Goal: Transaction & Acquisition: Purchase product/service

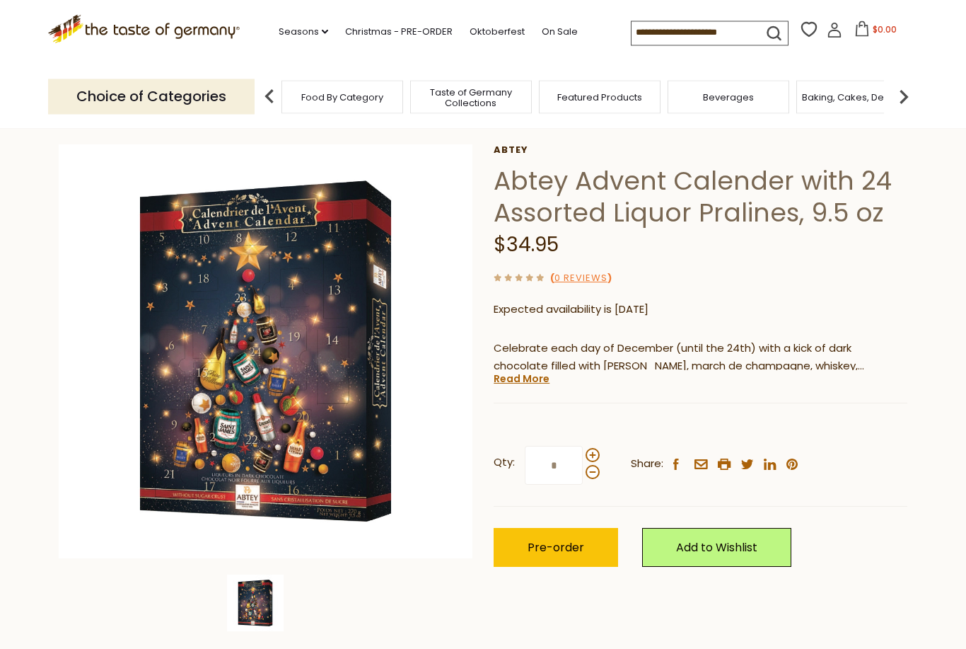
scroll to position [56, 0]
click at [569, 539] on span "Pre-order" at bounding box center [556, 547] width 57 height 16
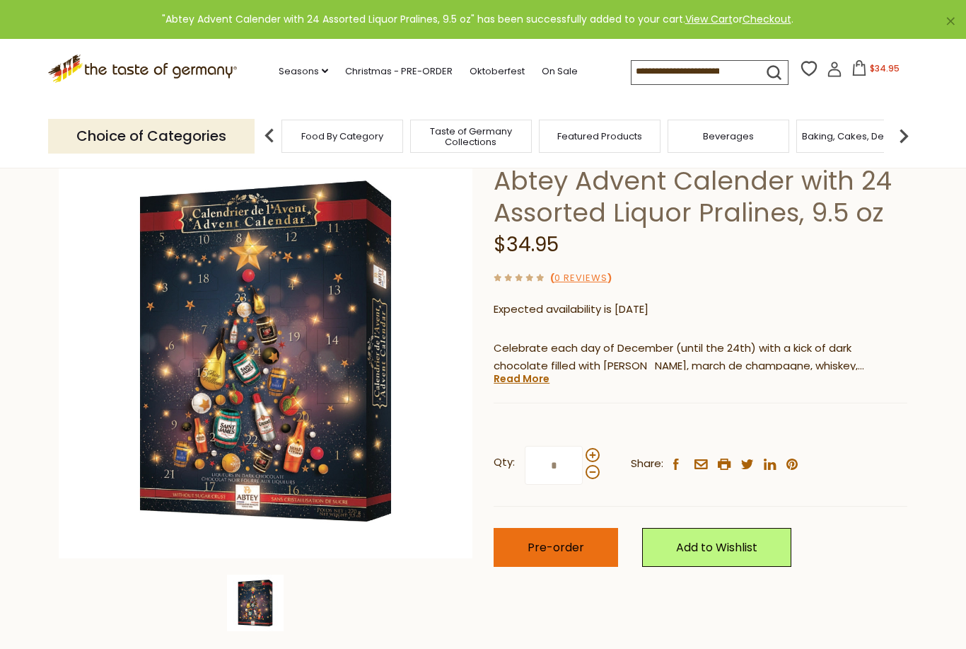
scroll to position [0, 0]
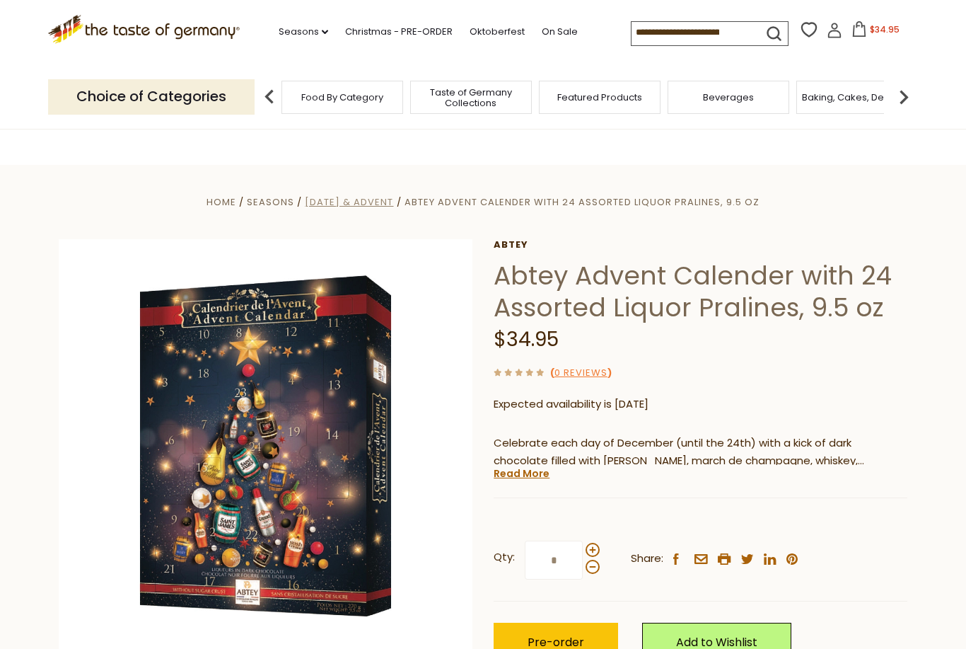
click at [387, 203] on span "[DATE] & Advent" at bounding box center [349, 201] width 88 height 13
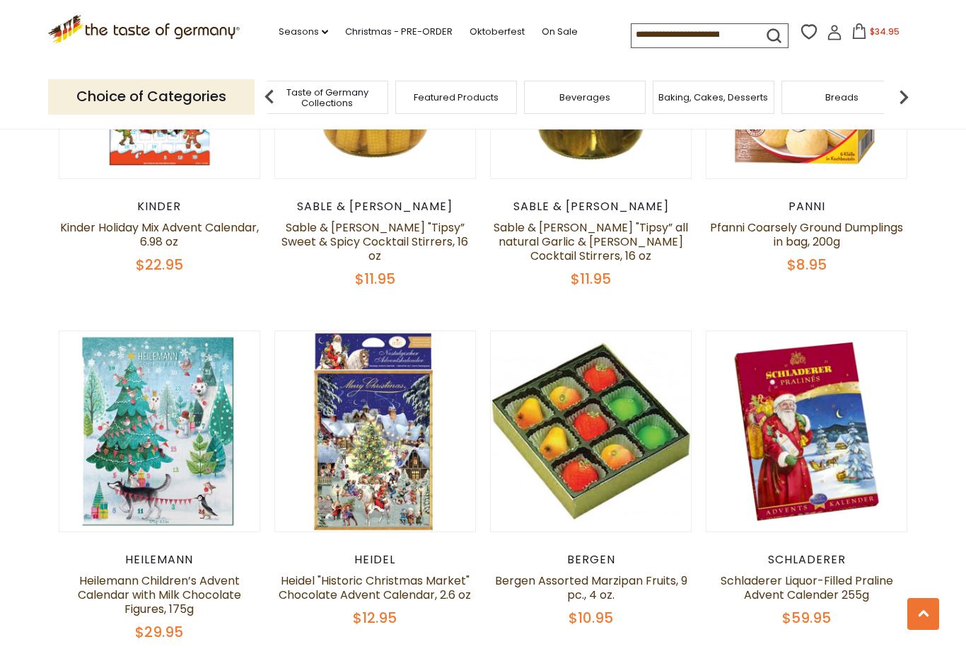
scroll to position [898, 0]
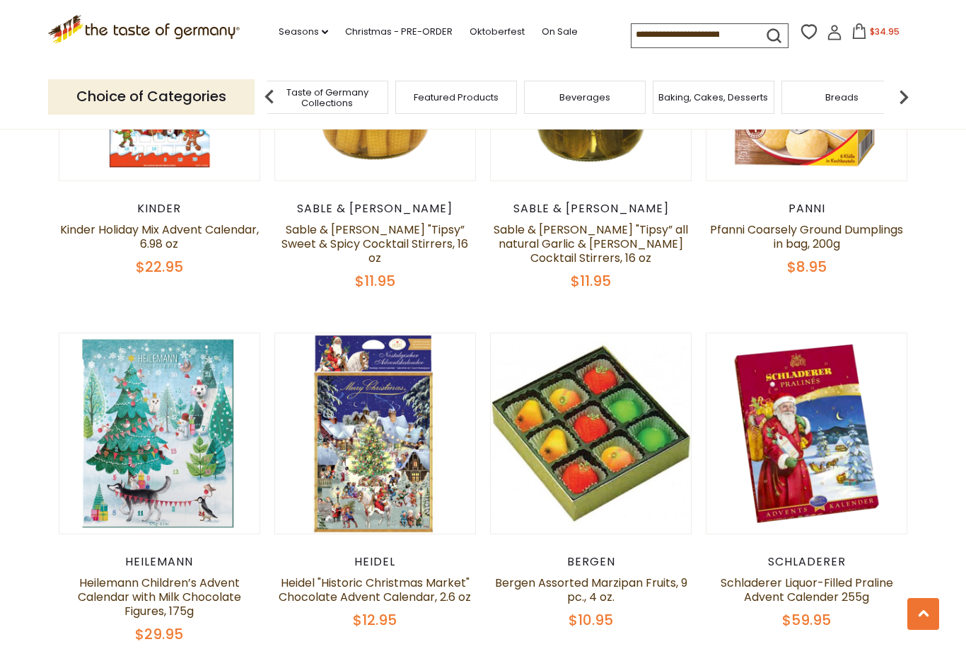
click at [906, 97] on img at bounding box center [904, 97] width 28 height 28
click at [908, 90] on img at bounding box center [904, 97] width 28 height 28
click at [906, 93] on img at bounding box center [904, 97] width 28 height 28
click at [916, 92] on img at bounding box center [904, 97] width 28 height 28
click at [914, 94] on img at bounding box center [904, 97] width 28 height 28
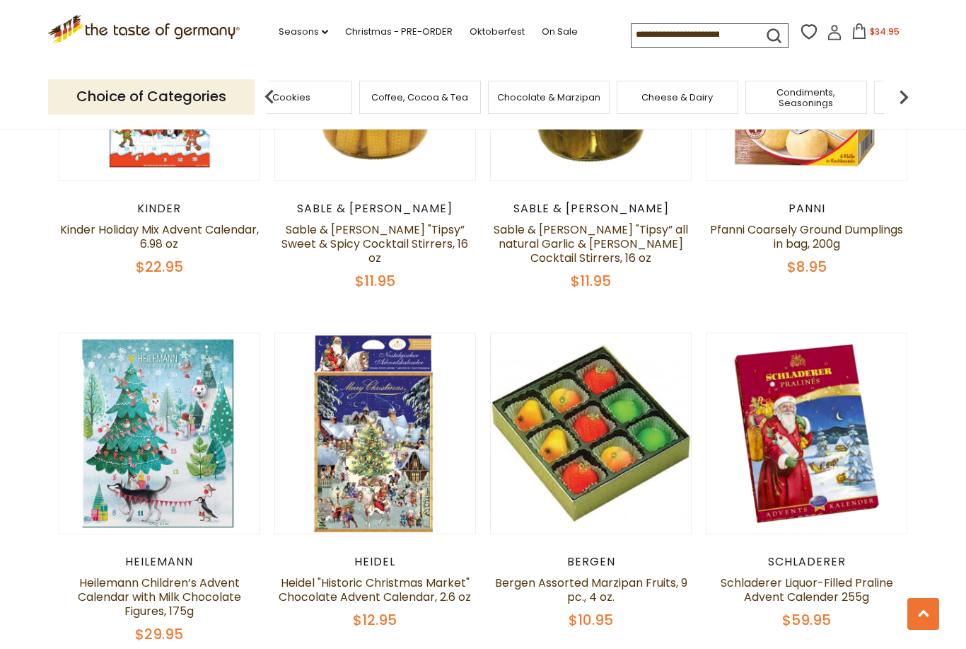
click at [912, 89] on img at bounding box center [904, 97] width 28 height 28
click at [907, 97] on img at bounding box center [904, 97] width 28 height 28
click at [357, 35] on link "Christmas - PRE-ORDER" at bounding box center [399, 32] width 108 height 16
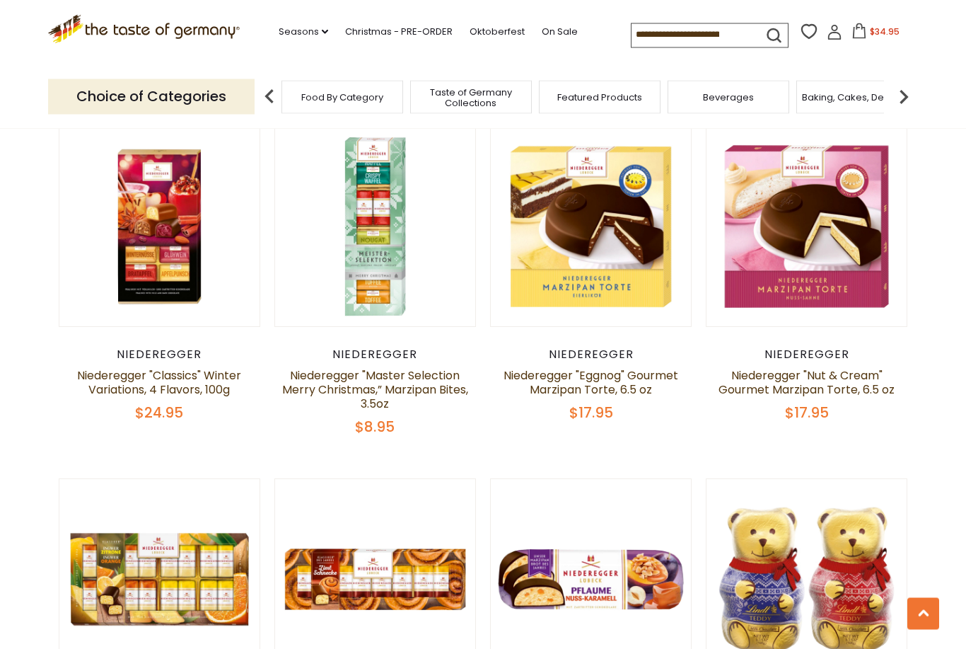
scroll to position [2864, 0]
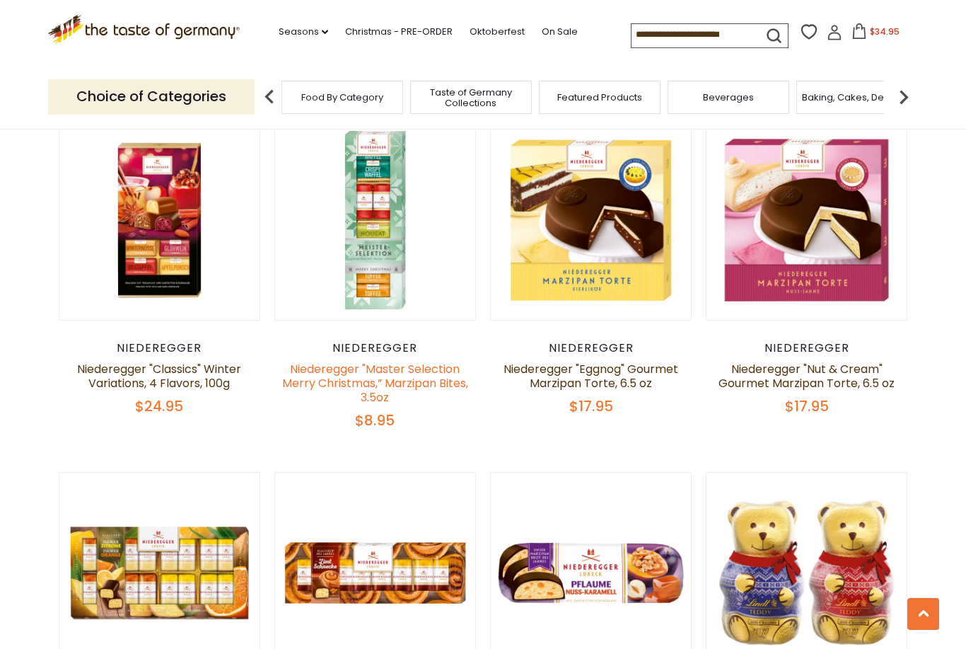
click at [316, 361] on link "Niederegger "Master Selection Merry Christmas,” Marzipan Bites, 3.5oz" at bounding box center [375, 383] width 186 height 45
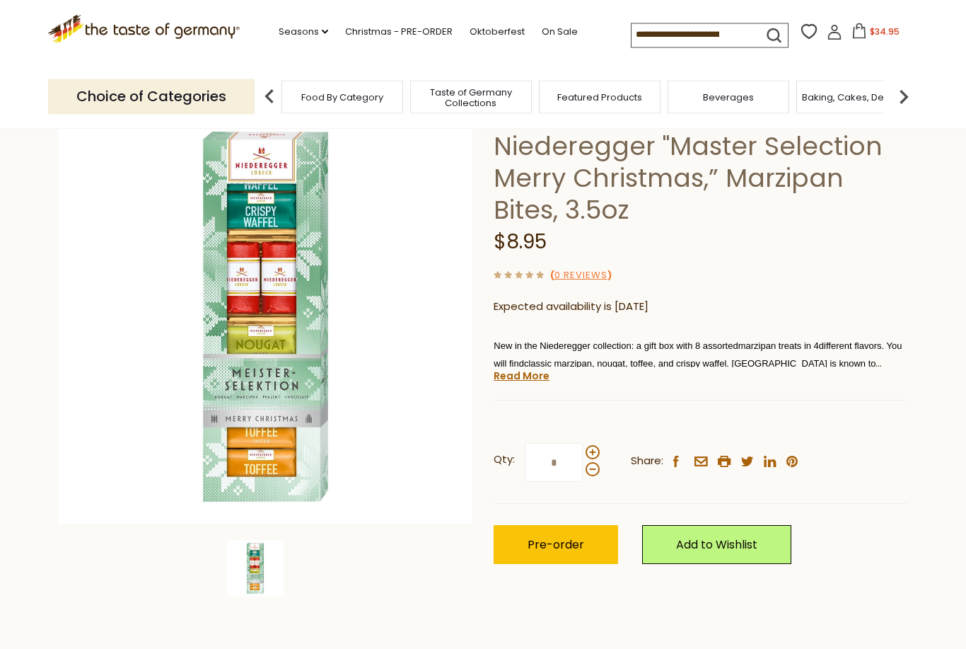
scroll to position [91, 0]
click at [555, 525] on button "Pre-order" at bounding box center [556, 544] width 125 height 39
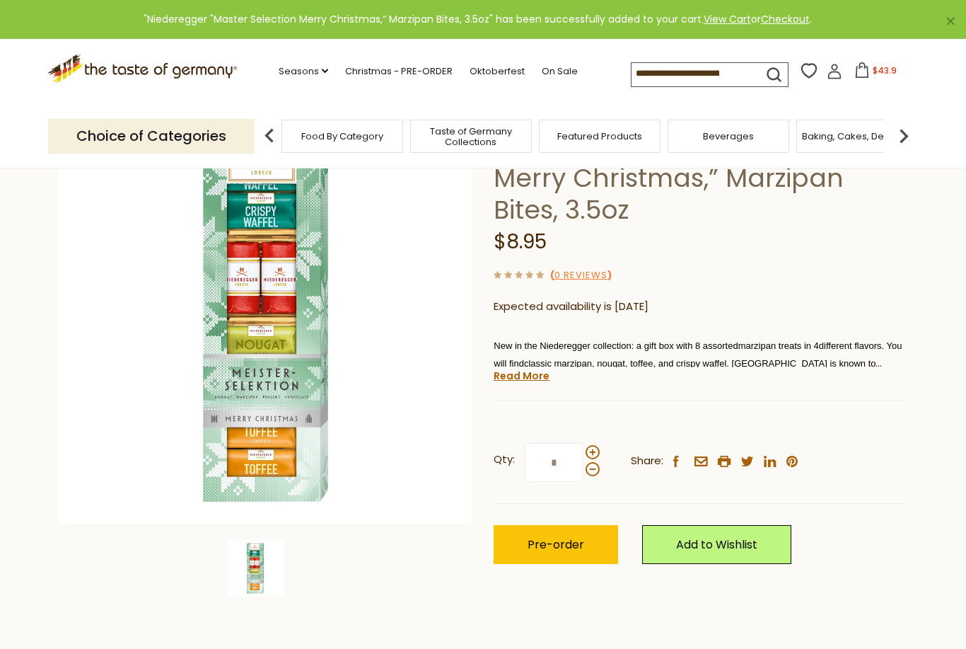
click at [598, 443] on label "Qty: *" at bounding box center [547, 462] width 106 height 39
click at [583, 443] on input "*" at bounding box center [554, 462] width 58 height 39
click at [593, 451] on span at bounding box center [593, 452] width 14 height 14
click at [583, 451] on input "*" at bounding box center [554, 462] width 58 height 39
type input "*"
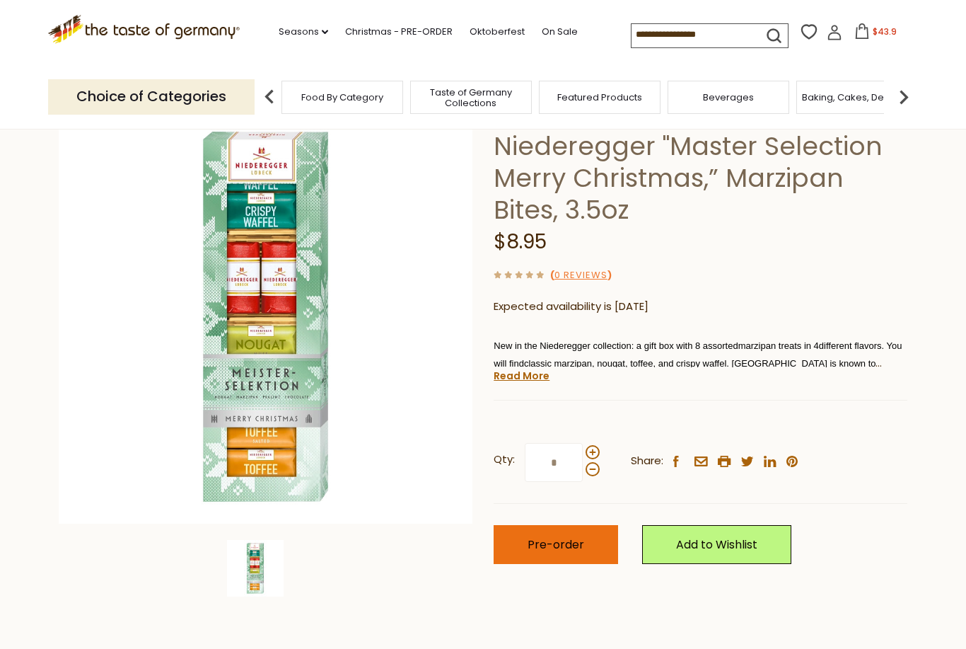
click at [580, 546] on span "Pre-order" at bounding box center [556, 544] width 57 height 16
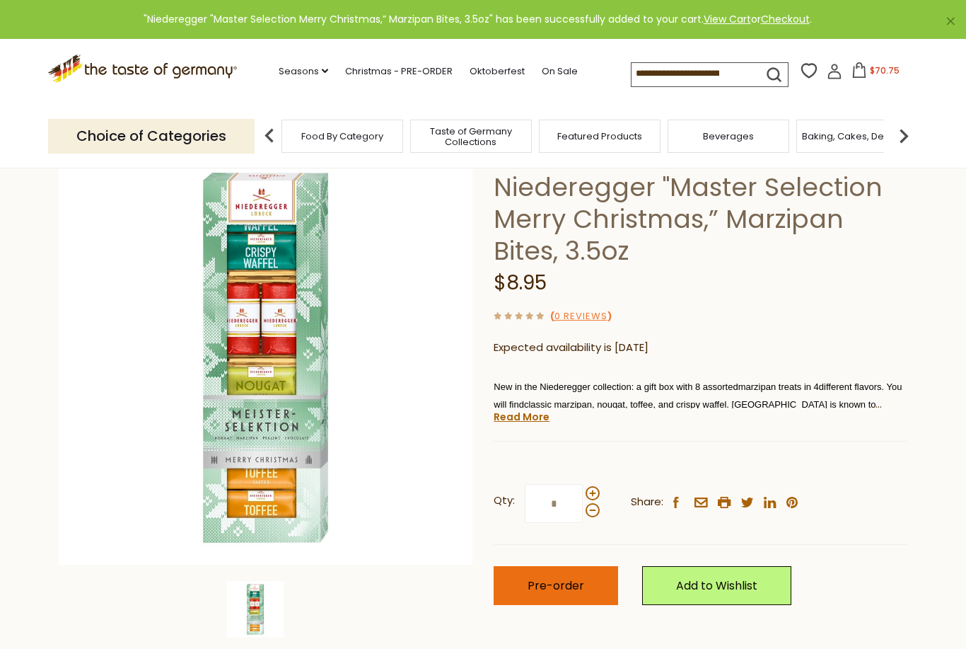
scroll to position [0, 0]
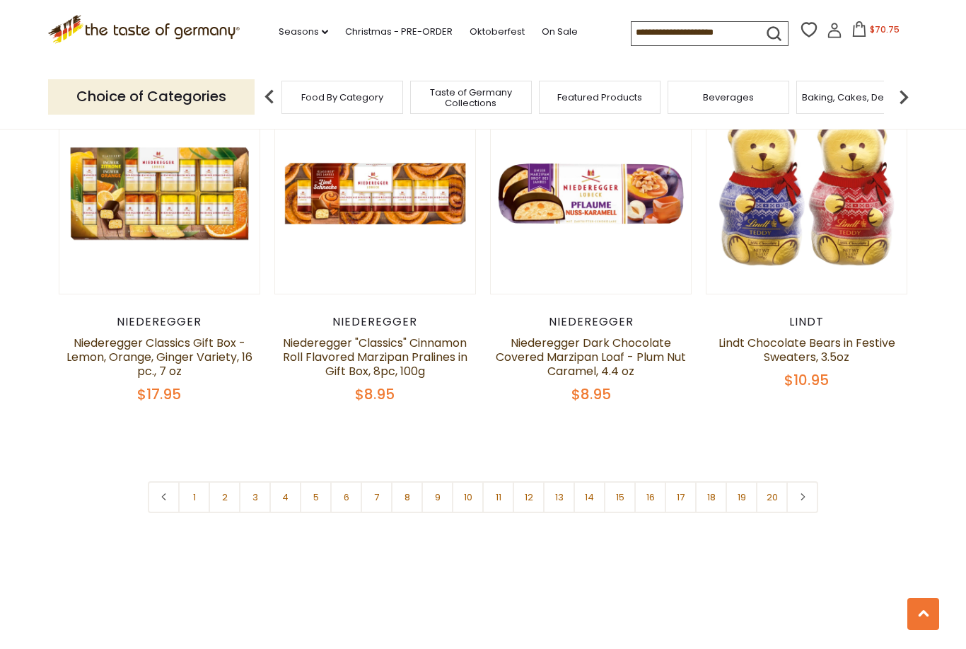
scroll to position [3243, 0]
click at [144, 316] on div "Niederegger" at bounding box center [160, 323] width 202 height 14
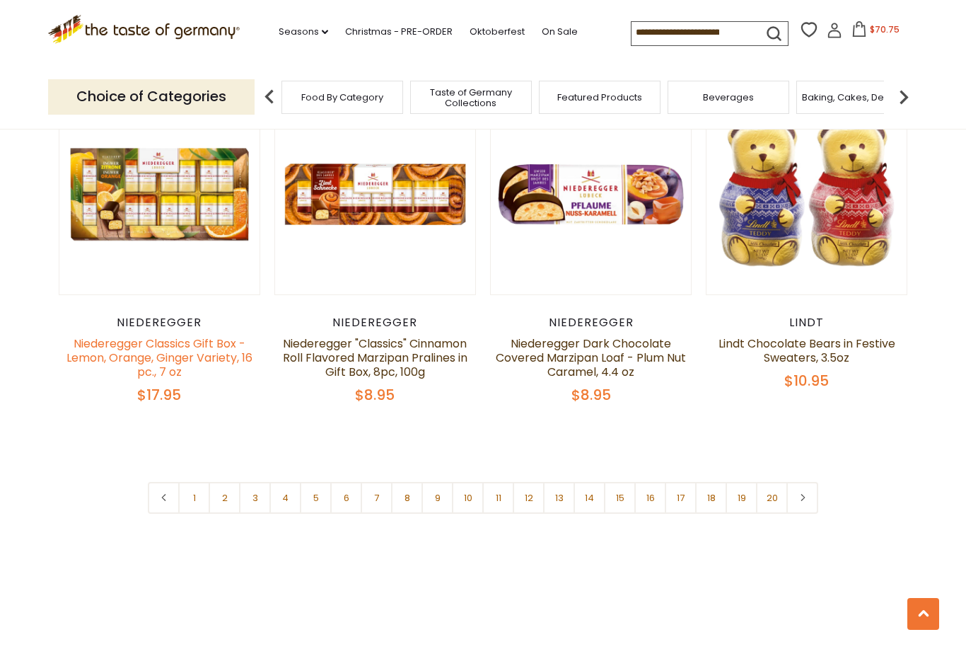
click at [84, 335] on link "Niederegger Classics Gift Box -Lemon, Orange, Ginger Variety, 16 pc., 7 oz" at bounding box center [159, 357] width 186 height 45
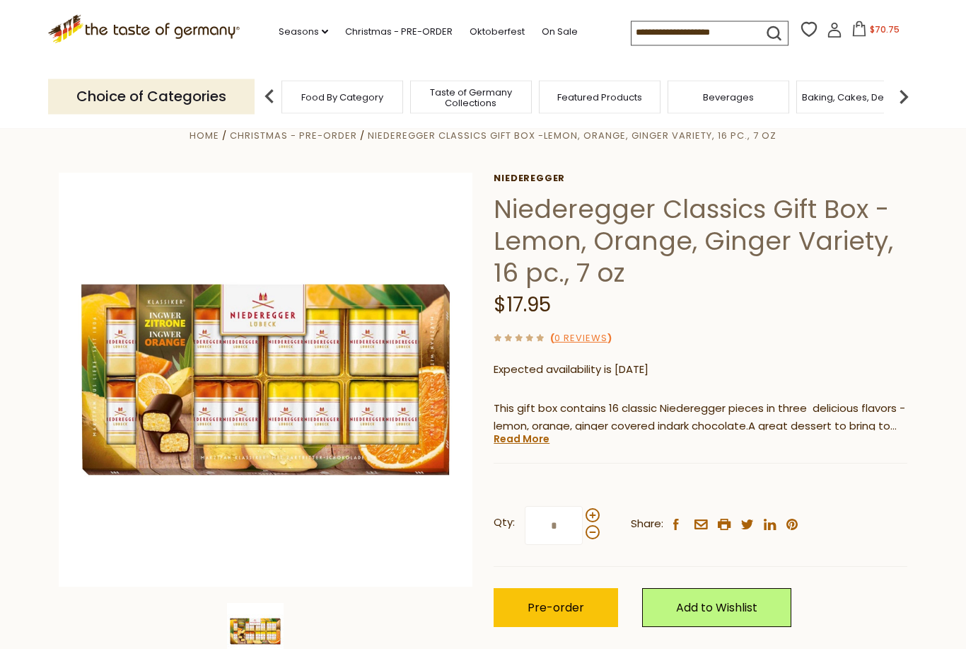
scroll to position [30, 0]
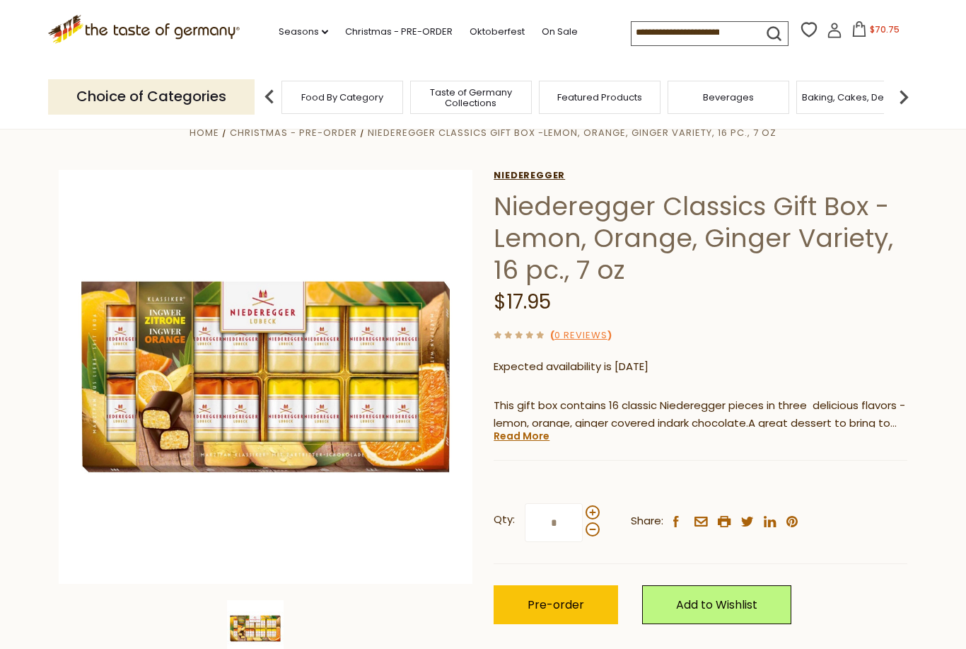
click at [532, 175] on link "Niederegger" at bounding box center [701, 175] width 414 height 11
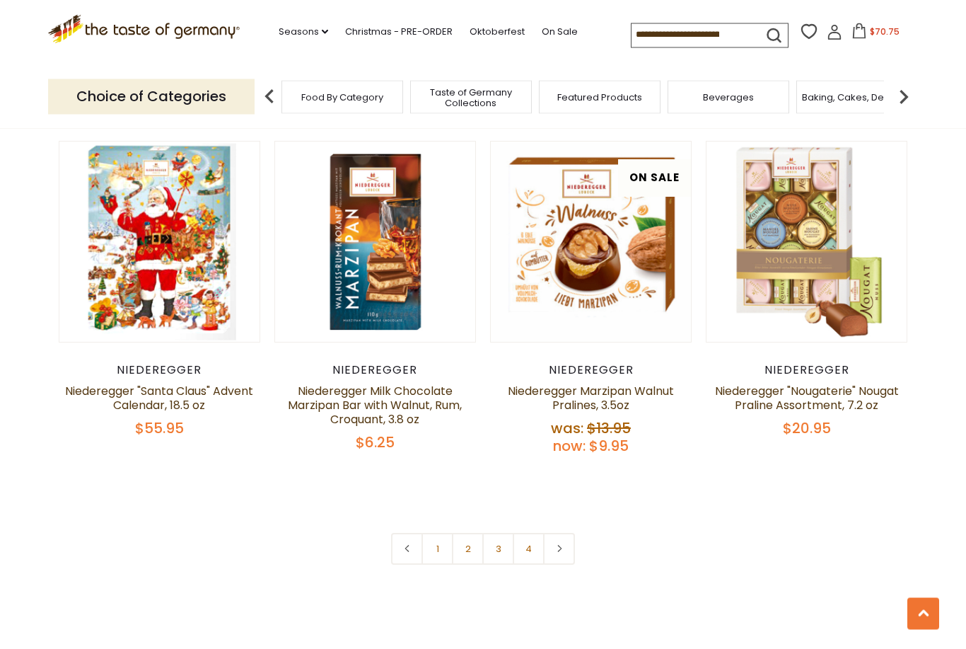
scroll to position [2901, 0]
click at [465, 550] on link "2" at bounding box center [468, 549] width 32 height 32
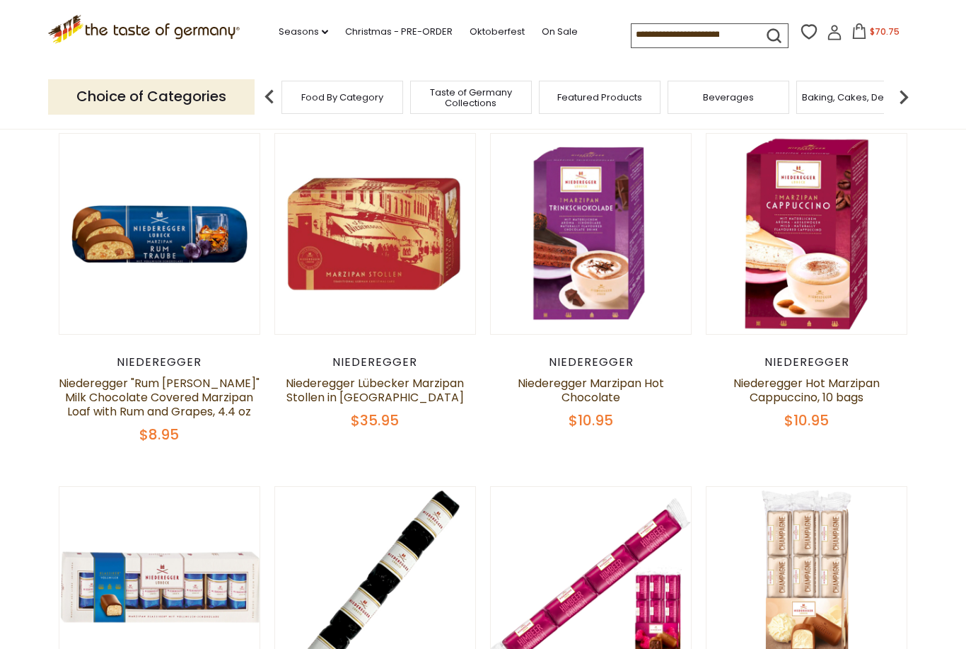
scroll to position [125, 0]
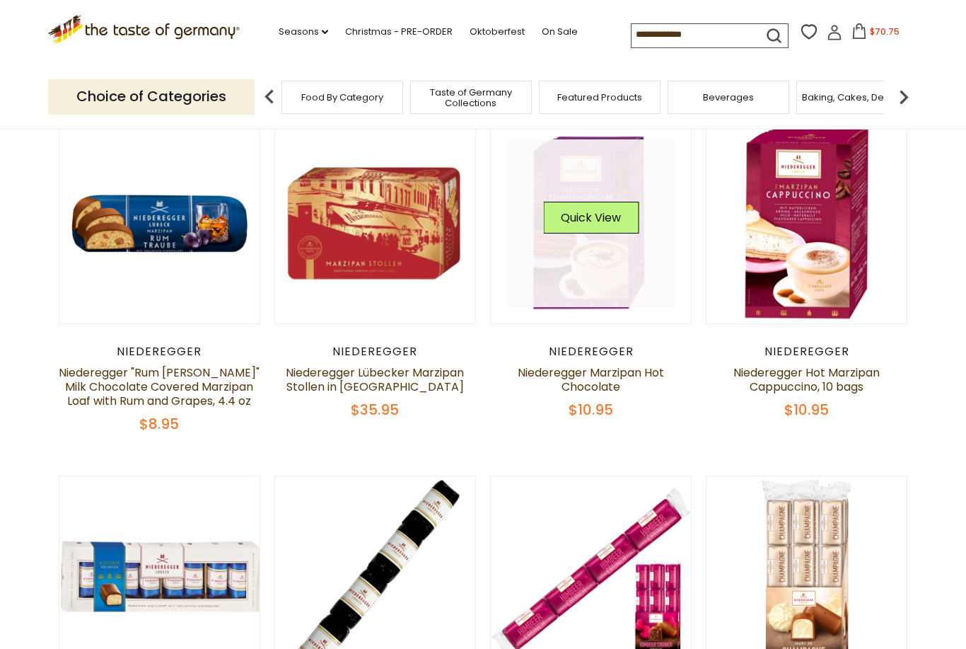
click at [596, 282] on link at bounding box center [591, 223] width 168 height 168
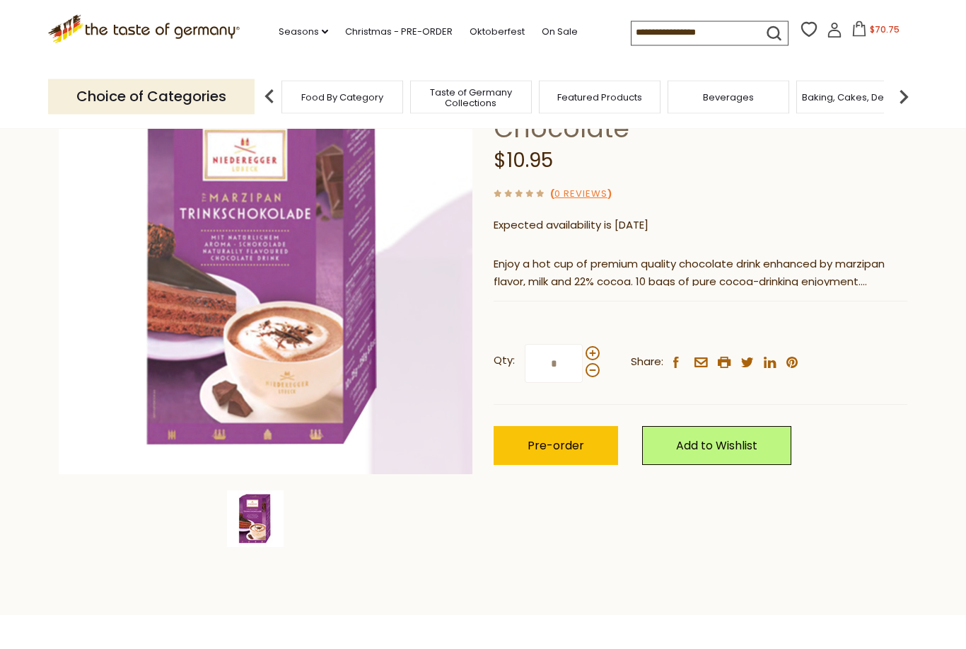
scroll to position [160, 0]
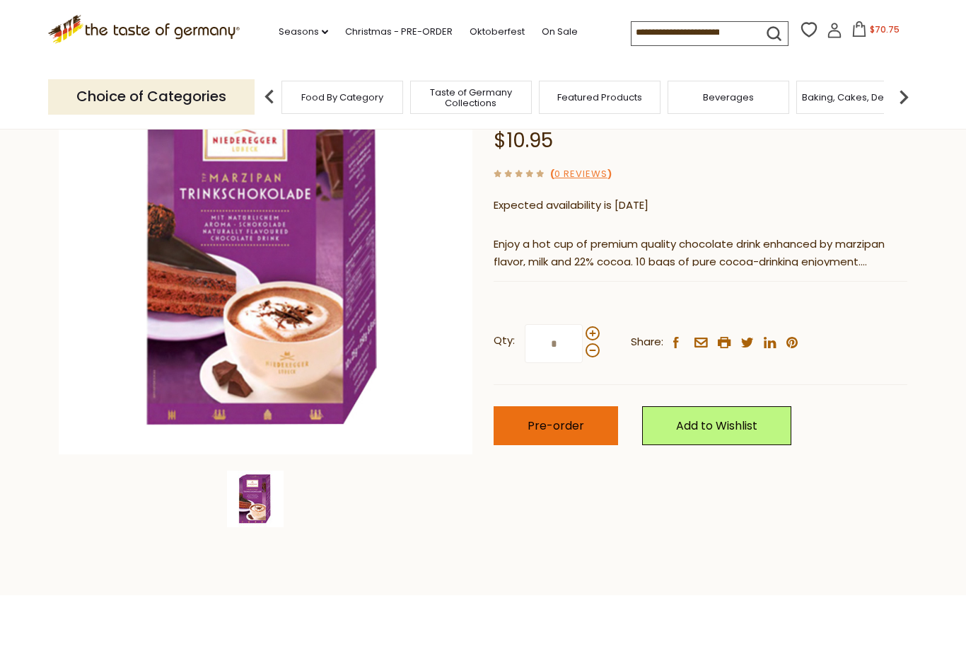
click at [570, 424] on span "Pre-order" at bounding box center [556, 425] width 57 height 16
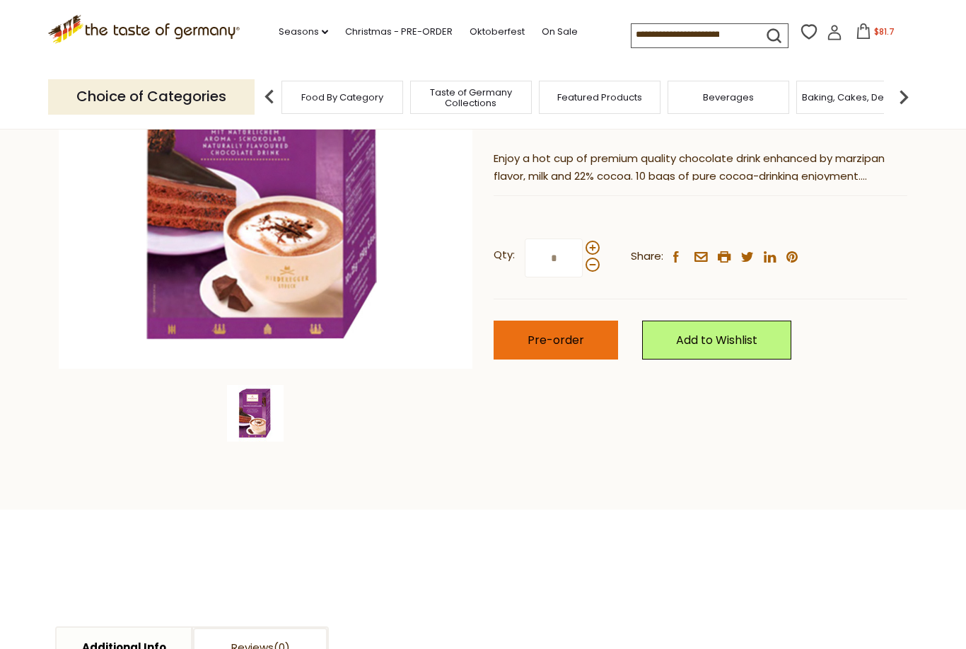
scroll to position [0, 0]
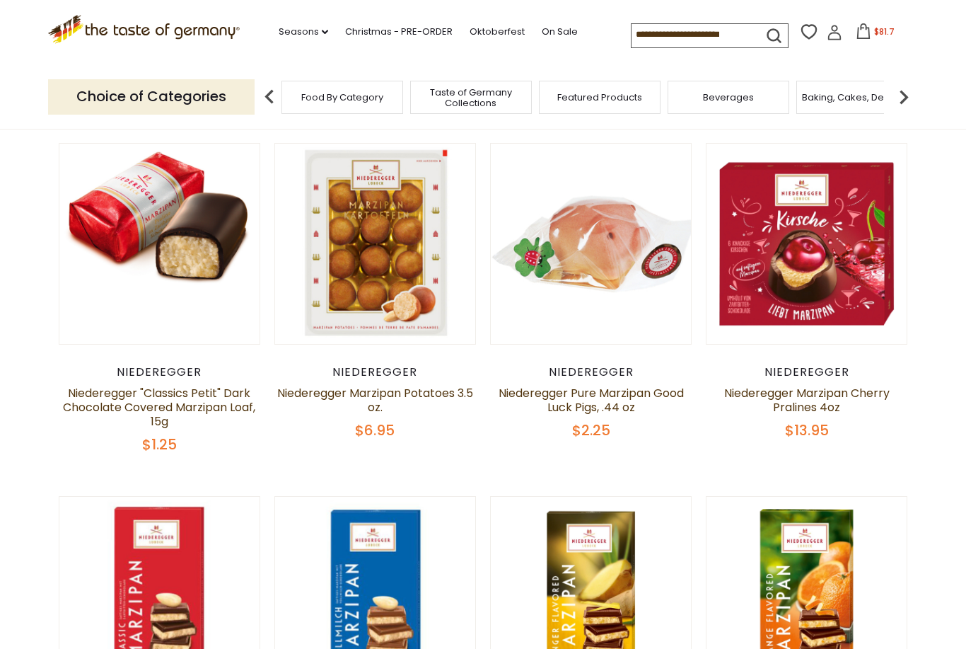
scroll to position [444, 0]
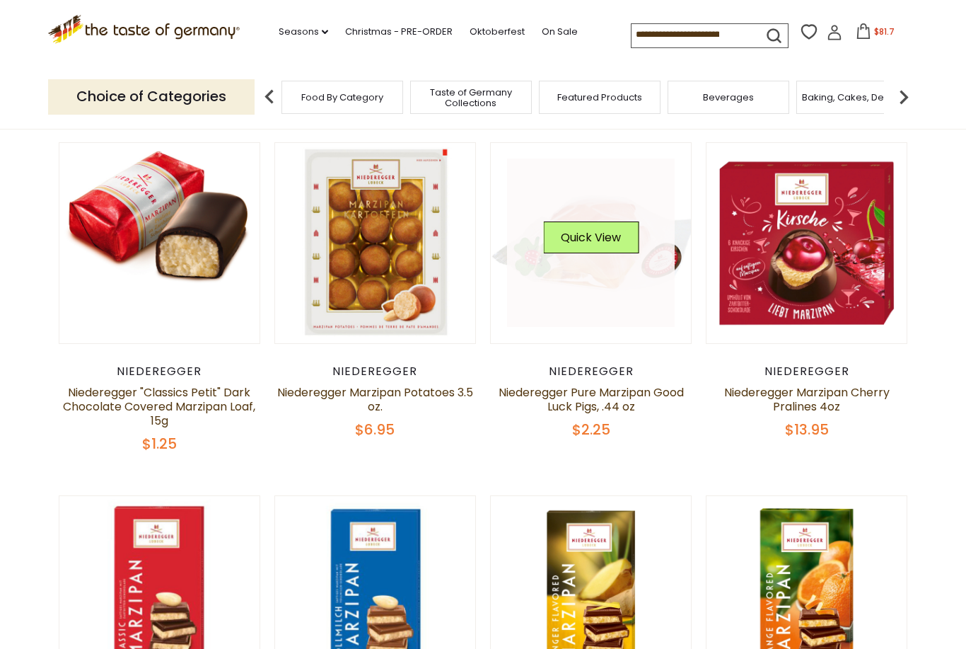
click at [612, 296] on link at bounding box center [591, 242] width 168 height 168
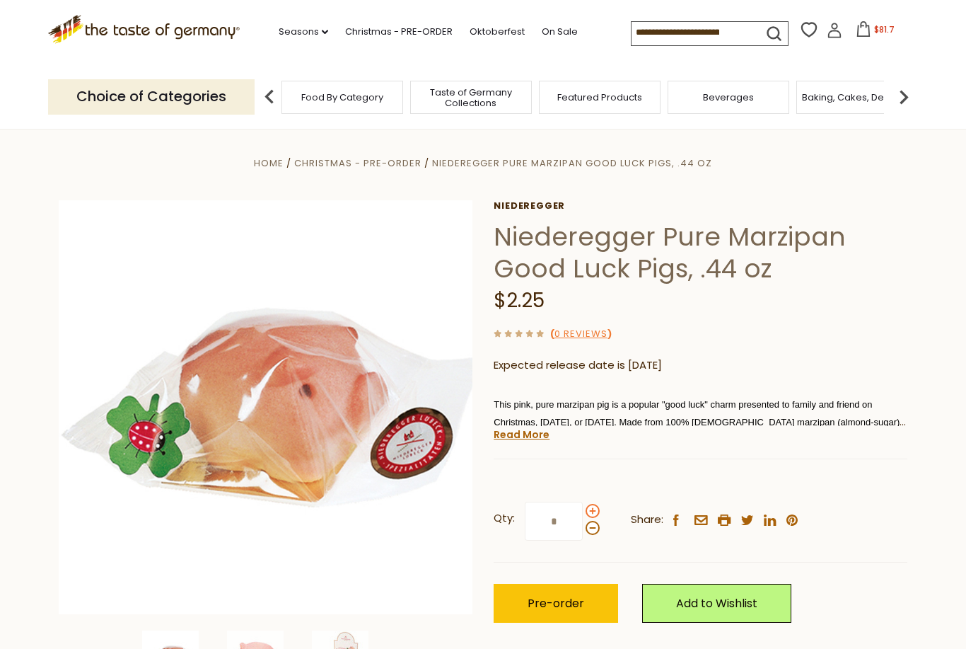
click at [594, 504] on span at bounding box center [593, 511] width 14 height 14
click at [583, 502] on input "*" at bounding box center [554, 521] width 58 height 39
click at [592, 504] on span at bounding box center [593, 511] width 14 height 14
click at [583, 502] on input "*" at bounding box center [554, 521] width 58 height 39
click at [594, 527] on span at bounding box center [593, 528] width 14 height 14
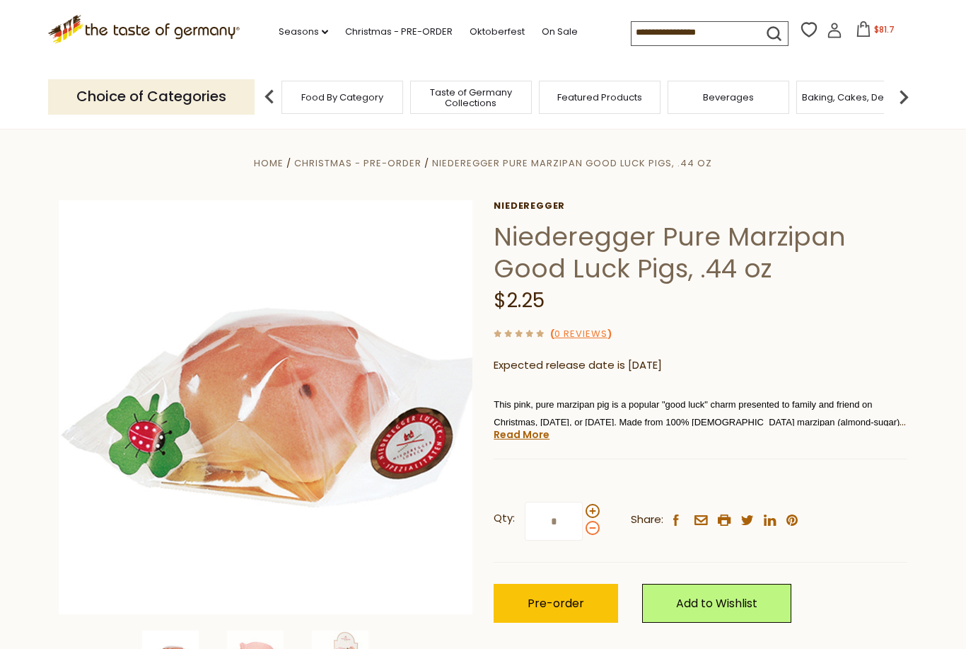
click at [583, 527] on input "*" at bounding box center [554, 521] width 58 height 39
type input "*"
click at [589, 589] on button "Pre-order" at bounding box center [556, 603] width 125 height 39
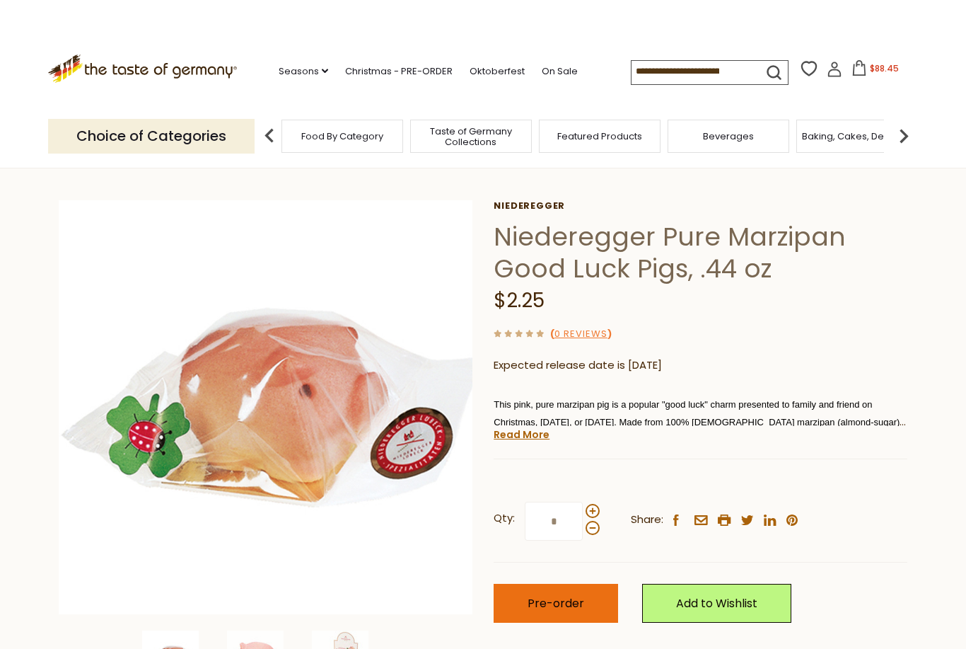
click at [588, 596] on button "Pre-order" at bounding box center [556, 603] width 125 height 39
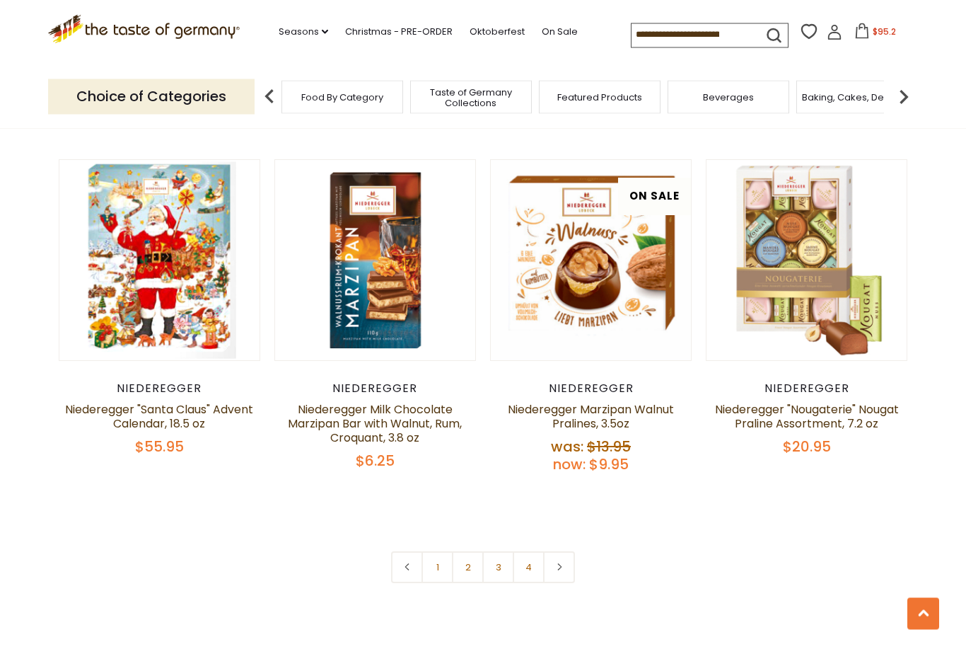
scroll to position [2876, 0]
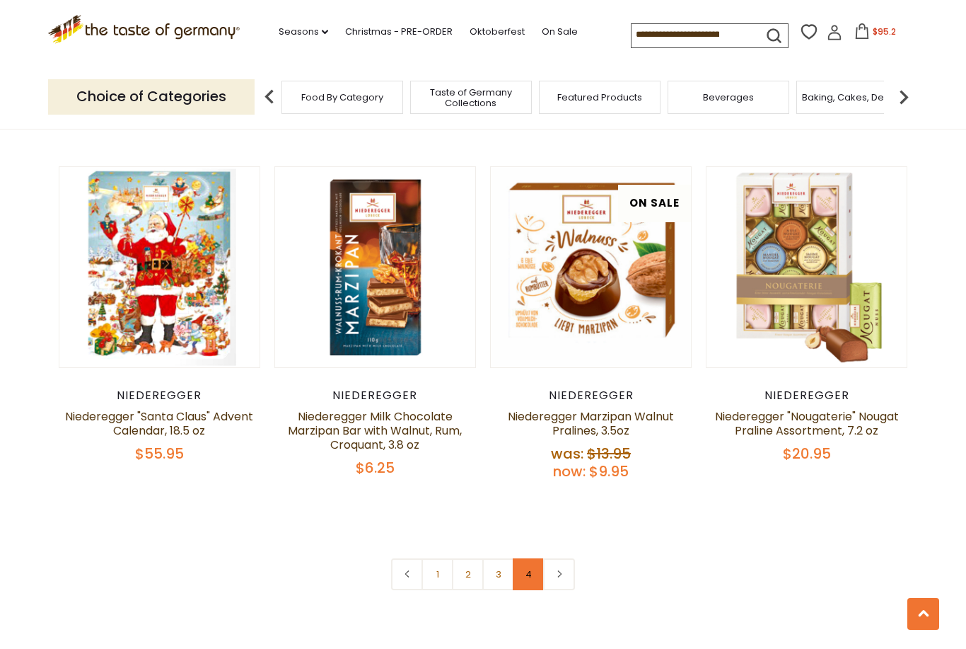
click at [529, 562] on link "4" at bounding box center [529, 574] width 32 height 32
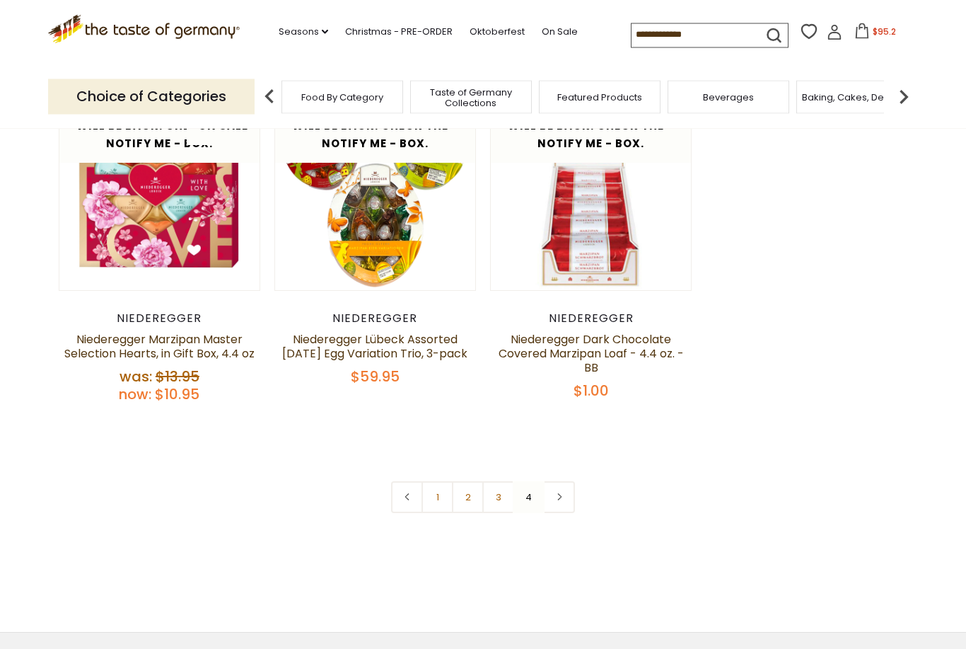
scroll to position [159, 0]
click at [502, 498] on link "3" at bounding box center [498, 496] width 32 height 32
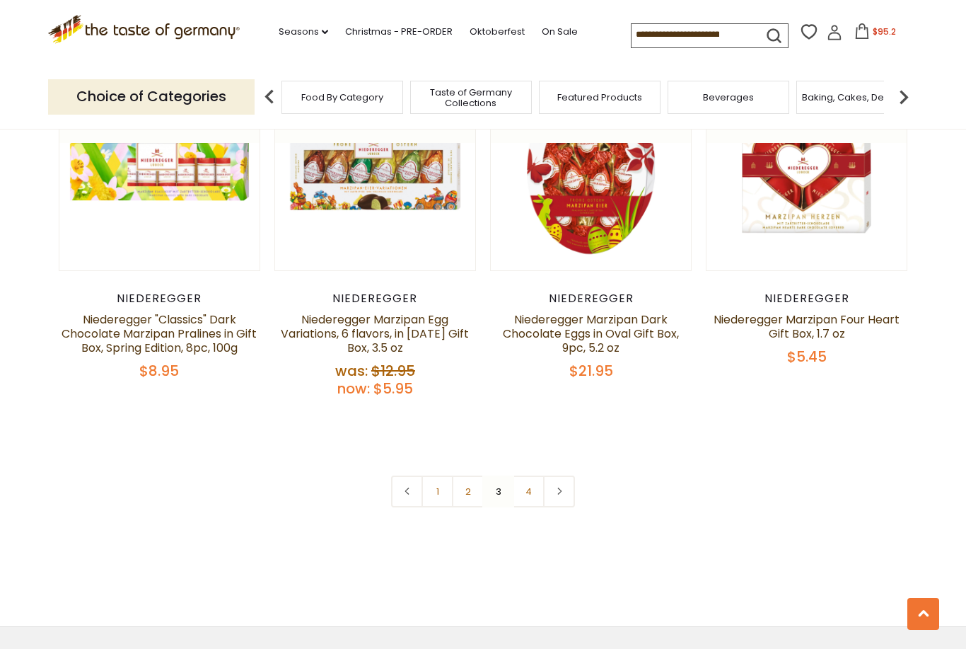
scroll to position [3115, 0]
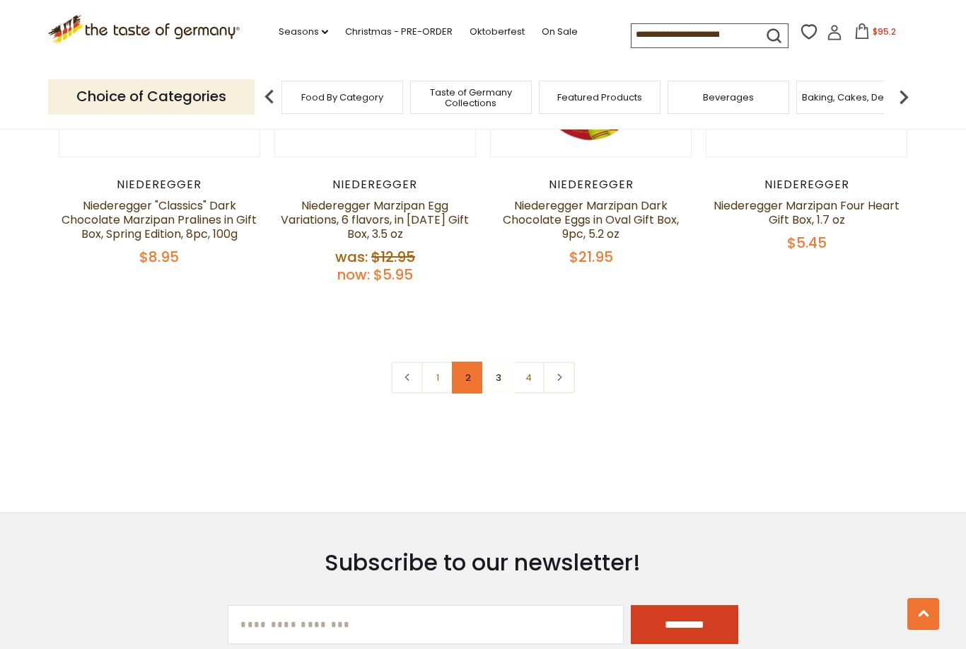
click at [470, 379] on link "2" at bounding box center [468, 377] width 32 height 32
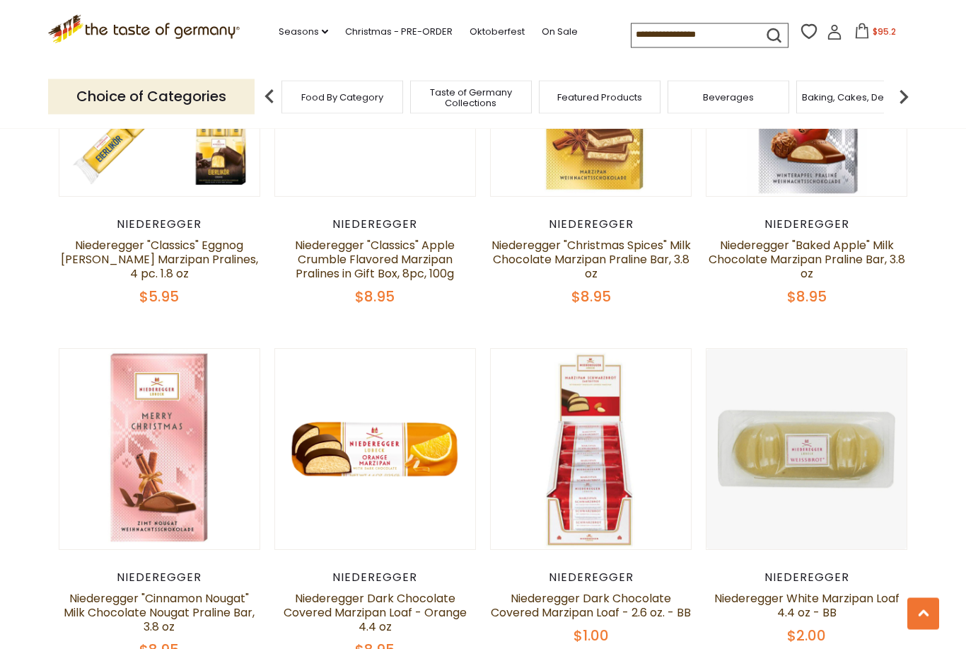
scroll to position [964, 0]
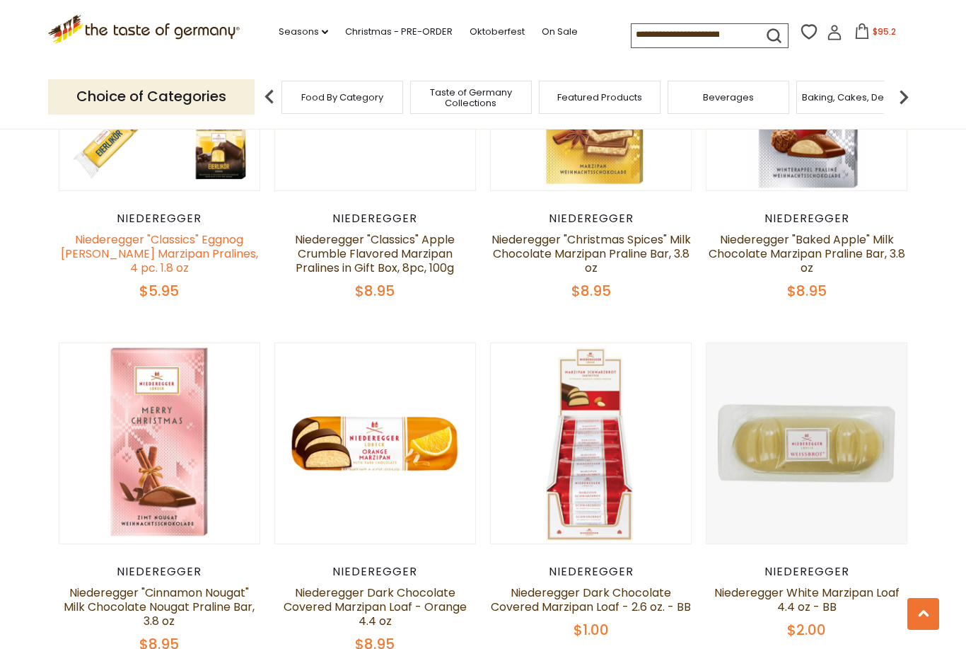
click at [84, 261] on link "Niederegger "Classics" Eggnog [PERSON_NAME] Marzipan Pralines, 4 pc. 1.8 oz" at bounding box center [159, 253] width 197 height 45
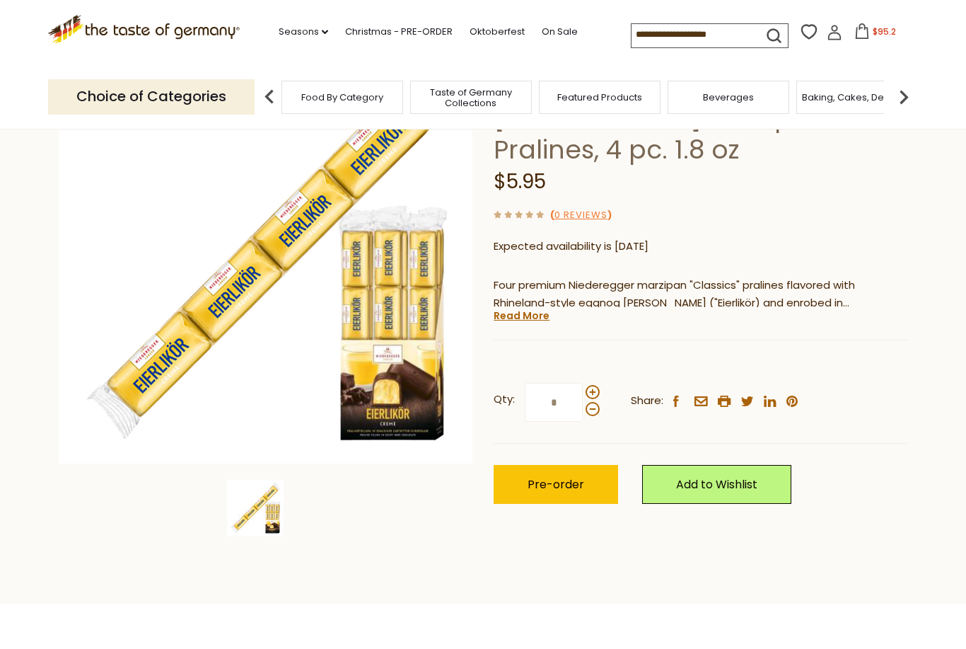
scroll to position [153, 0]
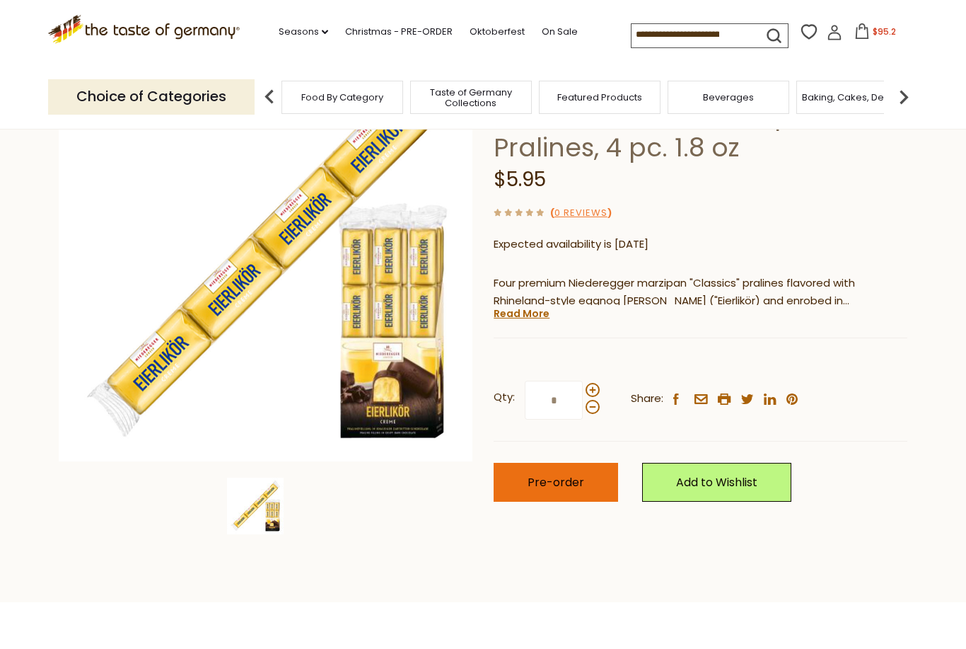
click at [590, 479] on button "Pre-order" at bounding box center [556, 482] width 125 height 39
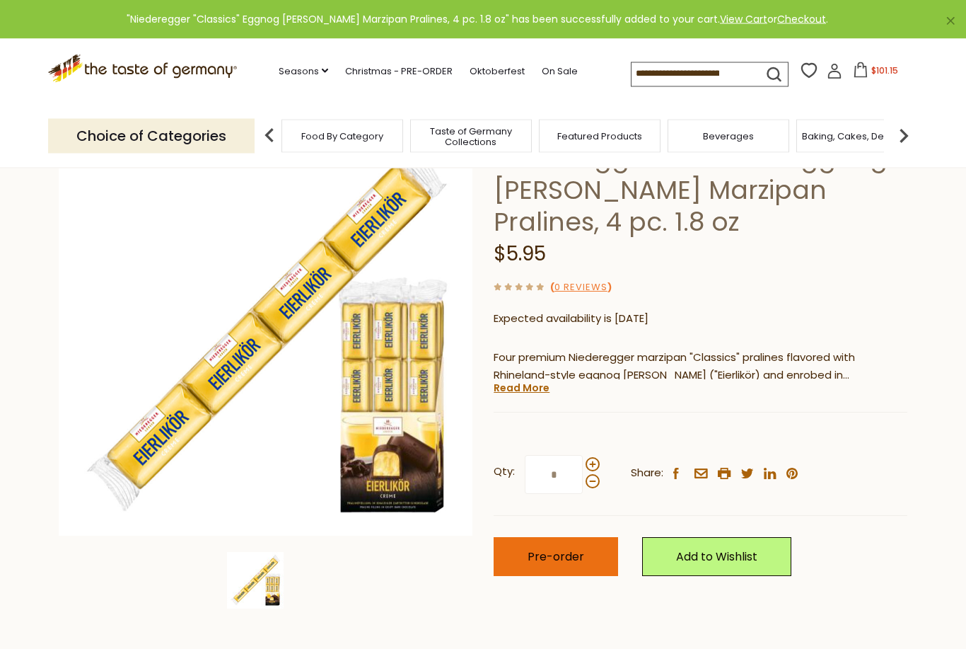
scroll to position [0, 0]
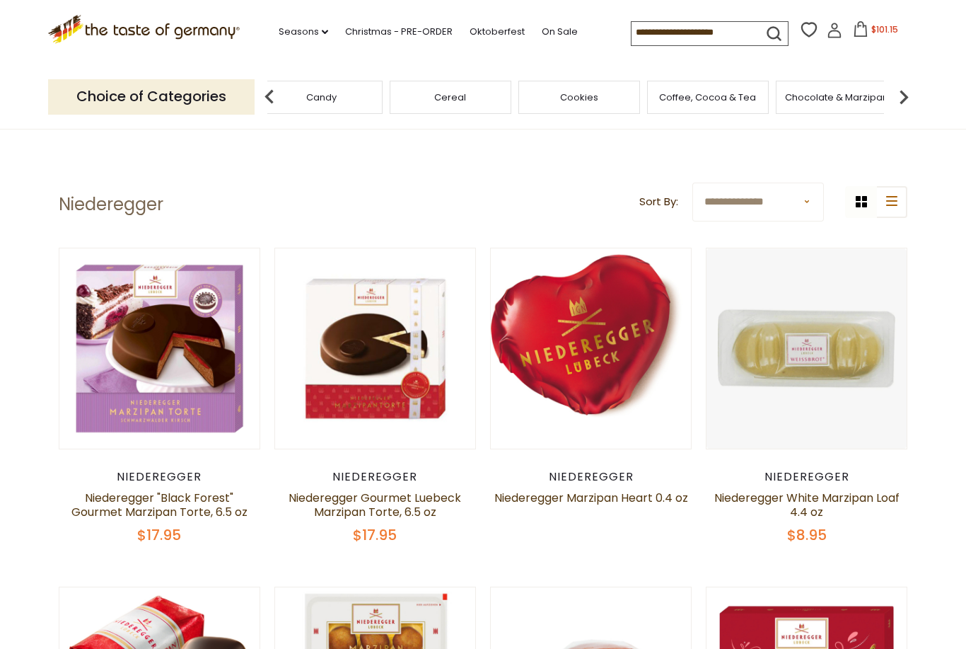
click at [383, 98] on div "Candy" at bounding box center [322, 97] width 122 height 33
click at [804, 94] on div "Candy" at bounding box center [865, 97] width 122 height 33
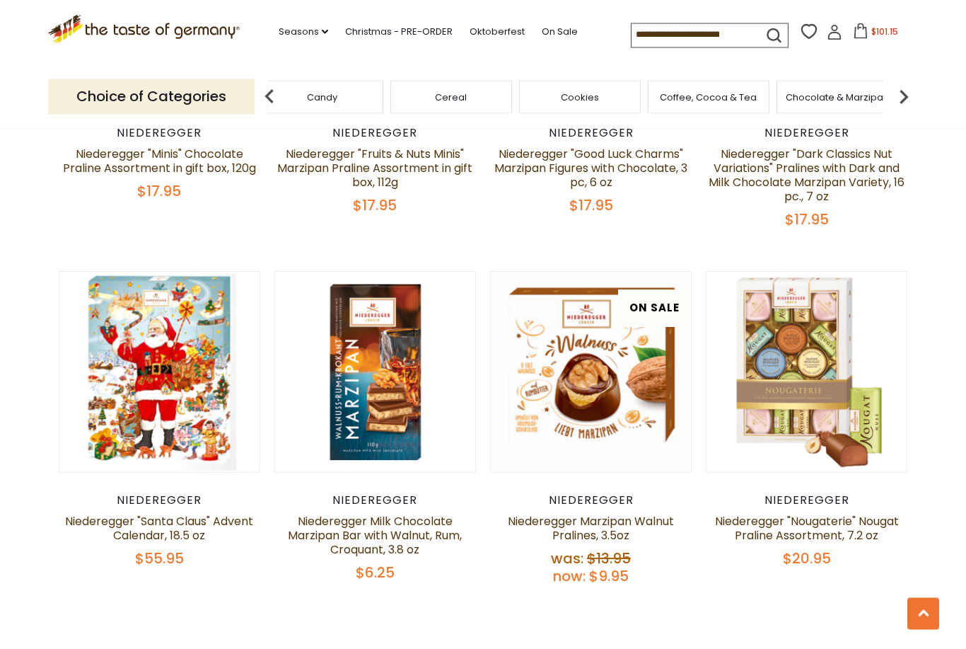
scroll to position [2782, 0]
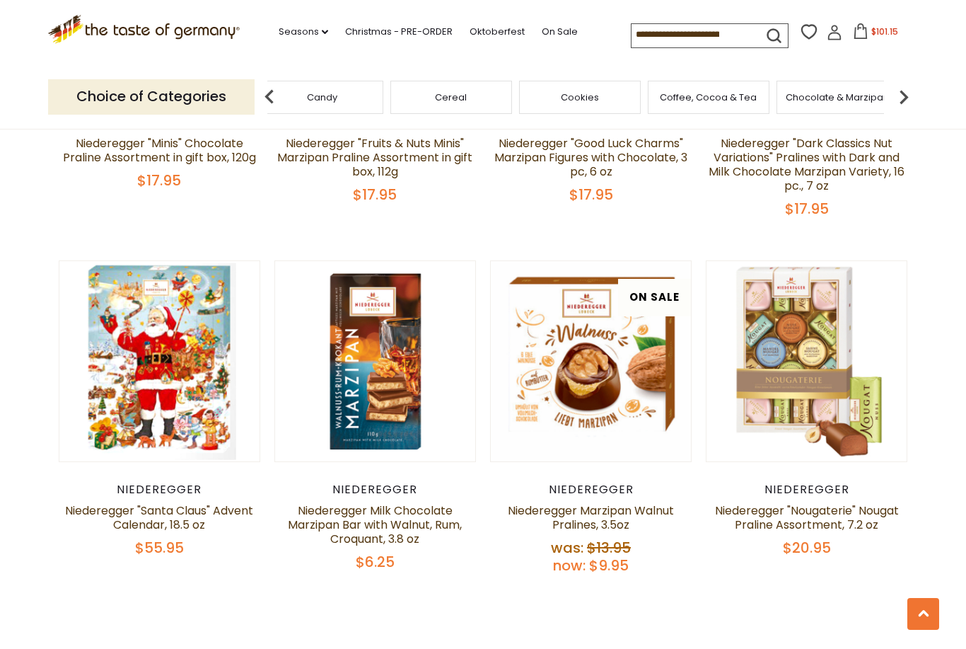
click at [129, 100] on p "Choice of Categories" at bounding box center [151, 96] width 207 height 35
click at [216, 93] on div "Cereal" at bounding box center [155, 97] width 122 height 33
click at [202, 96] on span "Coffee, Cocoa & Tea" at bounding box center [153, 97] width 97 height 11
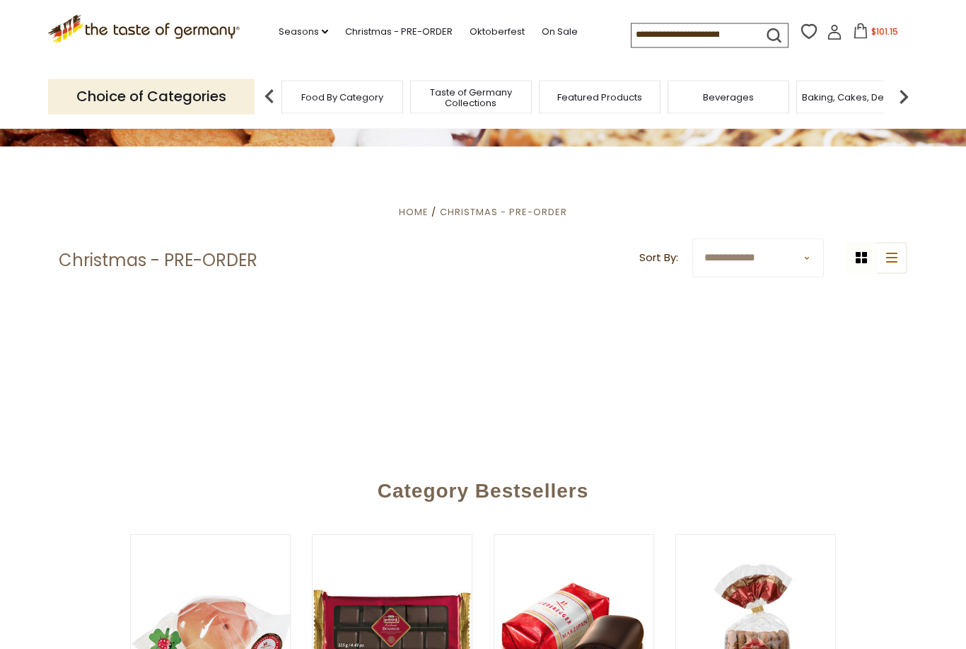
scroll to position [221, 0]
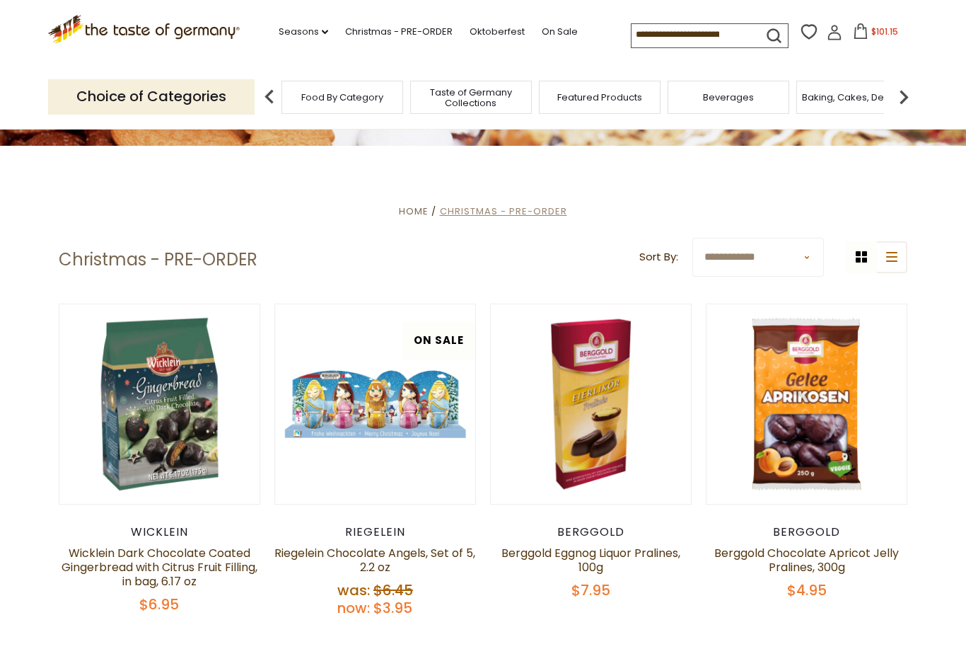
click at [552, 204] on span "Christmas - PRE-ORDER" at bounding box center [503, 210] width 127 height 13
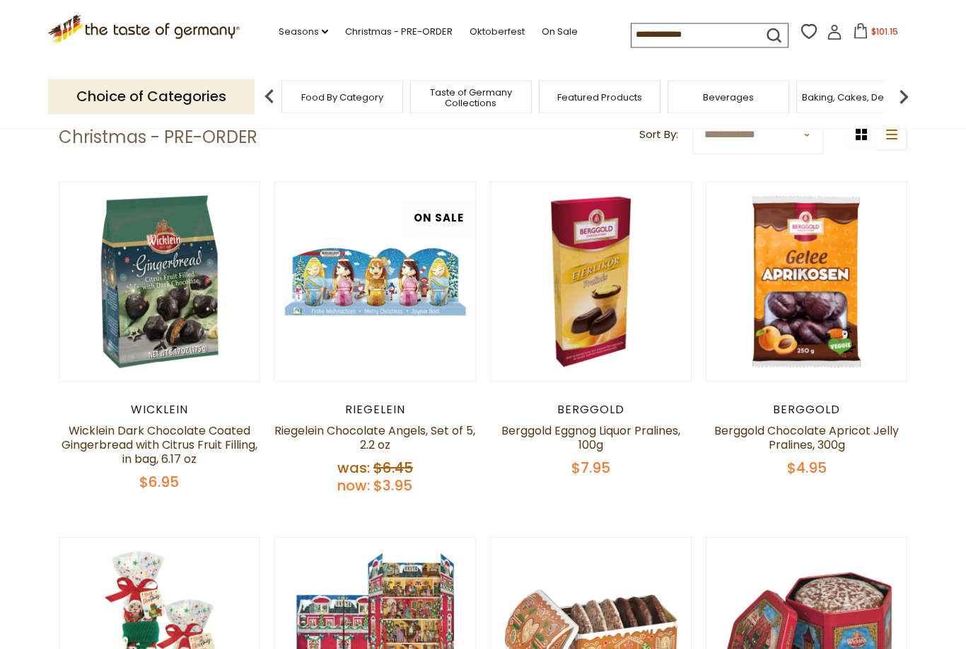
scroll to position [344, 0]
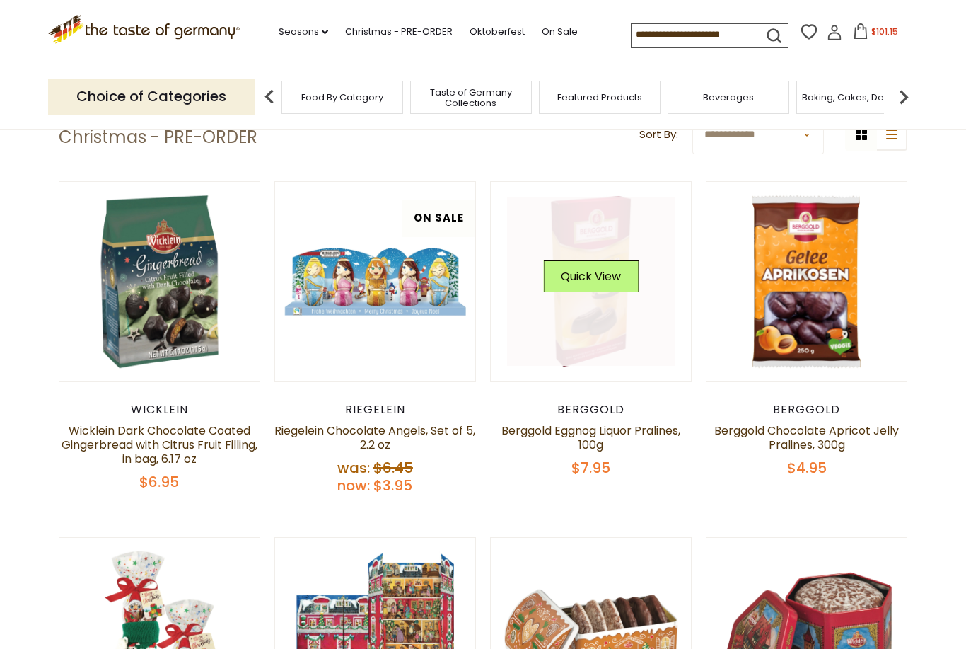
click at [613, 327] on link at bounding box center [591, 281] width 168 height 168
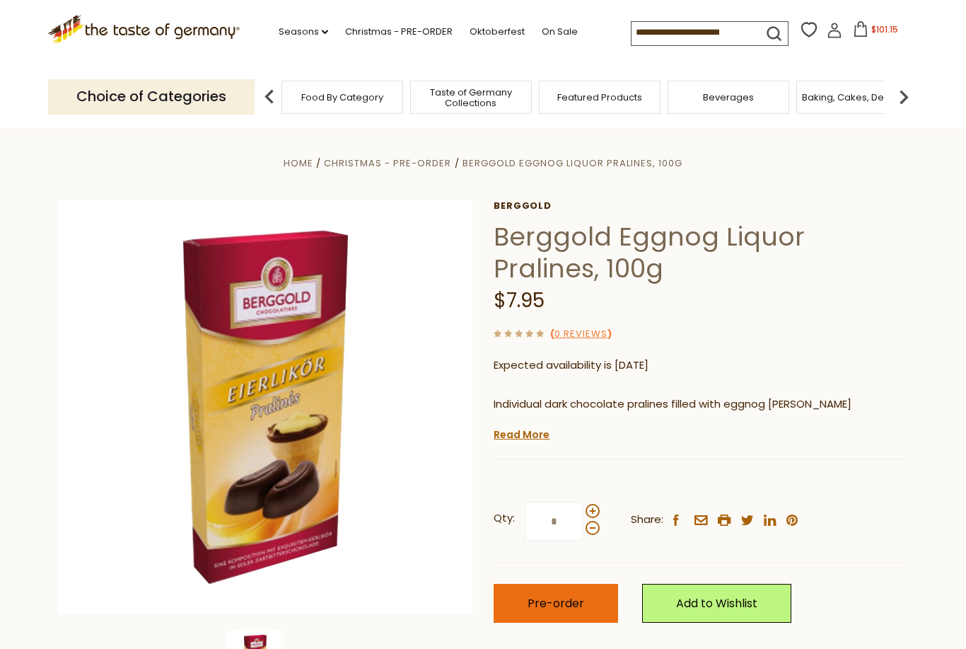
click at [571, 597] on span "Pre-order" at bounding box center [556, 603] width 57 height 16
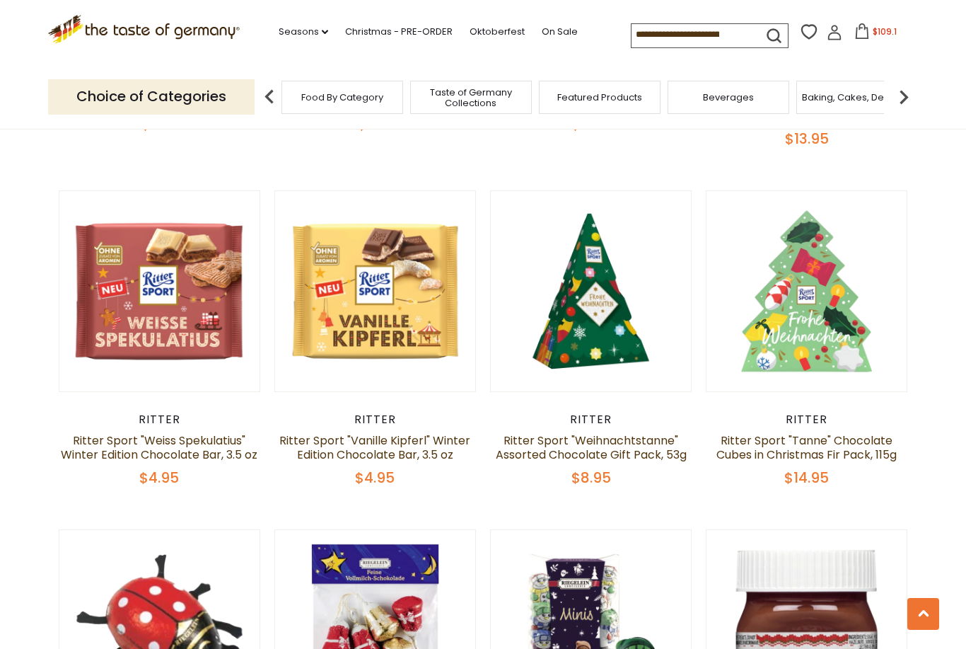
scroll to position [2112, 0]
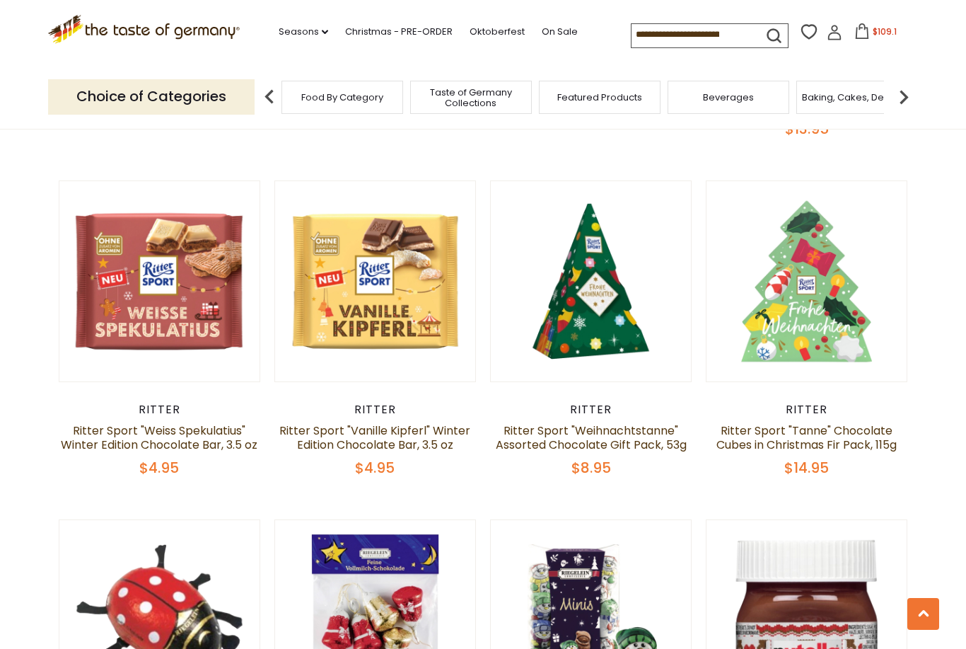
click at [152, 403] on div "Ritter" at bounding box center [160, 410] width 202 height 14
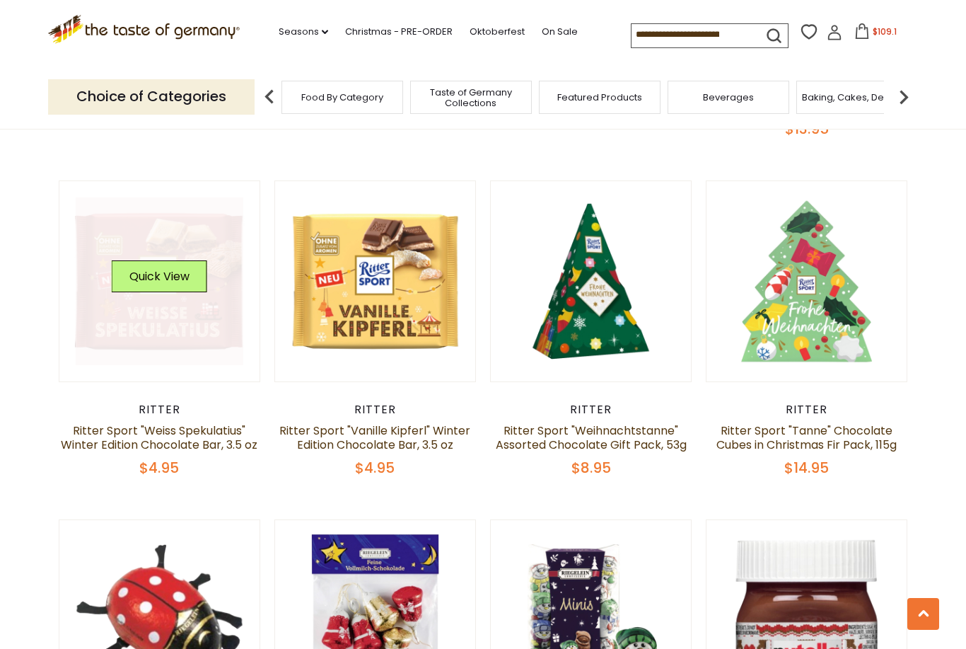
click at [119, 283] on link at bounding box center [160, 281] width 168 height 168
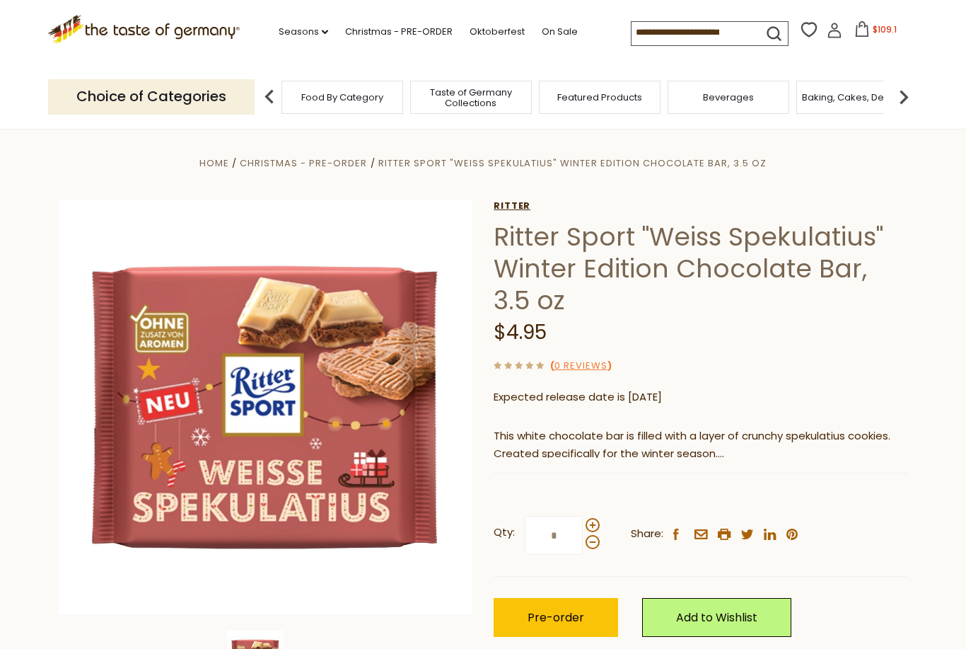
click at [519, 206] on link "Ritter" at bounding box center [701, 205] width 414 height 11
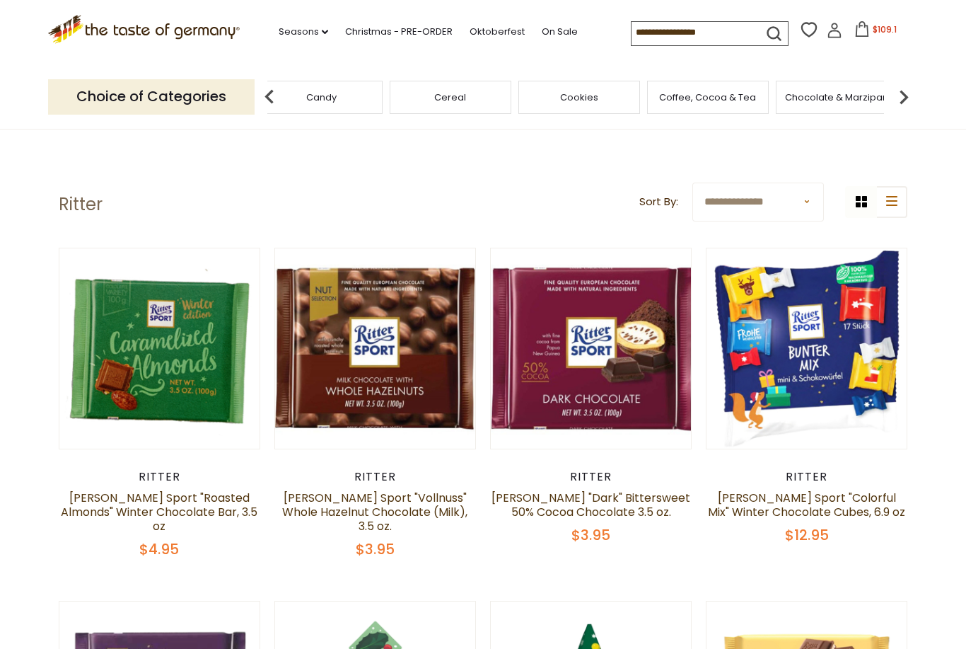
click at [760, 33] on button "submit" at bounding box center [774, 36] width 28 height 26
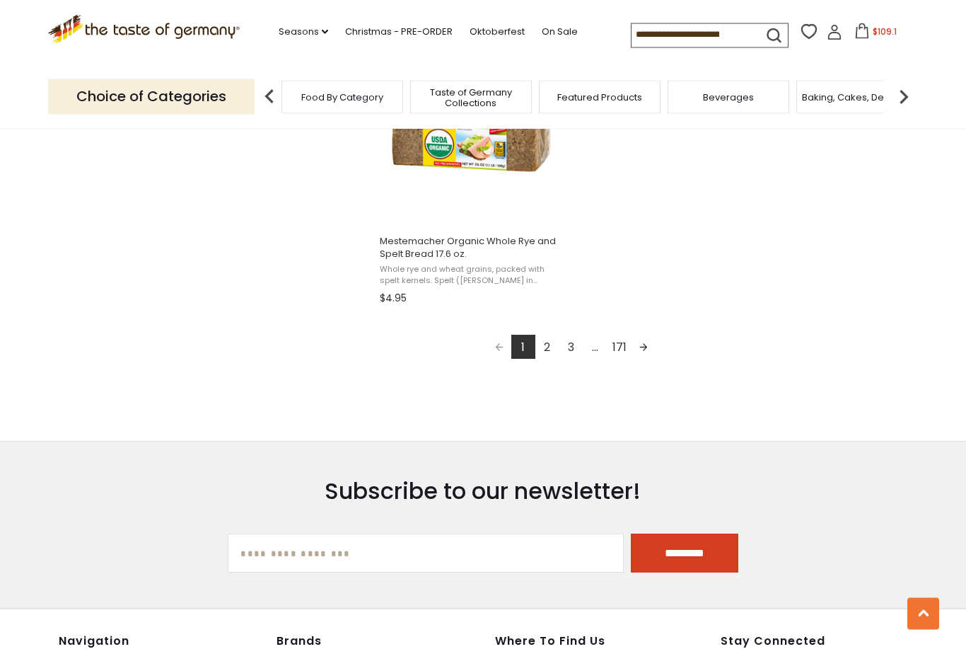
scroll to position [2719, 0]
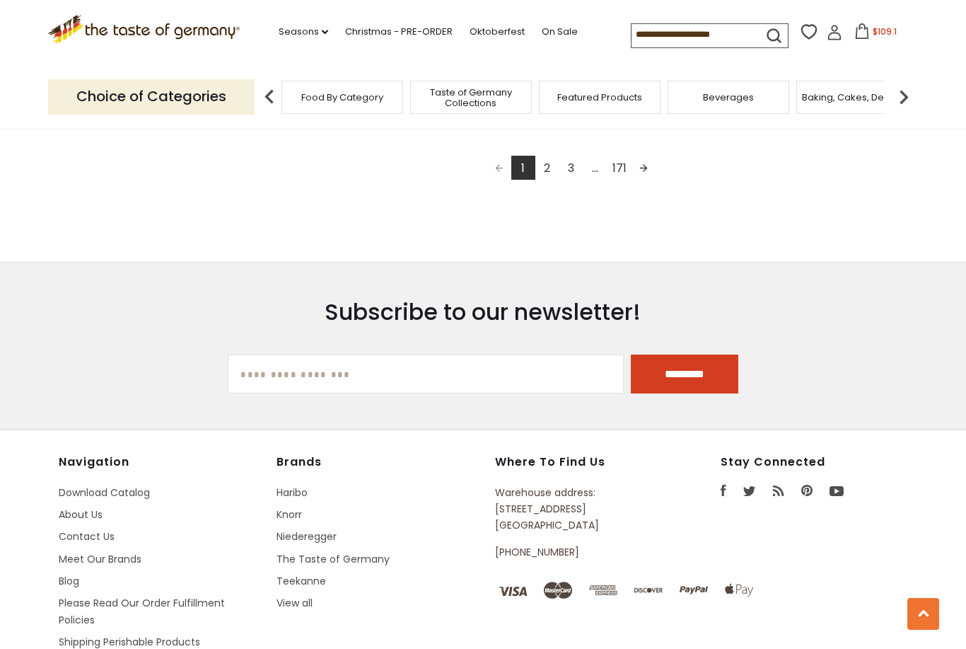
click at [677, 25] on input at bounding box center [692, 34] width 120 height 20
click at [685, 44] on input at bounding box center [692, 34] width 120 height 20
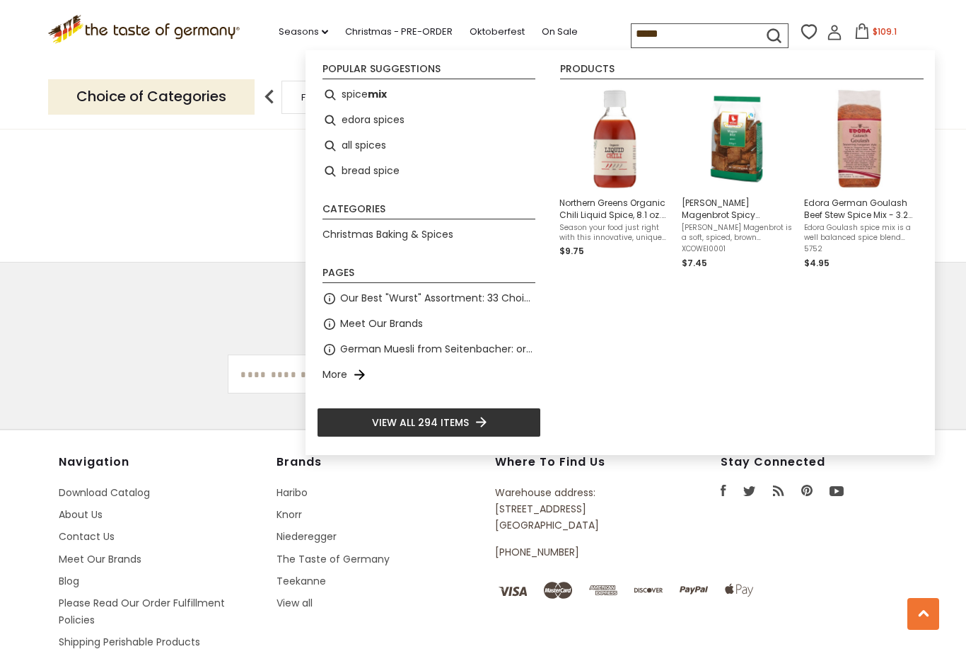
type input "*****"
click at [371, 228] on link "Christmas Baking & Spices" at bounding box center [388, 234] width 131 height 16
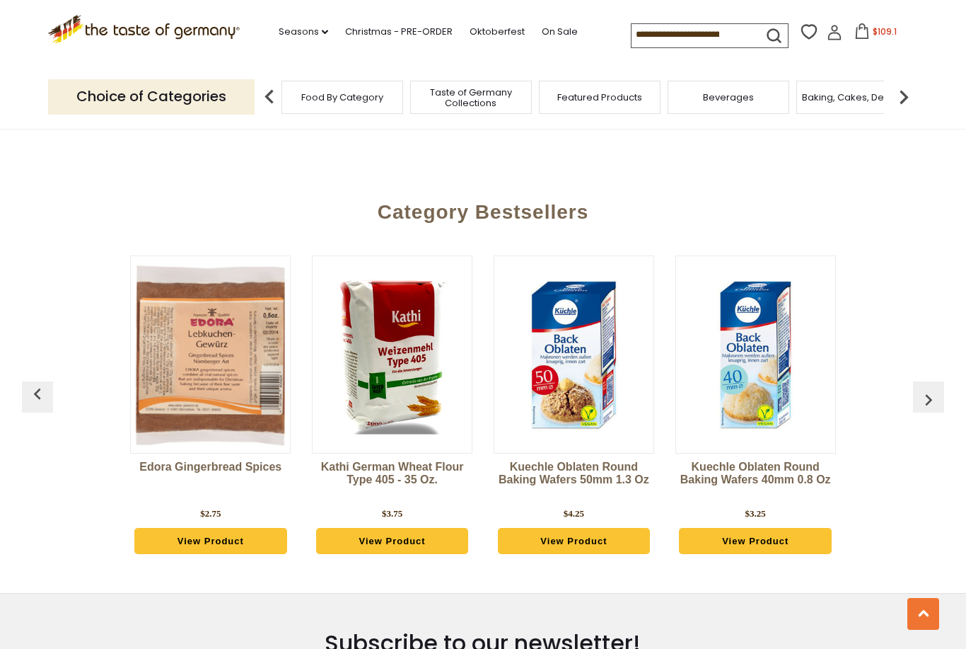
scroll to position [3638, 0]
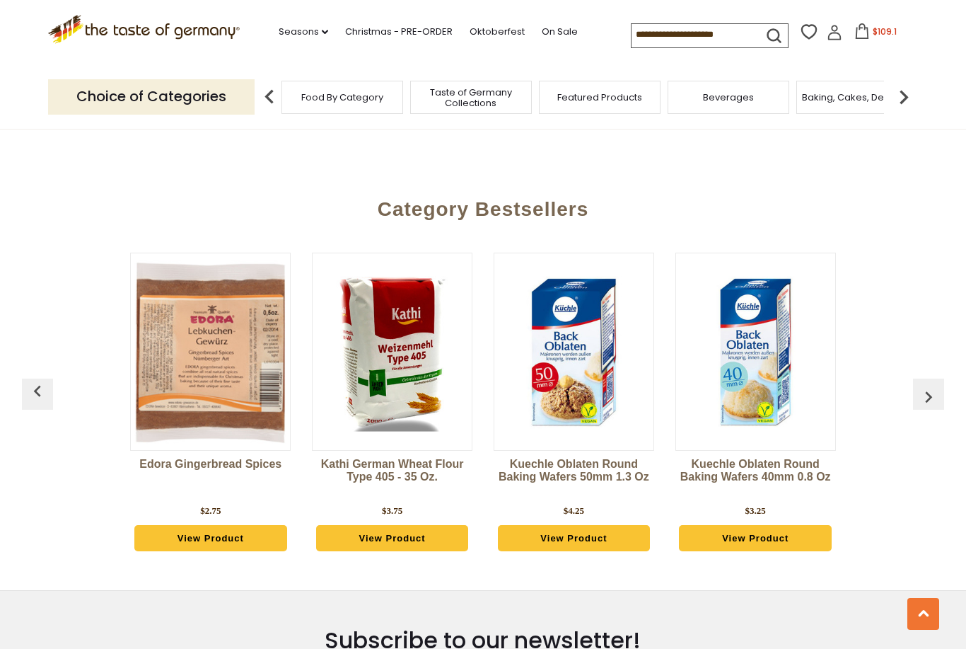
click at [215, 352] on img at bounding box center [210, 351] width 159 height 191
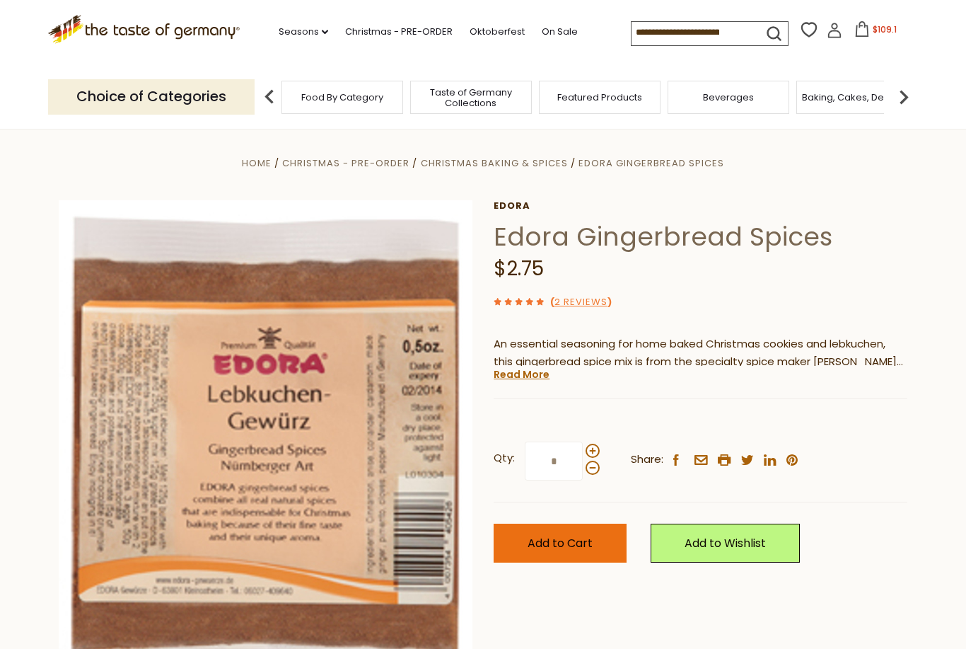
click at [586, 535] on span "Add to Cart" at bounding box center [560, 543] width 65 height 16
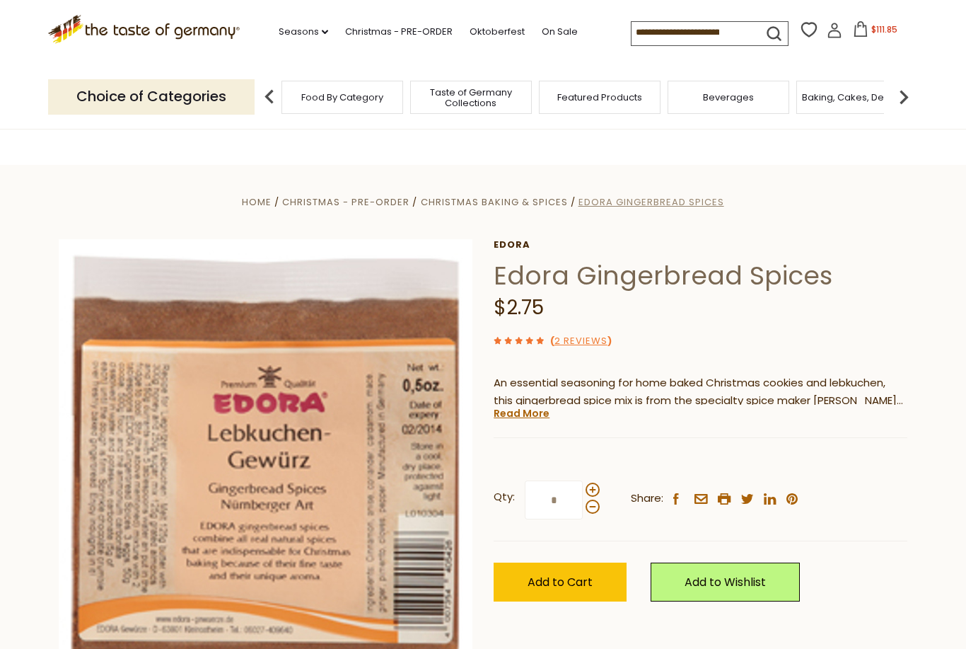
click at [678, 207] on span "Edora Gingerbread Spices" at bounding box center [652, 201] width 146 height 13
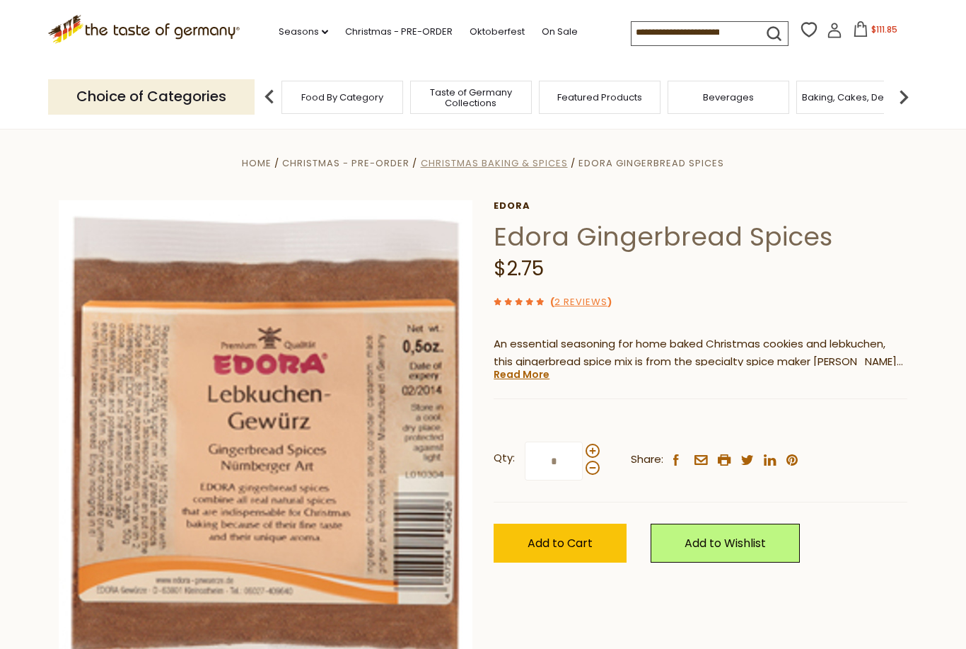
click at [538, 162] on span "Christmas Baking & Spices" at bounding box center [494, 162] width 147 height 13
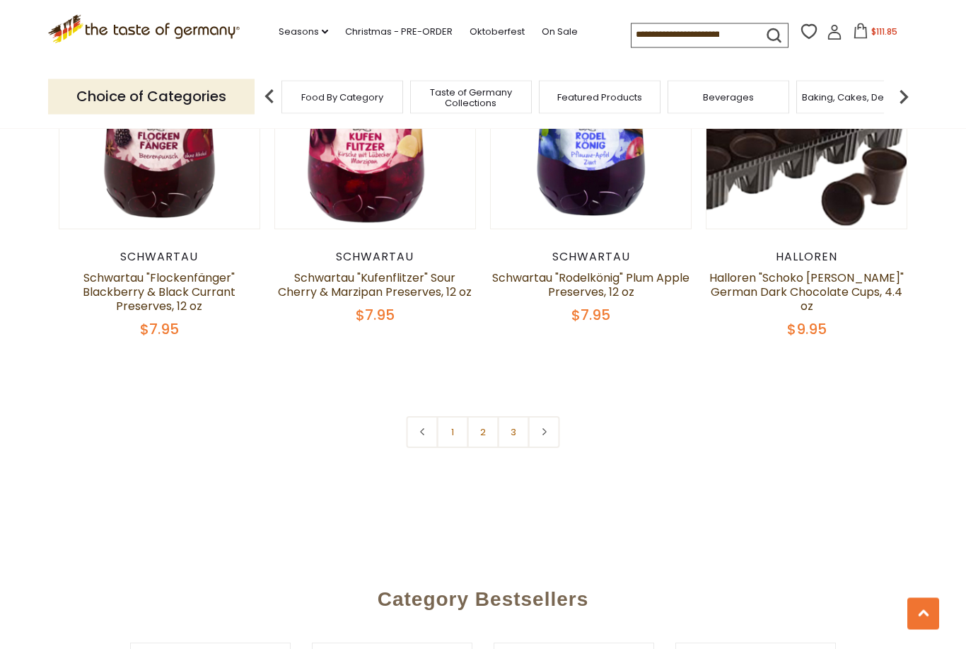
scroll to position [3207, 0]
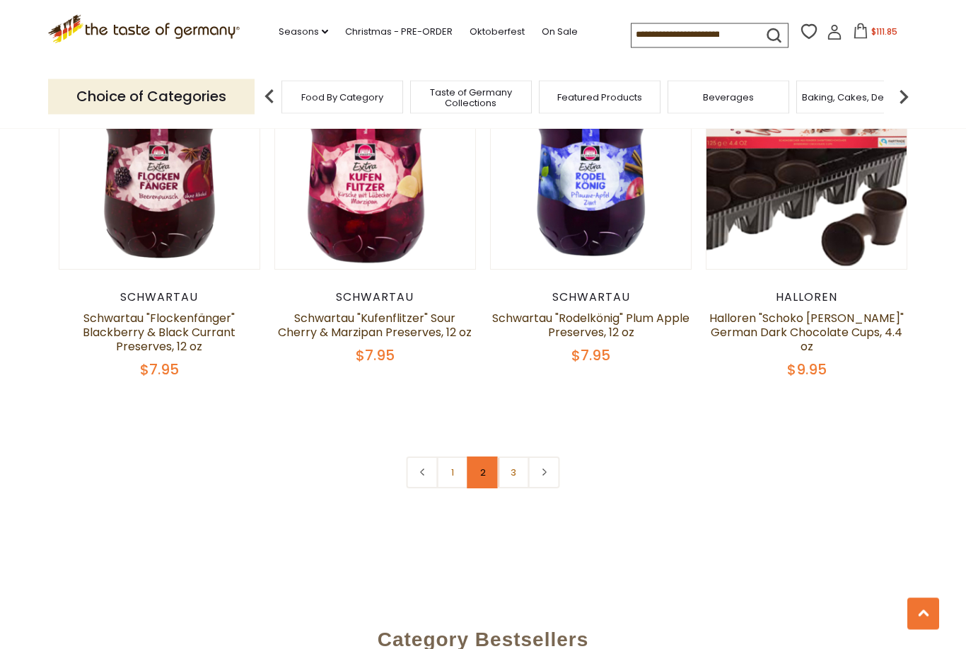
click at [478, 457] on link "2" at bounding box center [484, 473] width 32 height 32
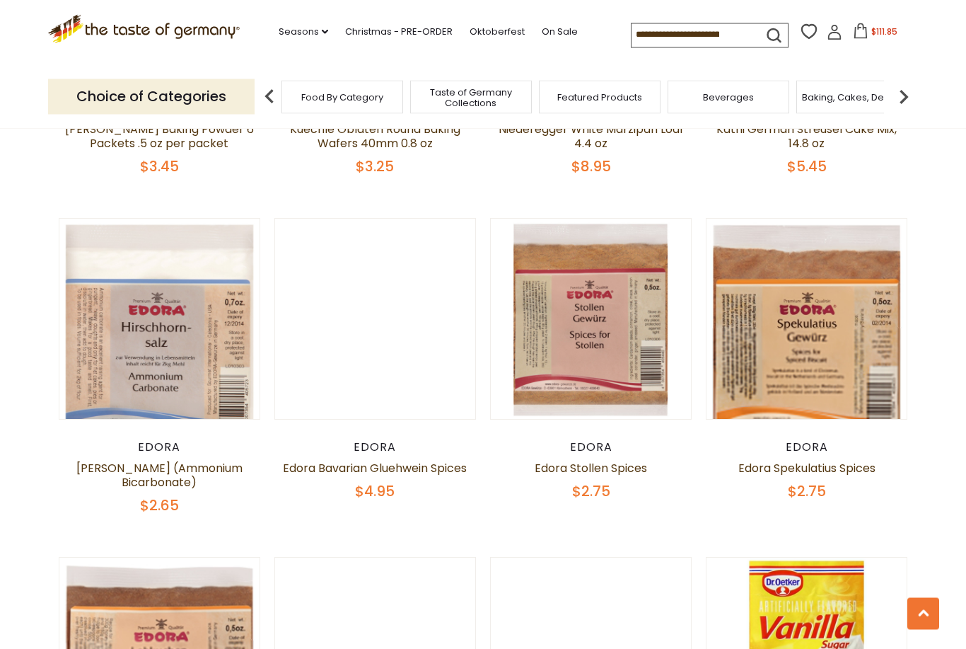
scroll to position [1689, 0]
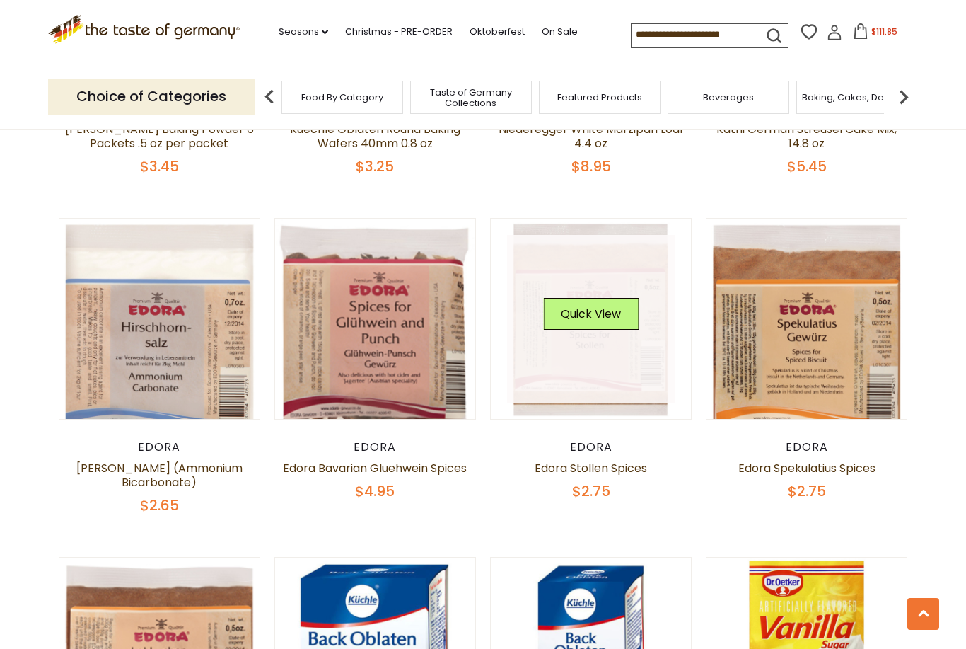
click at [617, 257] on link at bounding box center [591, 319] width 168 height 168
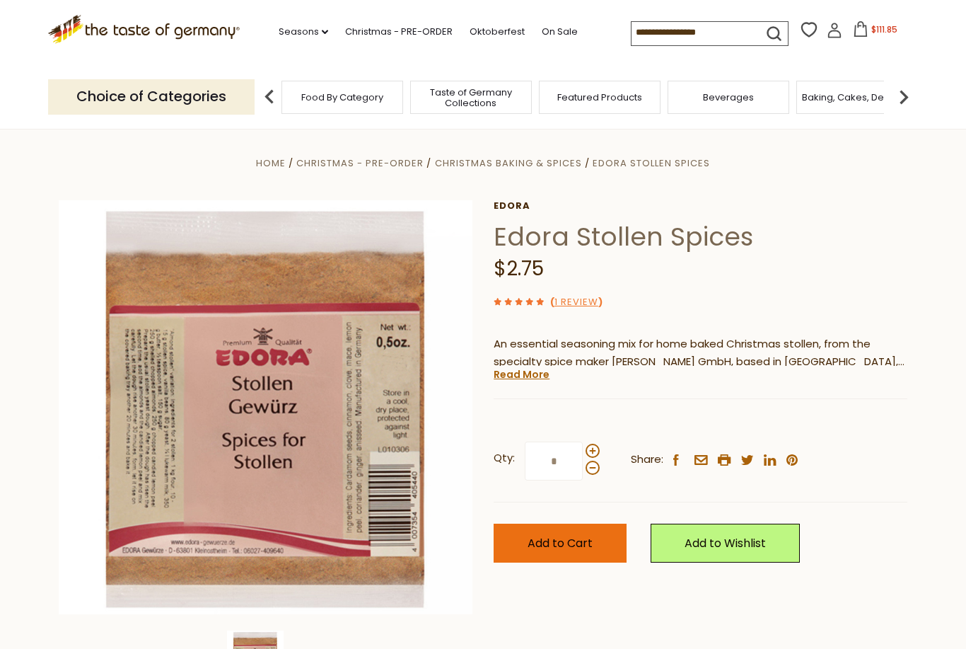
click at [589, 542] on span "Add to Cart" at bounding box center [560, 543] width 65 height 16
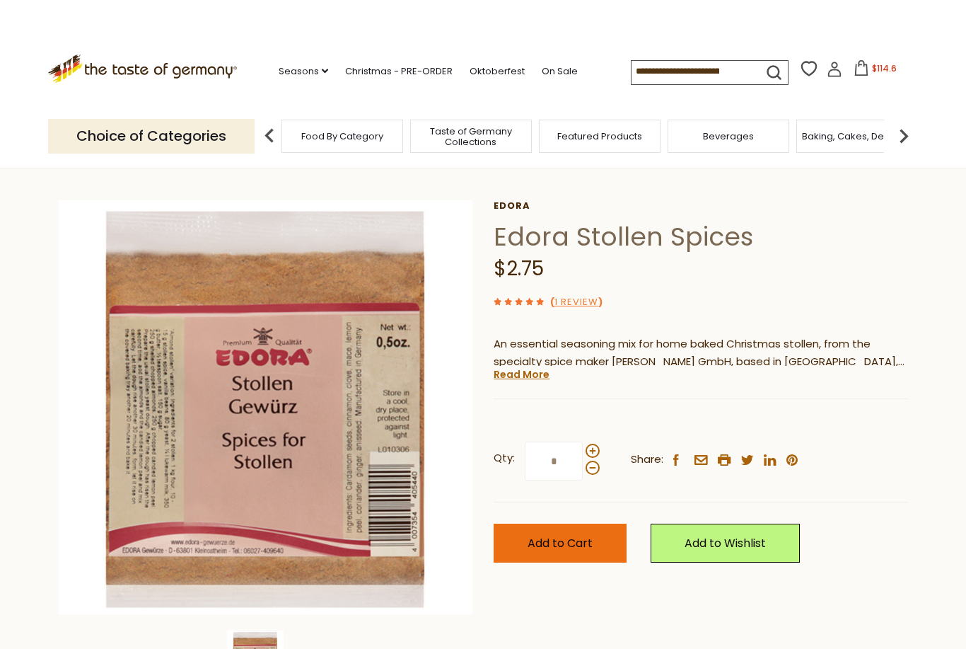
click at [591, 538] on span "Add to Cart" at bounding box center [560, 543] width 65 height 16
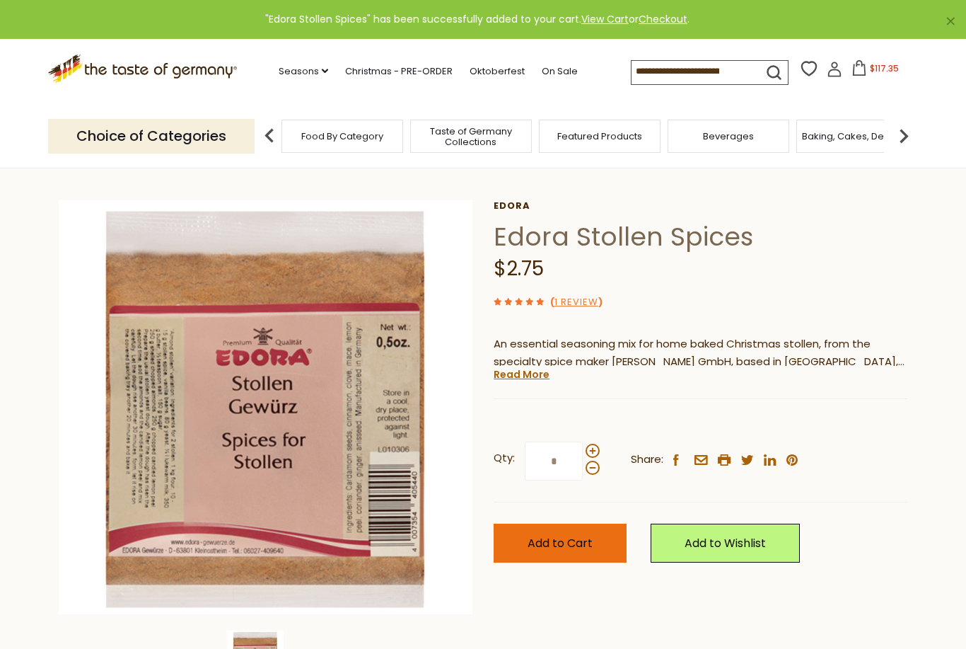
click at [587, 555] on button "Add to Cart" at bounding box center [560, 542] width 133 height 39
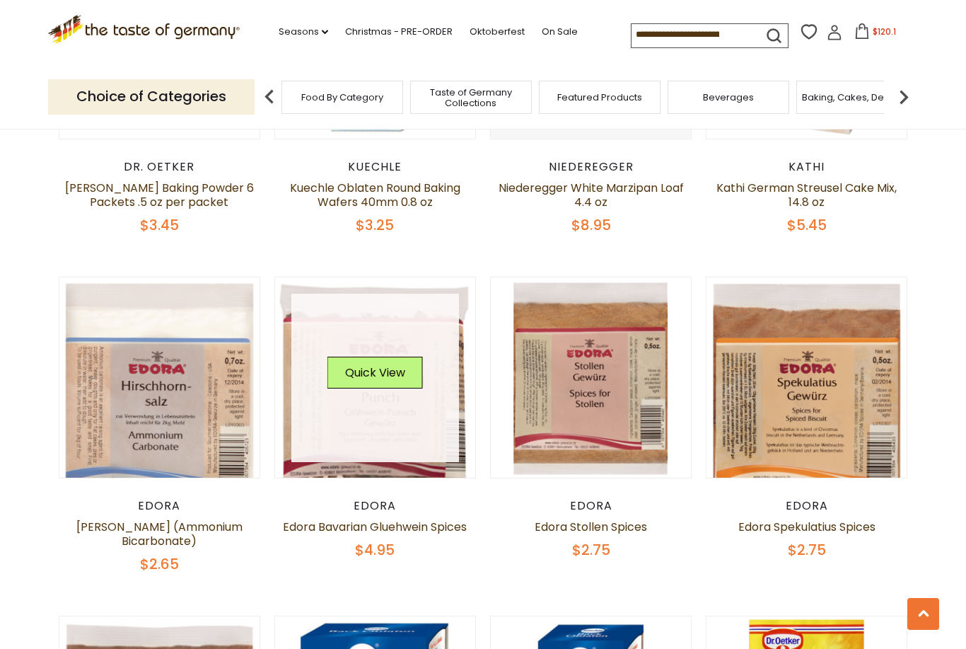
scroll to position [1632, 0]
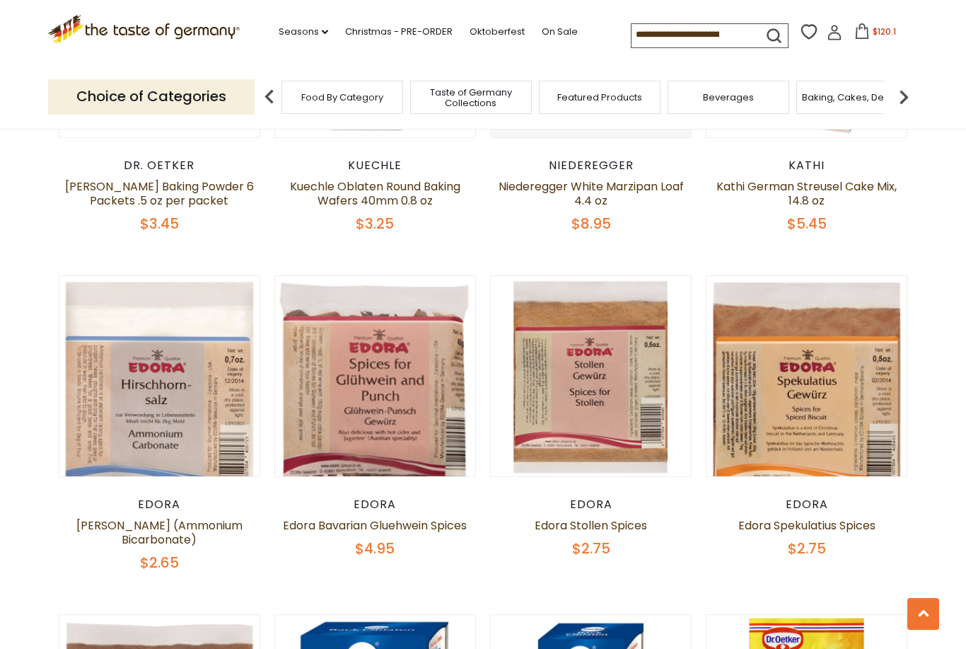
click at [336, 458] on article "Quick View Edora Edora Bavarian Gluehwein Spices $4.95" at bounding box center [375, 416] width 202 height 282
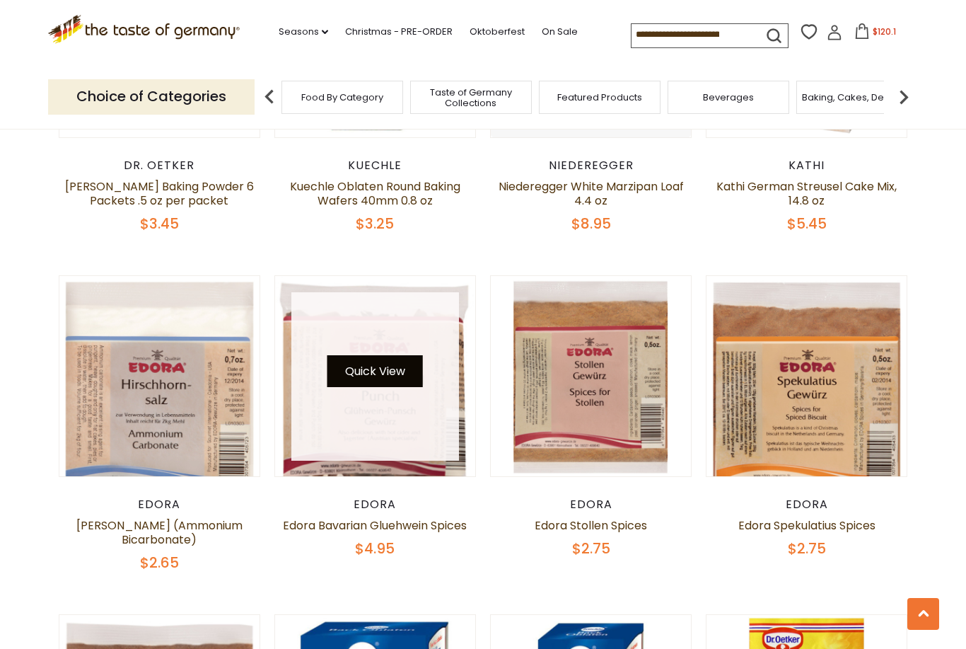
click at [376, 355] on button "Quick View" at bounding box center [376, 371] width 96 height 32
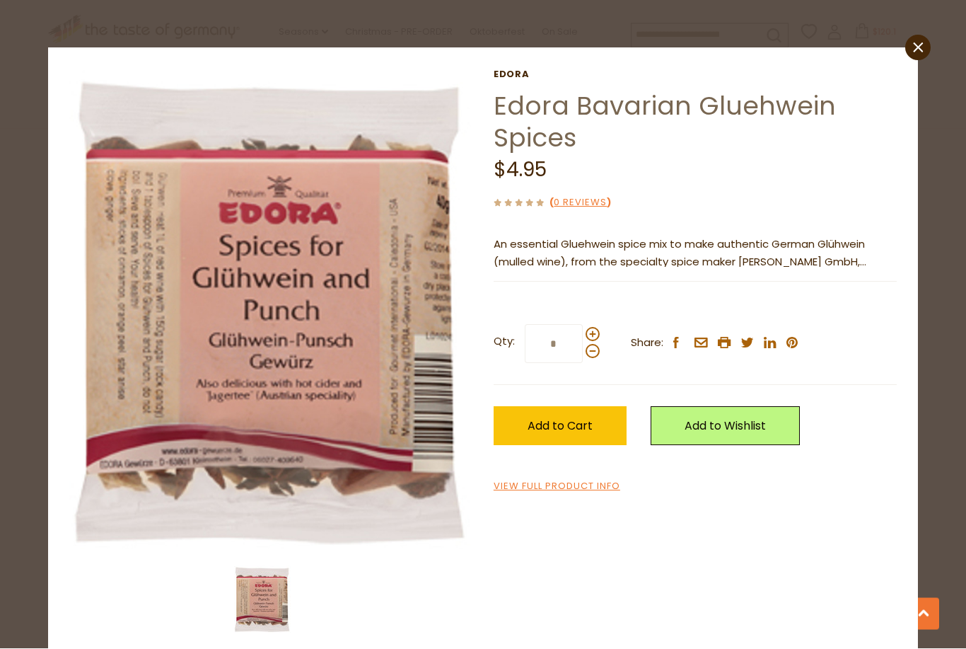
scroll to position [1940, 0]
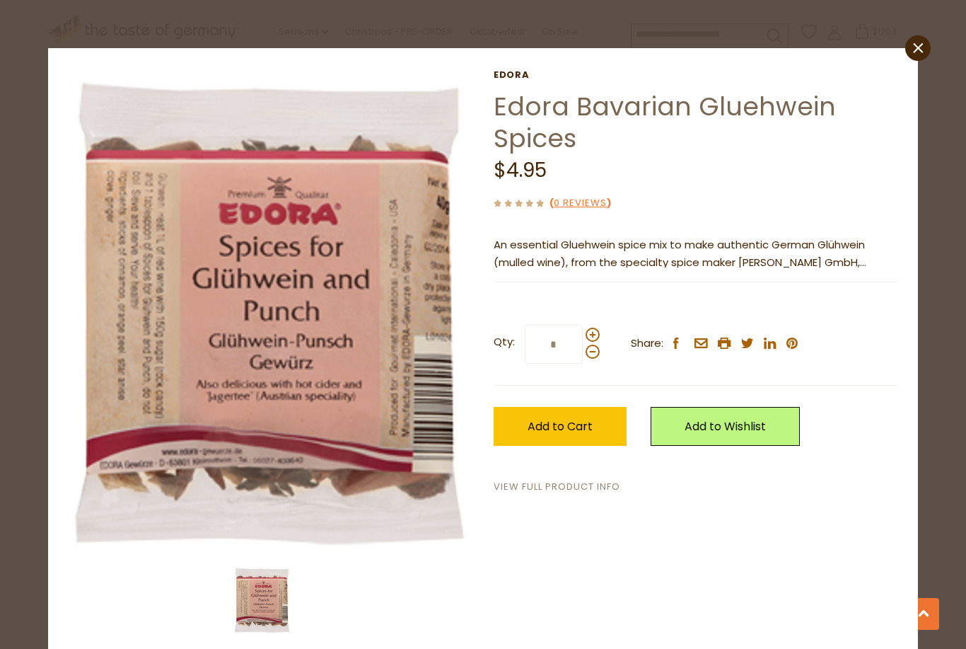
click at [587, 482] on link "View Full Product Info" at bounding box center [557, 487] width 127 height 15
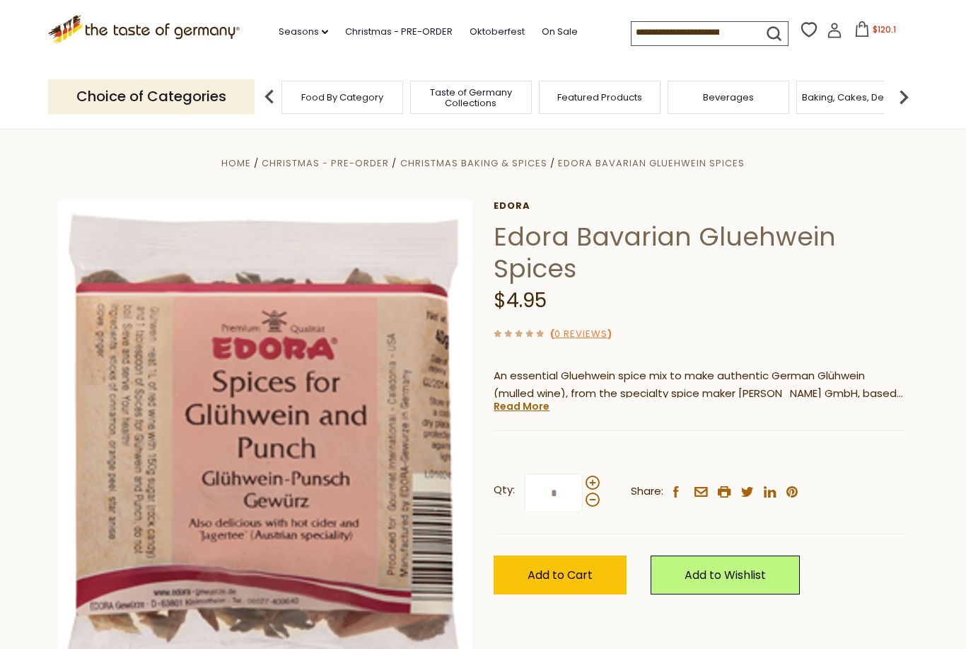
click at [916, 86] on img at bounding box center [904, 97] width 28 height 28
click at [905, 98] on img at bounding box center [904, 97] width 28 height 28
click at [906, 91] on img at bounding box center [904, 97] width 28 height 28
click at [917, 93] on img at bounding box center [904, 97] width 28 height 28
click at [916, 93] on img at bounding box center [904, 97] width 28 height 28
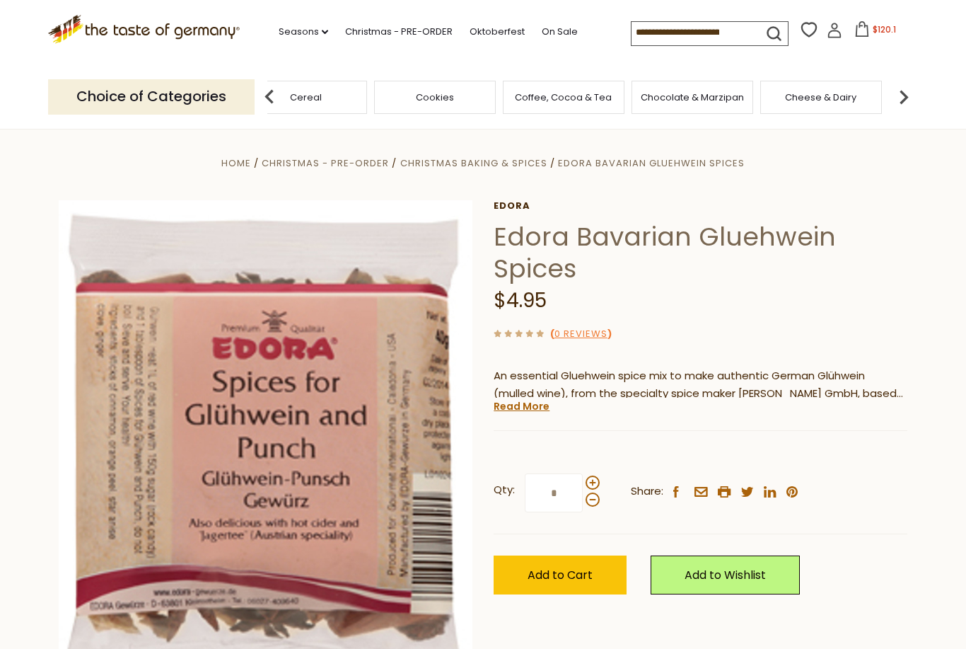
click at [908, 93] on img at bounding box center [904, 97] width 28 height 28
click at [905, 105] on img at bounding box center [904, 97] width 28 height 28
click at [908, 93] on img at bounding box center [904, 97] width 28 height 28
click at [912, 101] on img at bounding box center [904, 97] width 28 height 28
click at [695, 30] on input at bounding box center [692, 32] width 120 height 20
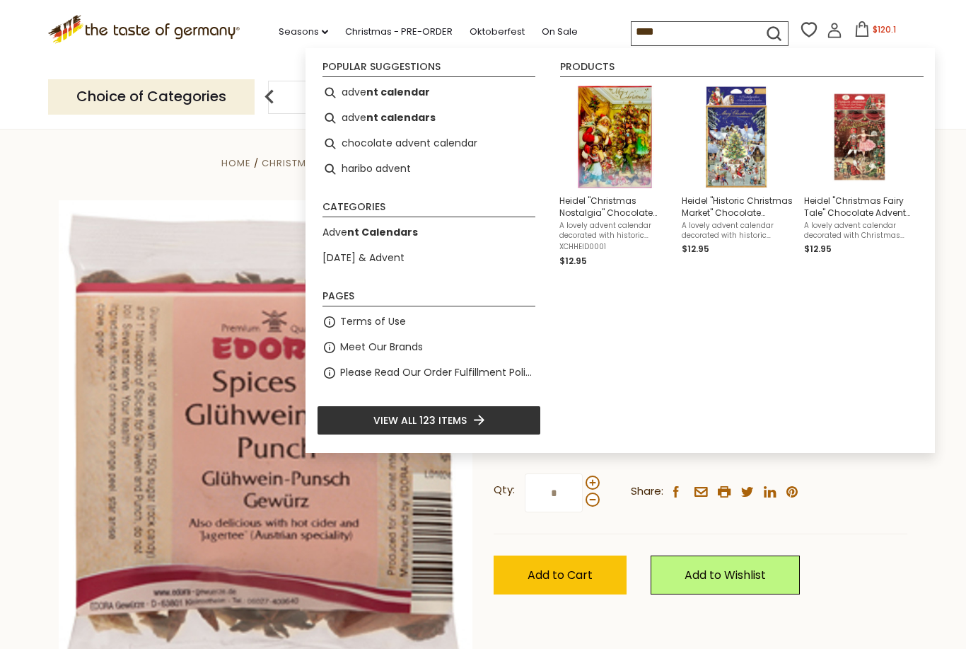
click at [361, 107] on li "adve nt calendars" at bounding box center [429, 117] width 224 height 25
type input "**********"
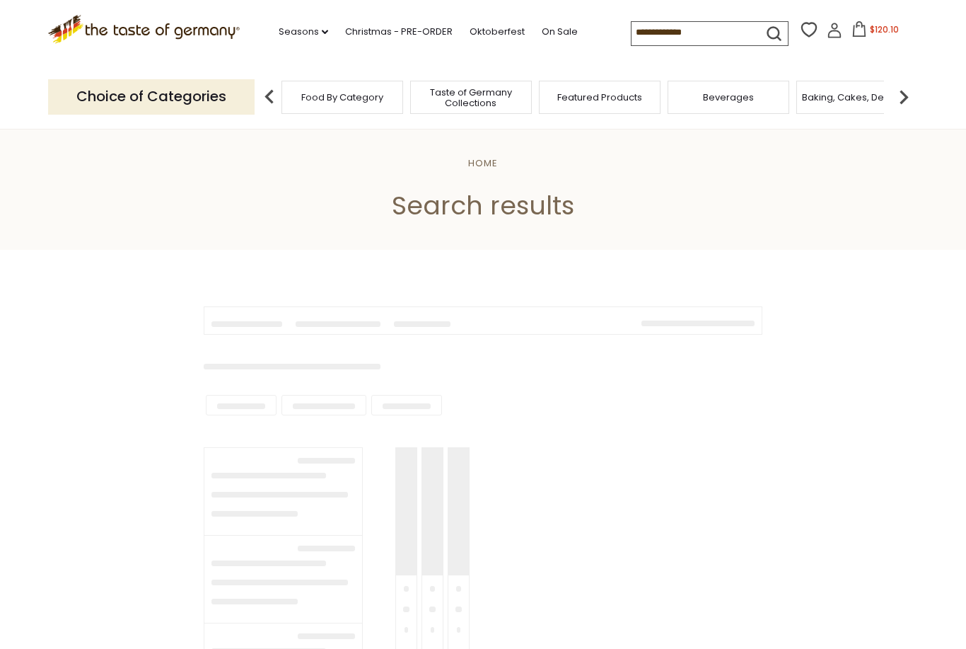
type input "**********"
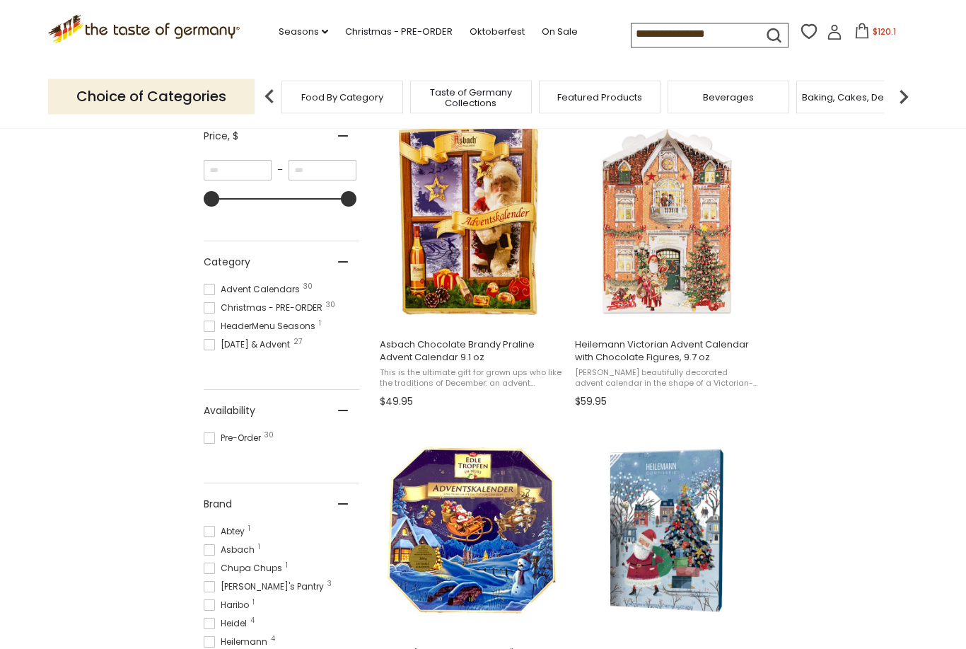
scroll to position [277, 0]
click at [428, 266] on img "Asbach Chocolate Brandy Praline Advent Calendar 9.1 oz" at bounding box center [471, 221] width 187 height 187
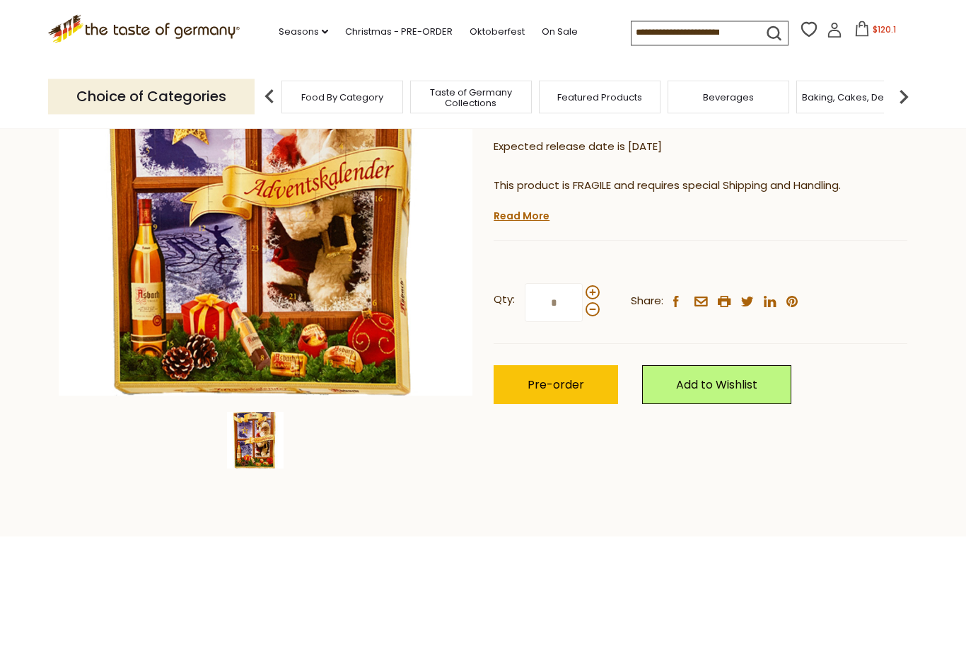
scroll to position [219, 0]
click at [215, 281] on img at bounding box center [266, 189] width 414 height 414
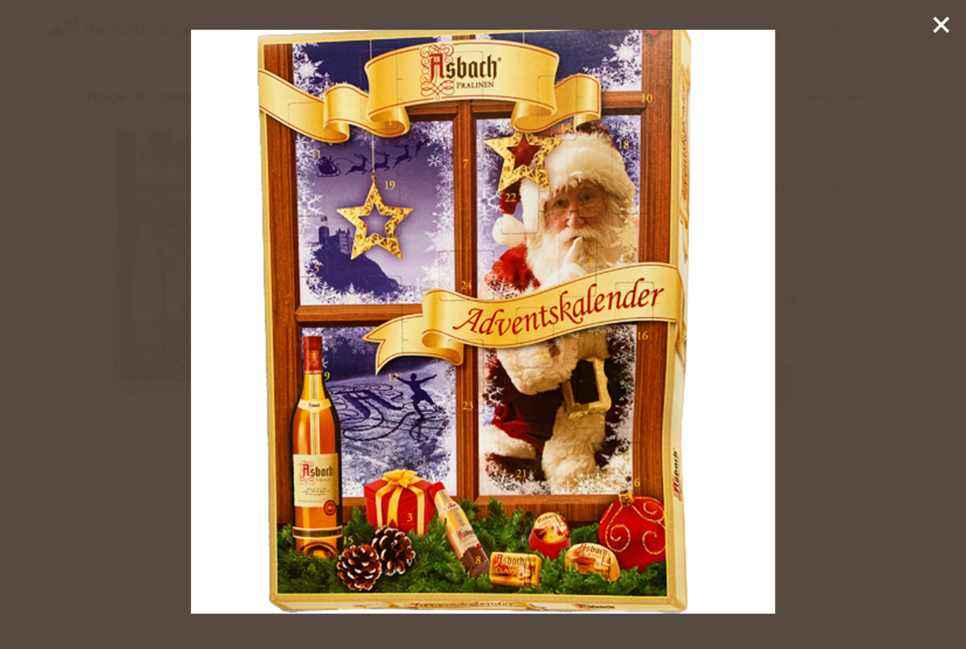
click at [949, 24] on icon at bounding box center [941, 24] width 21 height 21
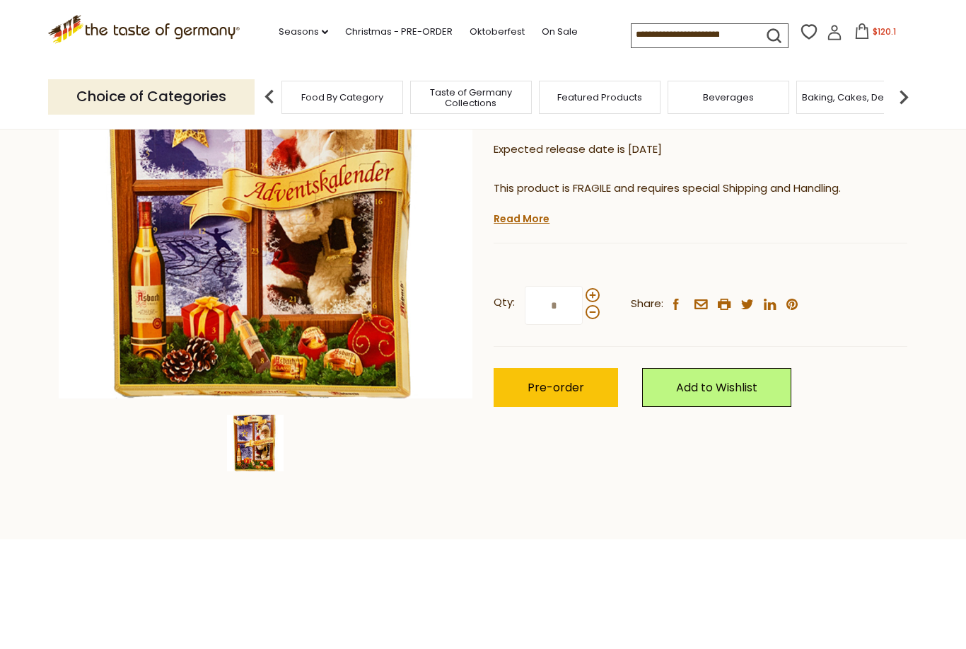
scroll to position [181, 0]
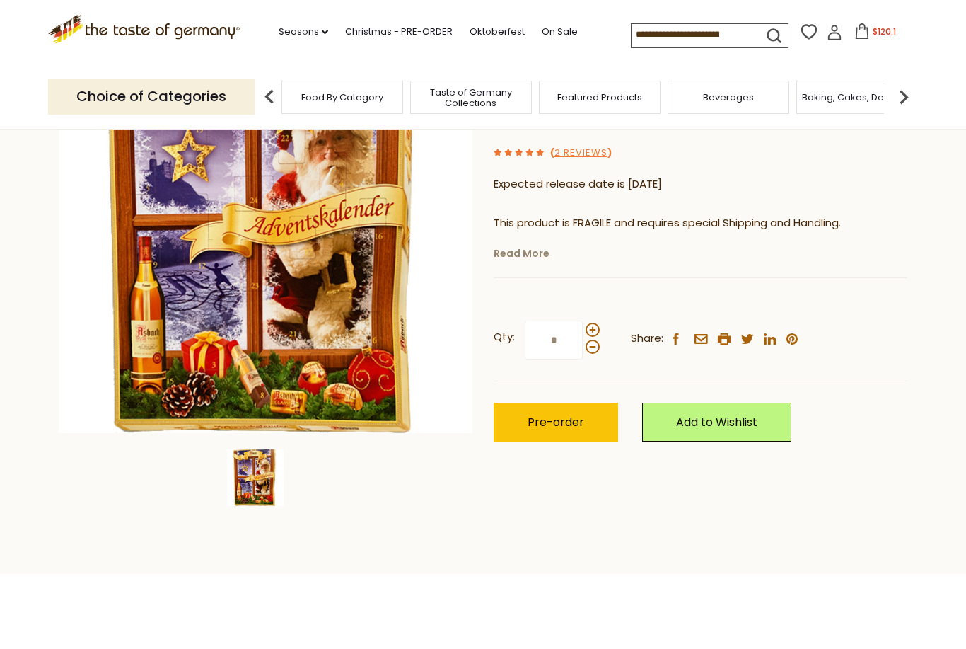
click at [536, 255] on link "Read More" at bounding box center [522, 253] width 56 height 14
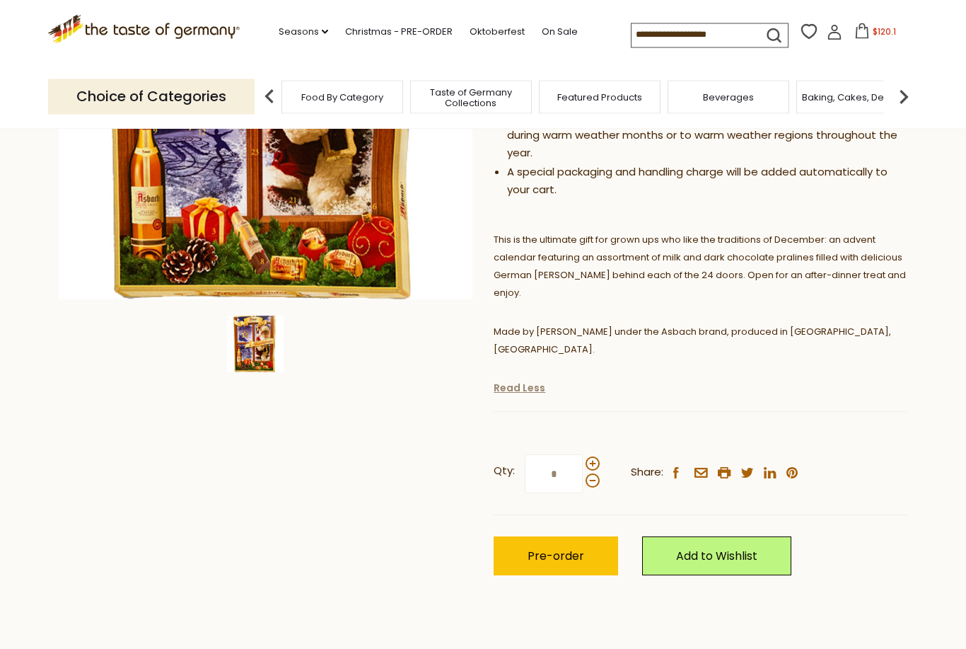
scroll to position [313, 0]
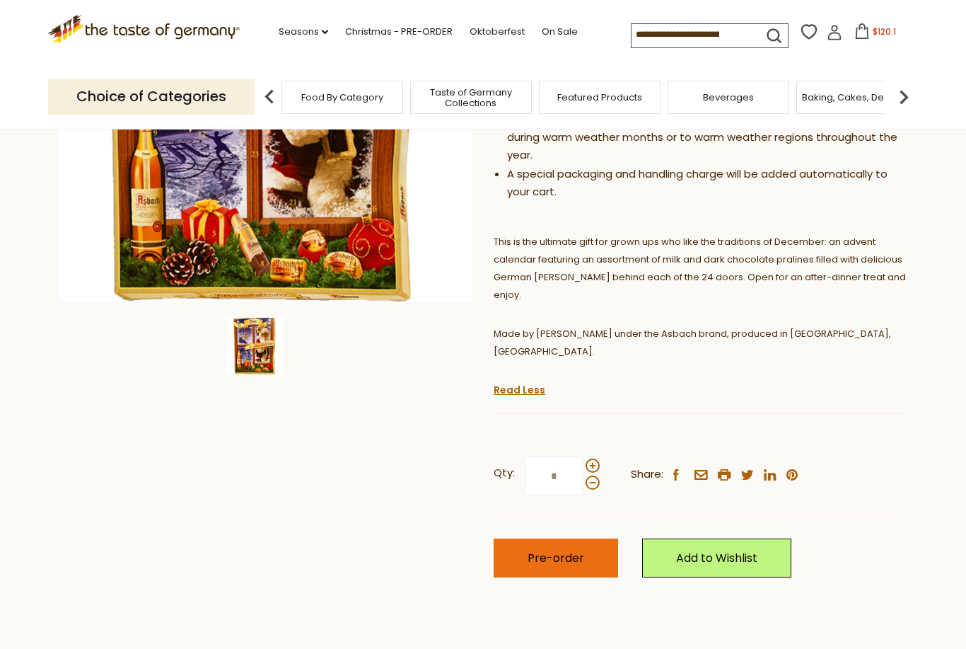
click at [572, 539] on button "Pre-order" at bounding box center [556, 557] width 125 height 39
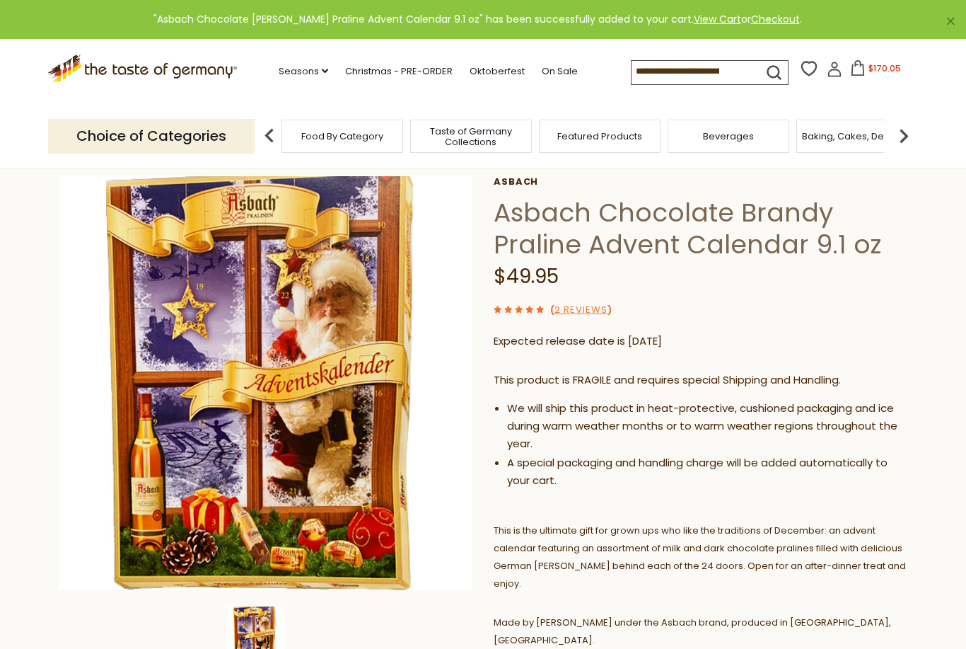
scroll to position [0, 0]
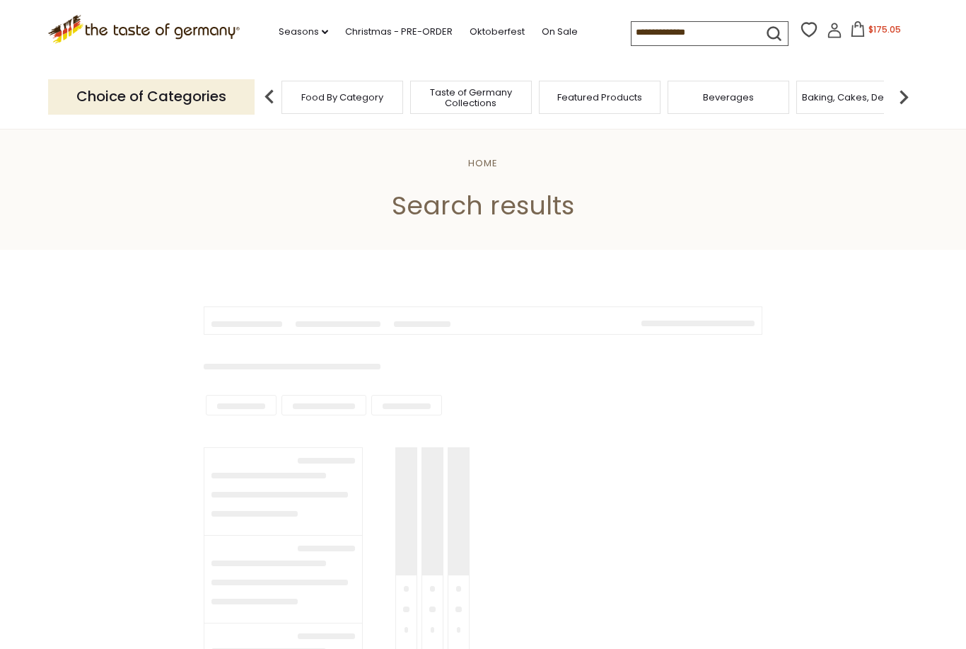
type input "**********"
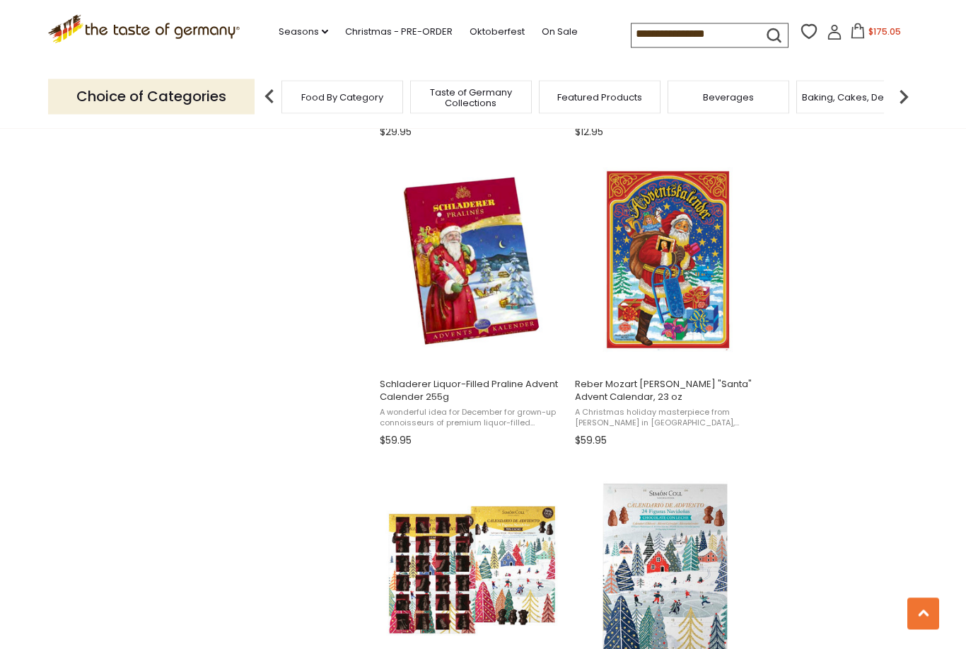
scroll to position [1781, 0]
click at [456, 287] on img "Schladerer Liquor-Filled Praline Advent Calender 255g" at bounding box center [471, 260] width 187 height 187
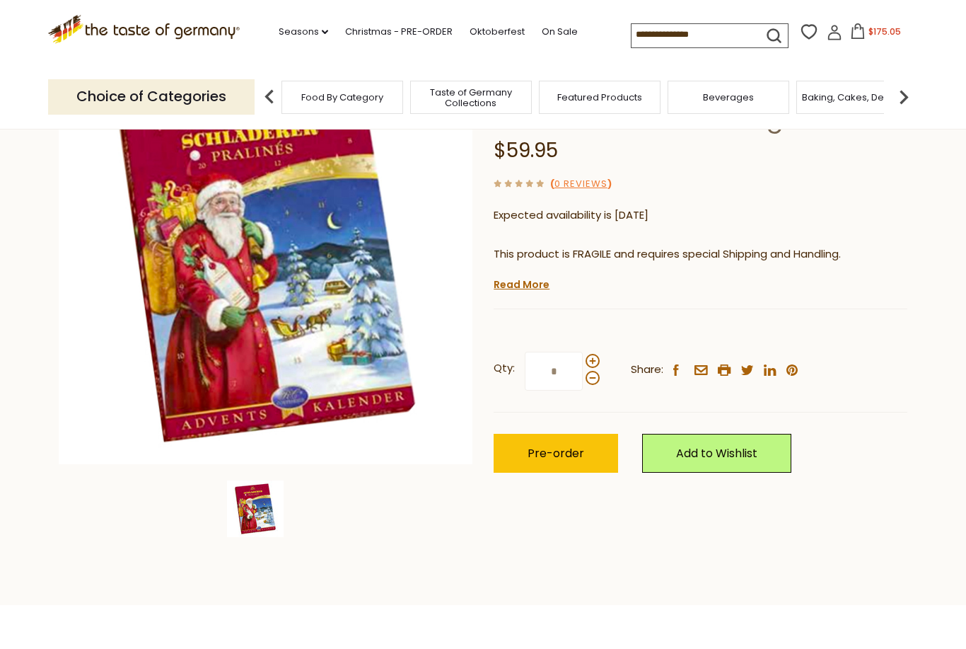
scroll to position [149, 0]
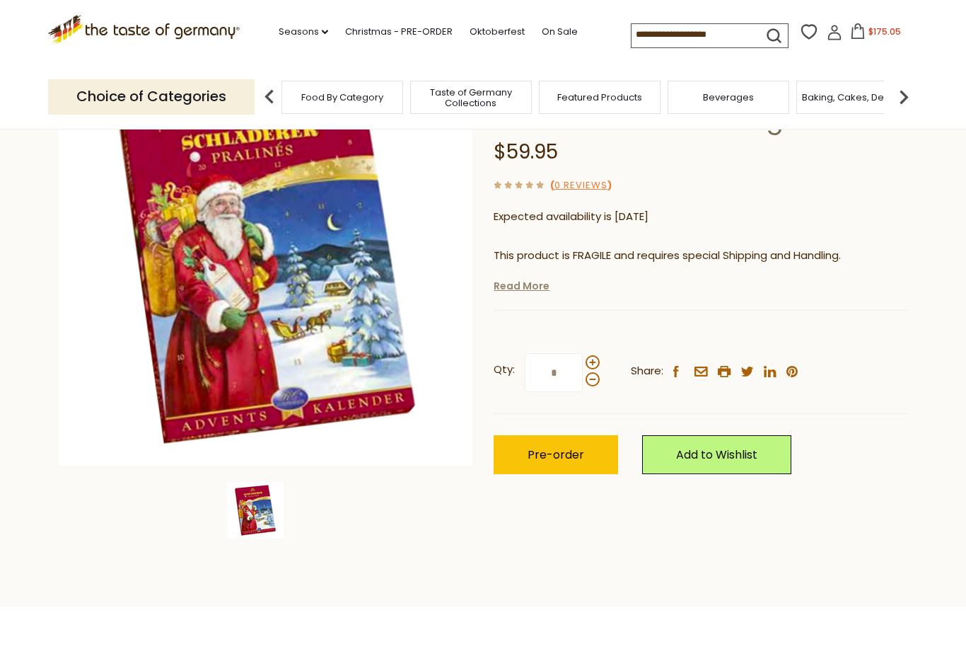
click at [533, 281] on link "Read More" at bounding box center [522, 286] width 56 height 14
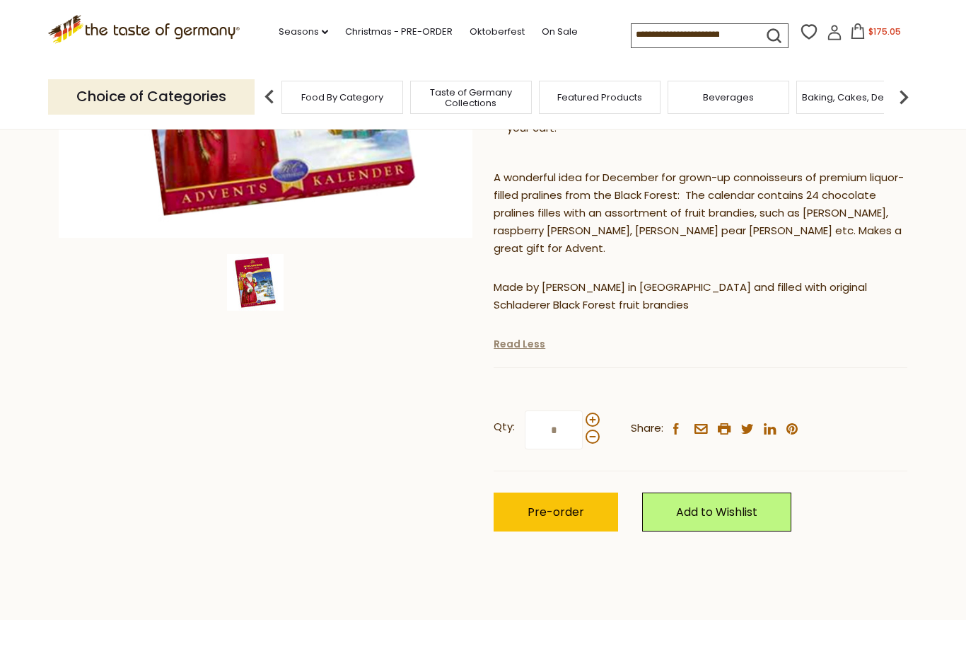
scroll to position [388, 0]
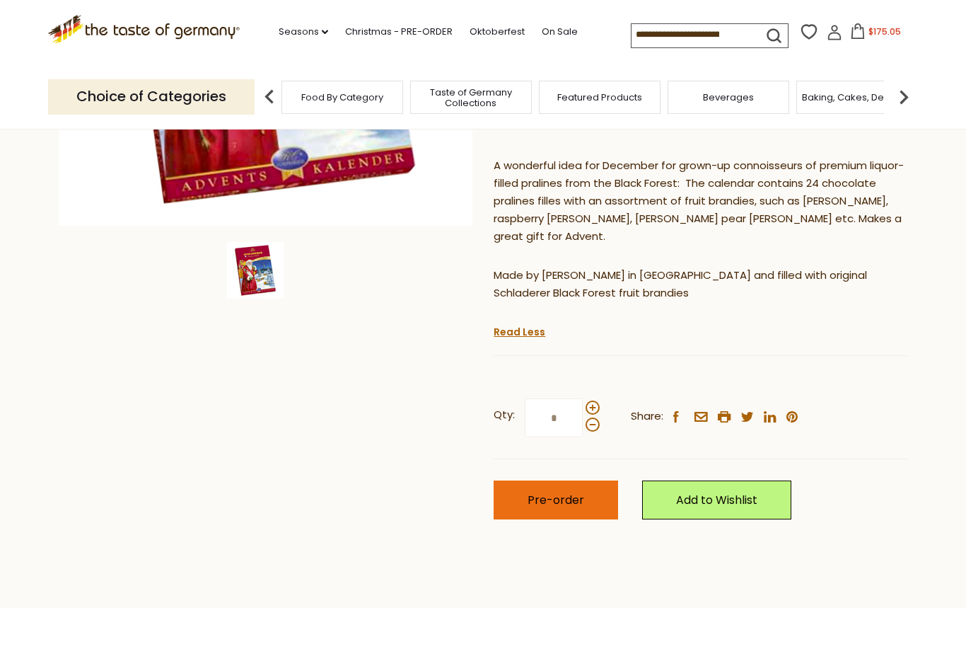
click at [538, 503] on button "Pre-order" at bounding box center [556, 499] width 125 height 39
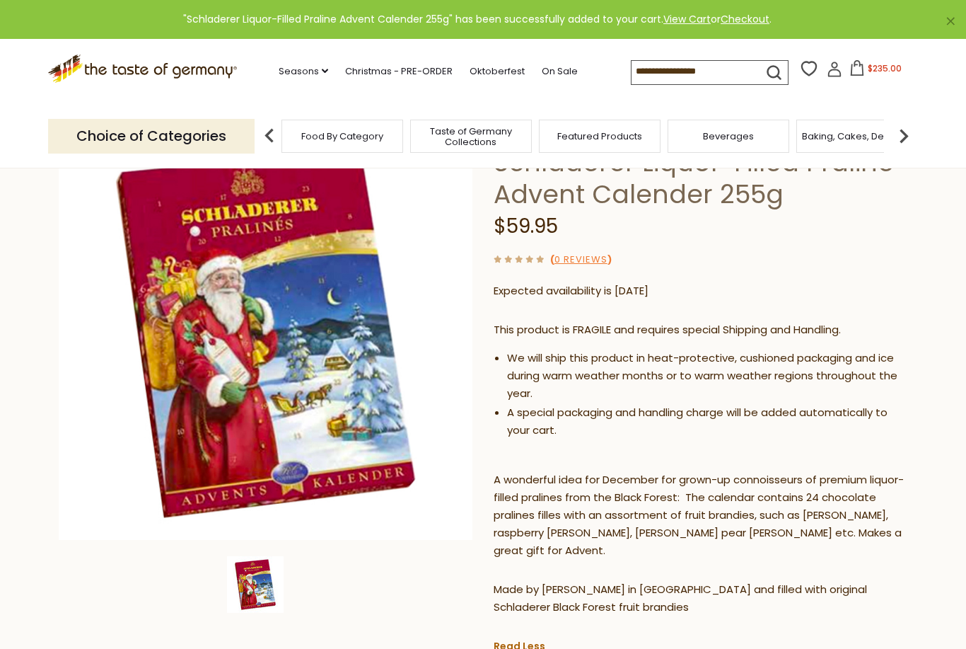
scroll to position [0, 0]
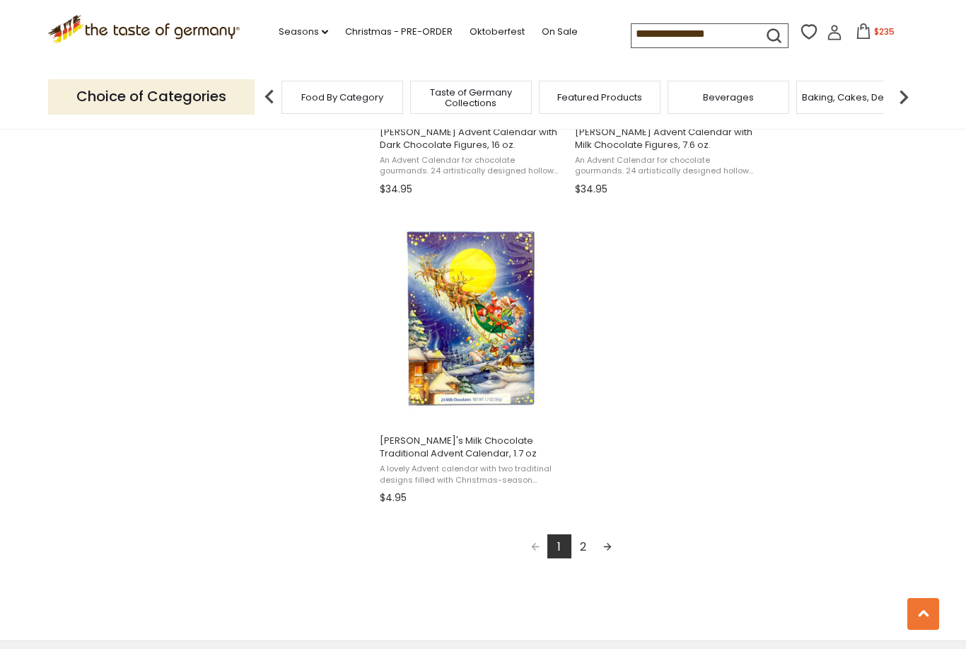
scroll to position [2348, 0]
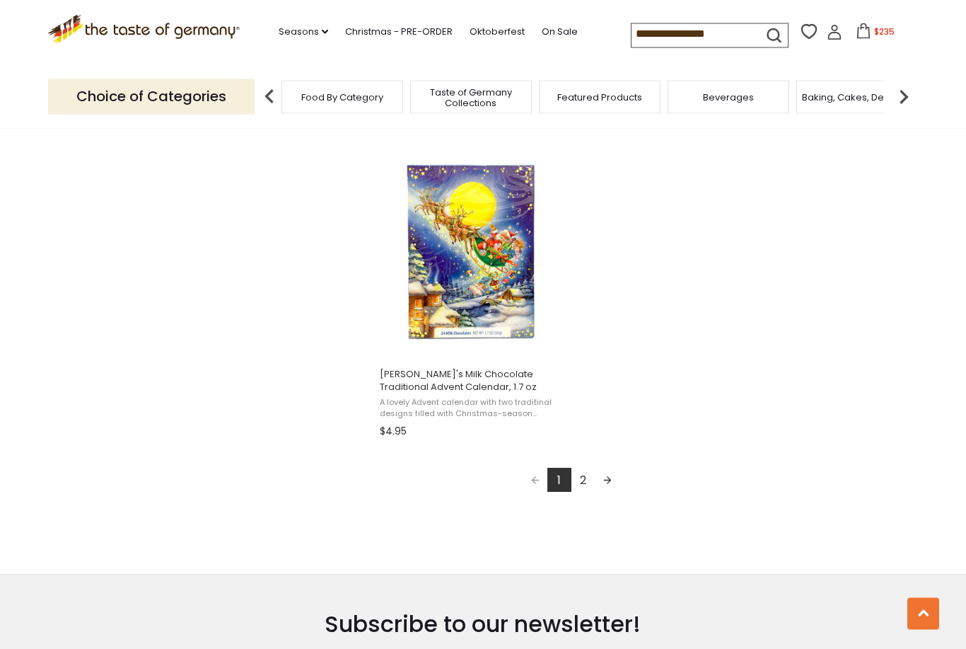
click at [587, 477] on link "2" at bounding box center [584, 480] width 24 height 24
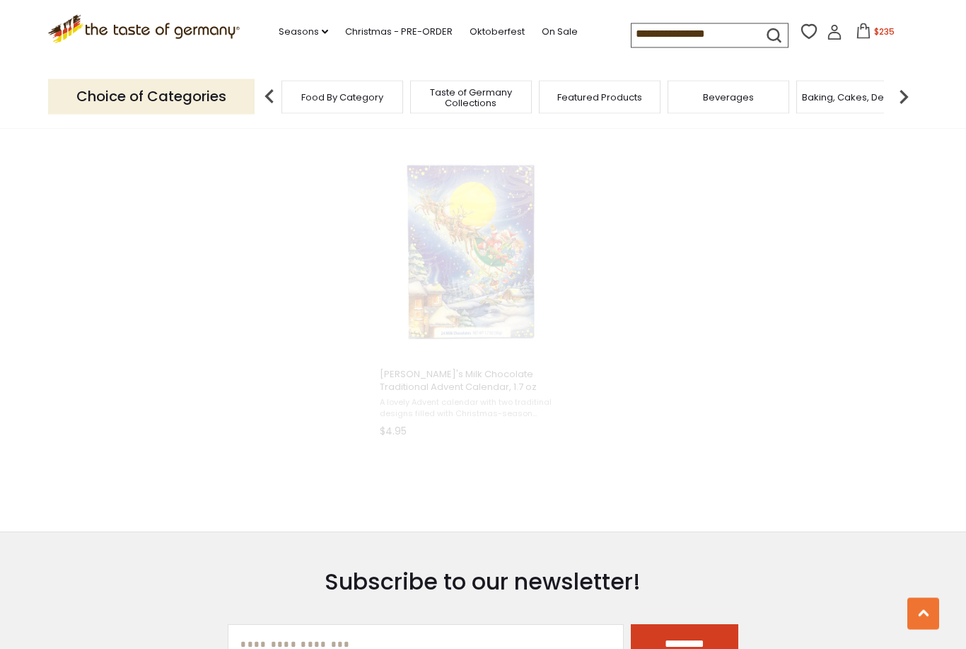
scroll to position [2034, 0]
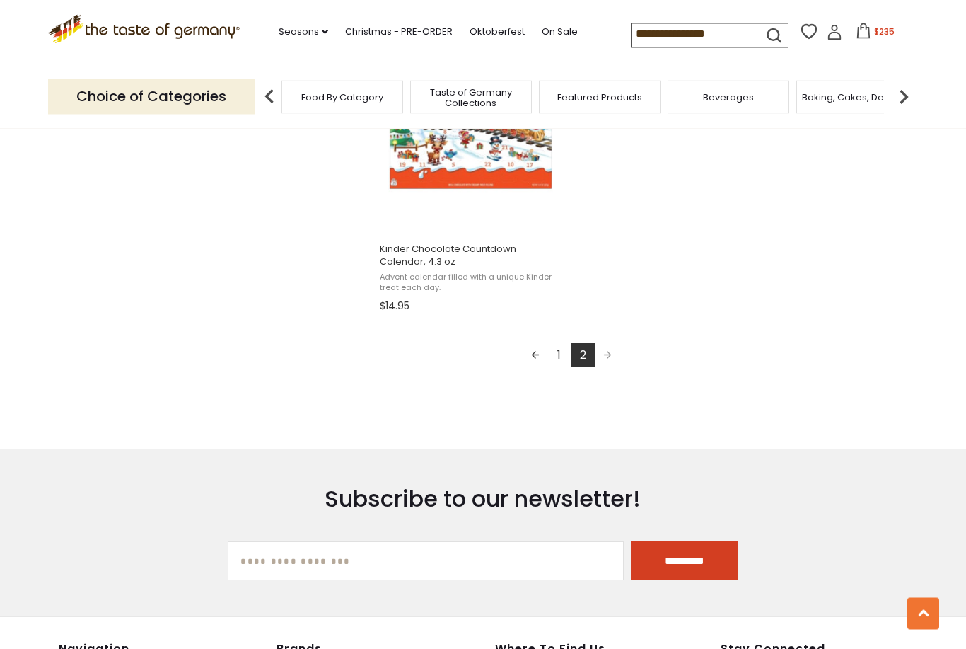
scroll to position [2528, 0]
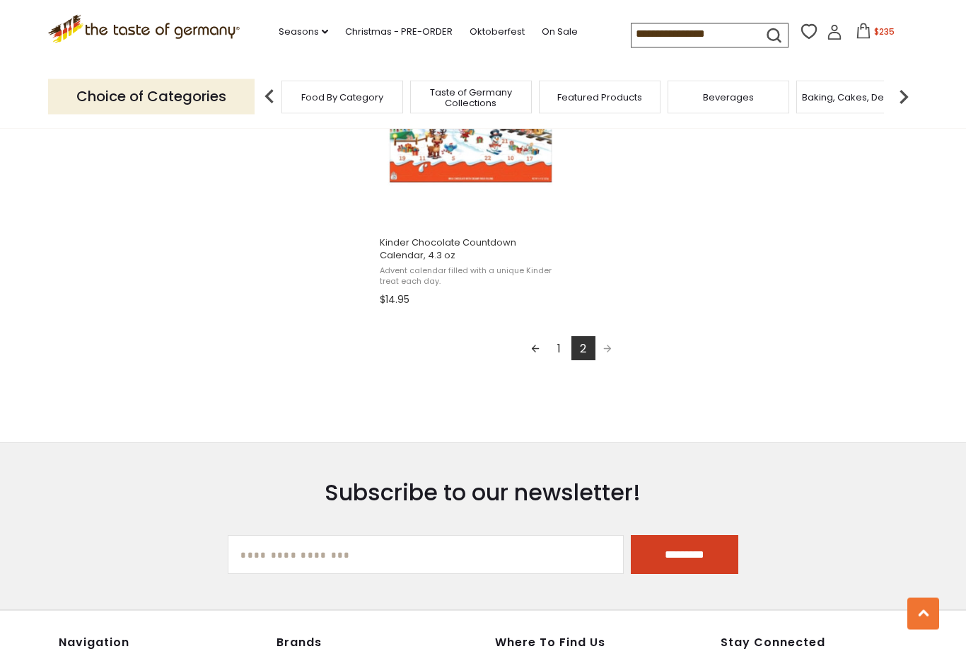
click at [856, 35] on icon at bounding box center [864, 31] width 16 height 16
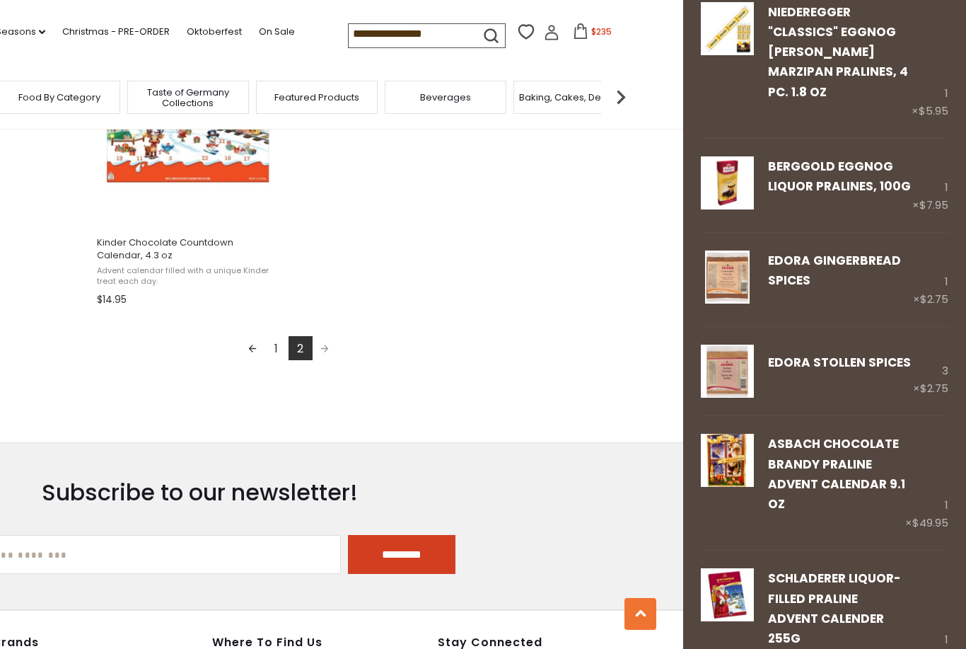
scroll to position [640, 0]
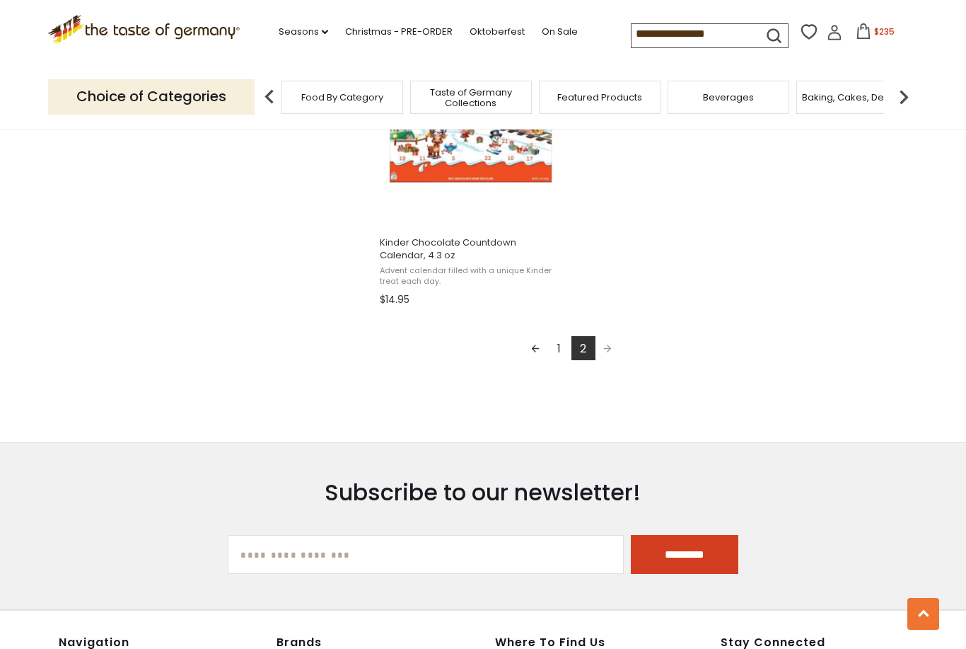
click at [856, 35] on icon at bounding box center [864, 31] width 16 height 16
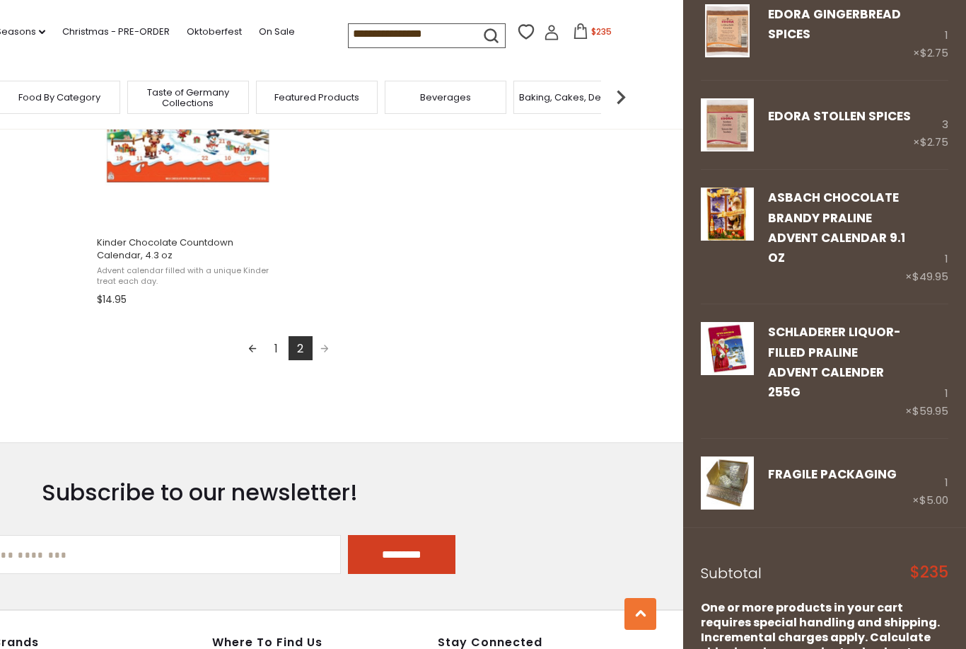
scroll to position [831, 0]
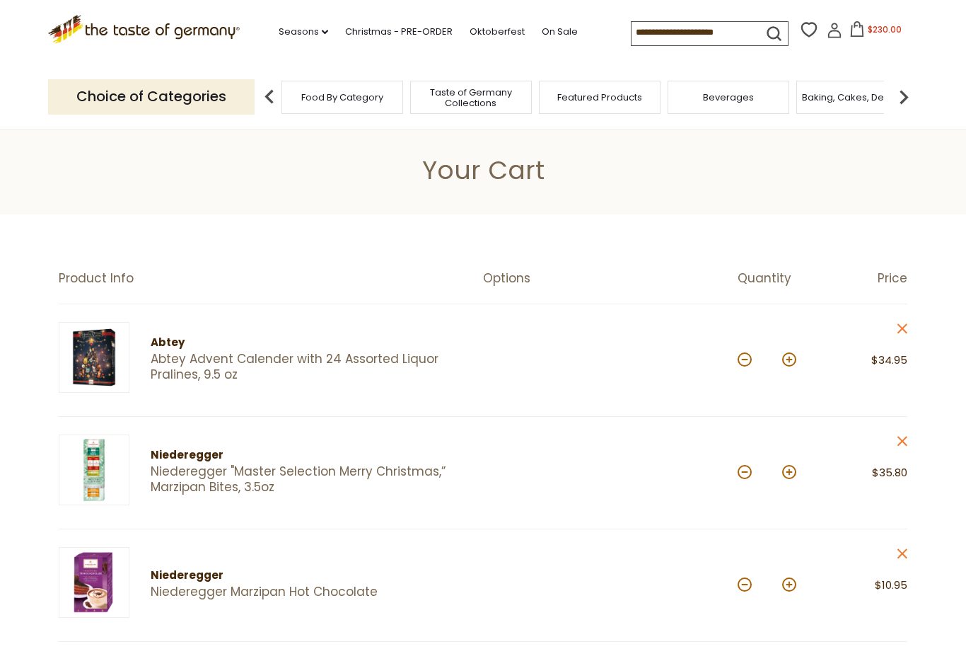
scroll to position [245, 0]
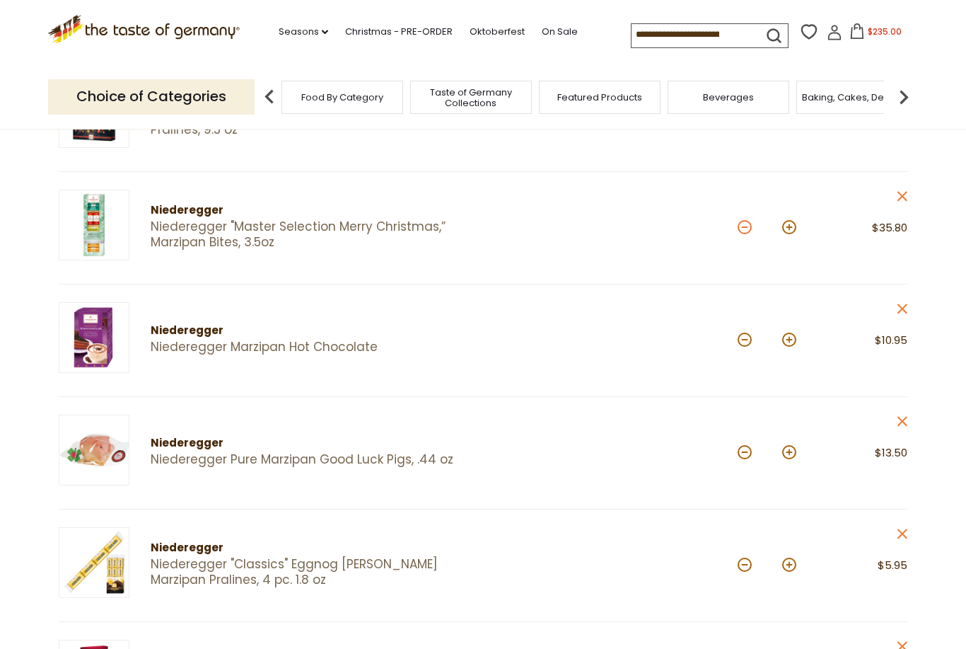
click at [747, 224] on button at bounding box center [745, 227] width 14 height 14
type input "*"
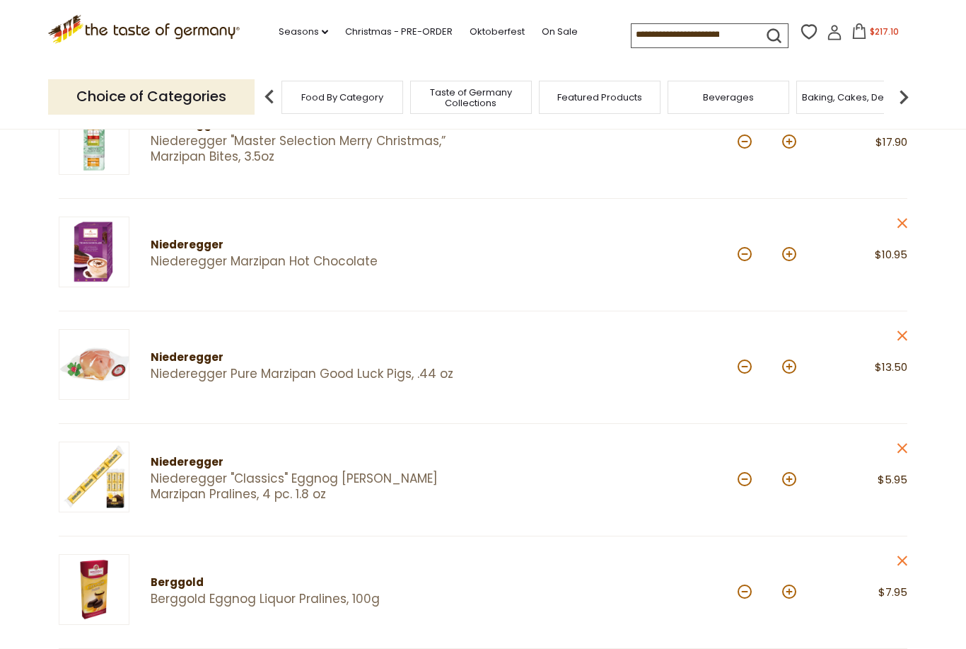
scroll to position [348, 0]
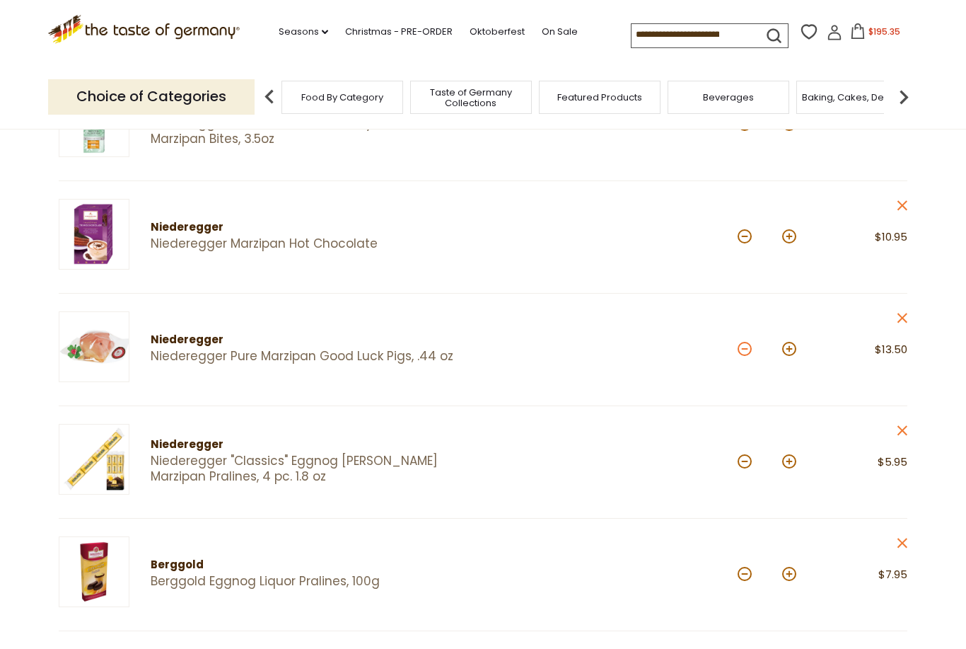
click at [741, 342] on button at bounding box center [745, 349] width 14 height 14
type input "*"
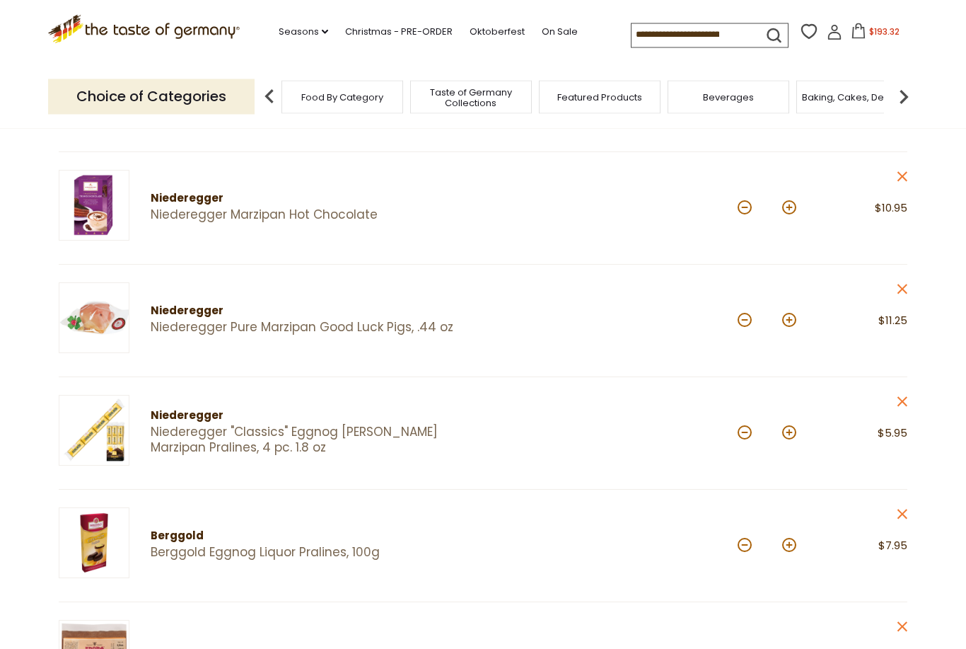
scroll to position [357, 0]
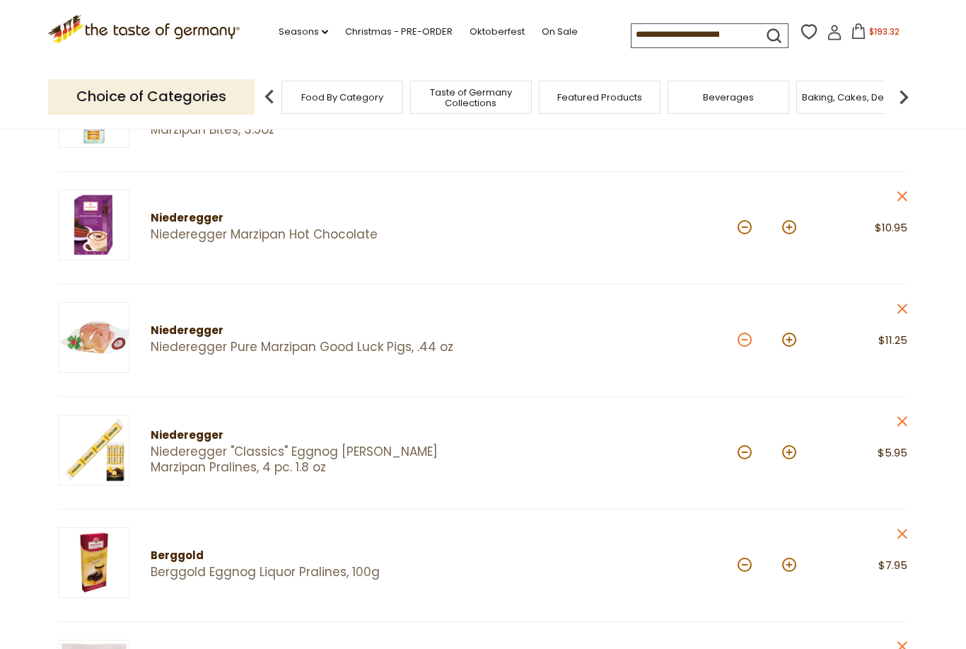
click at [748, 338] on button at bounding box center [745, 339] width 14 height 14
type input "*"
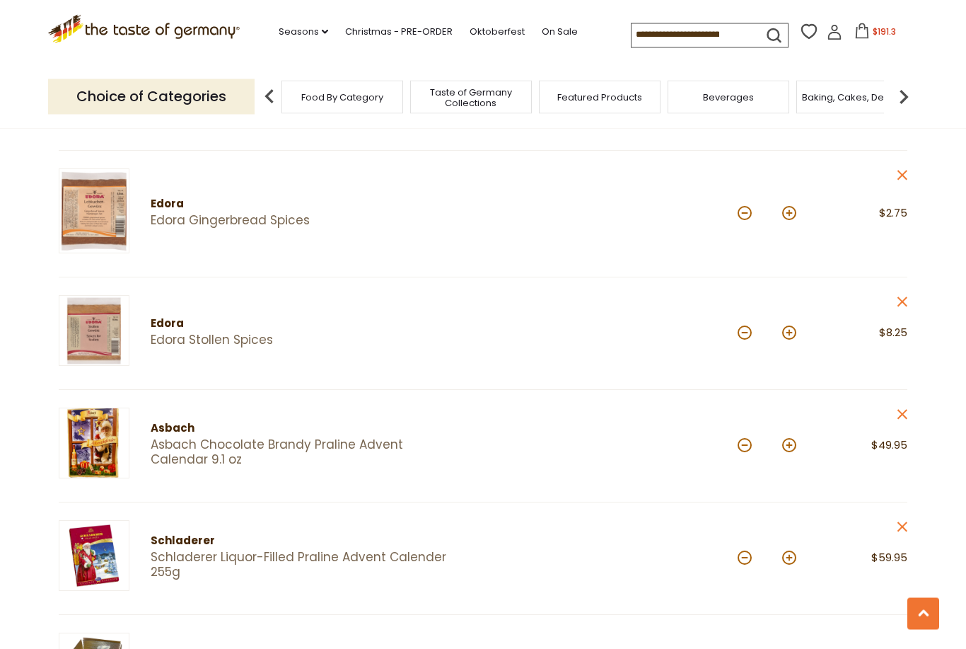
scroll to position [828, 0]
click at [740, 328] on button at bounding box center [745, 332] width 14 height 14
type input "*"
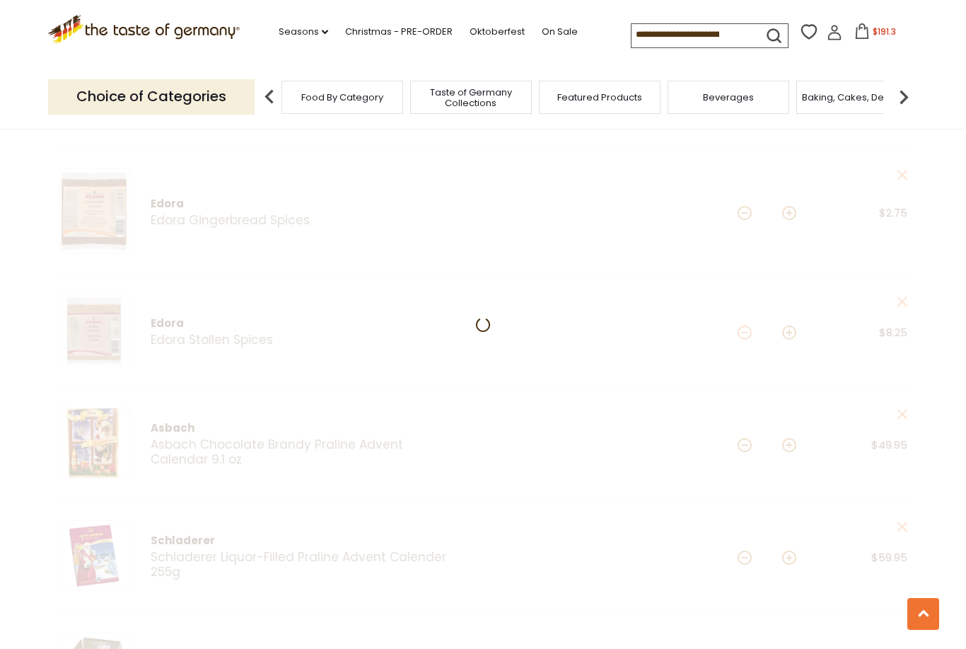
click at [746, 328] on div at bounding box center [483, 424] width 966 height 2076
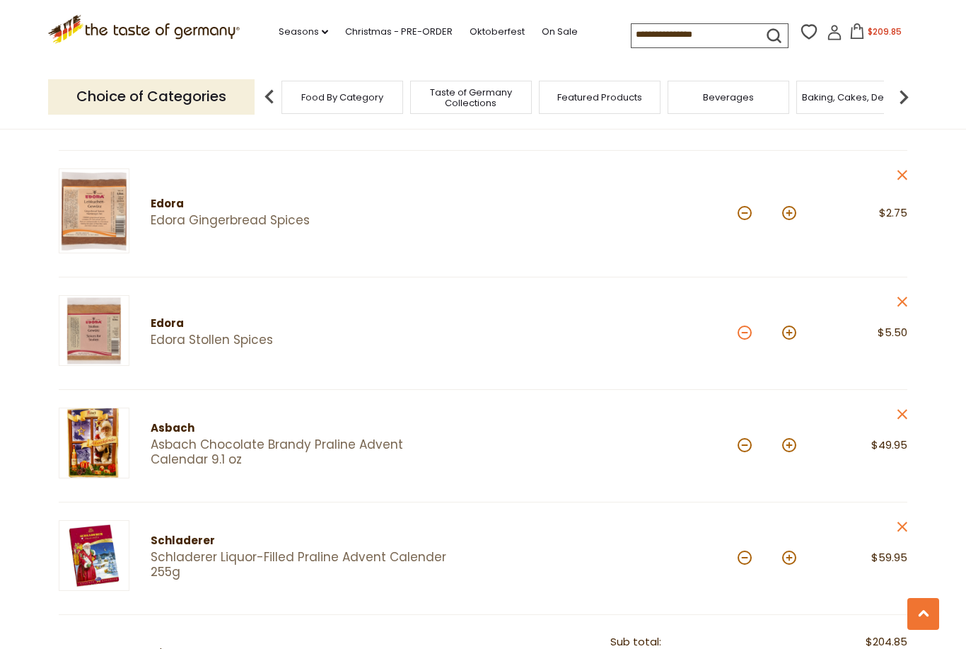
click at [747, 330] on button at bounding box center [745, 332] width 14 height 14
type input "*"
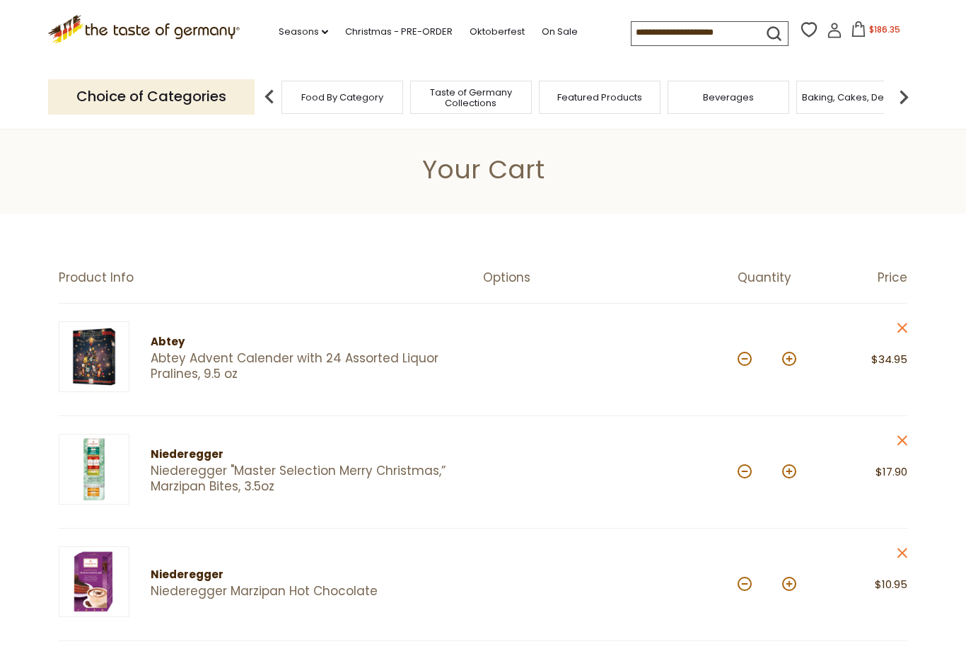
scroll to position [32, 0]
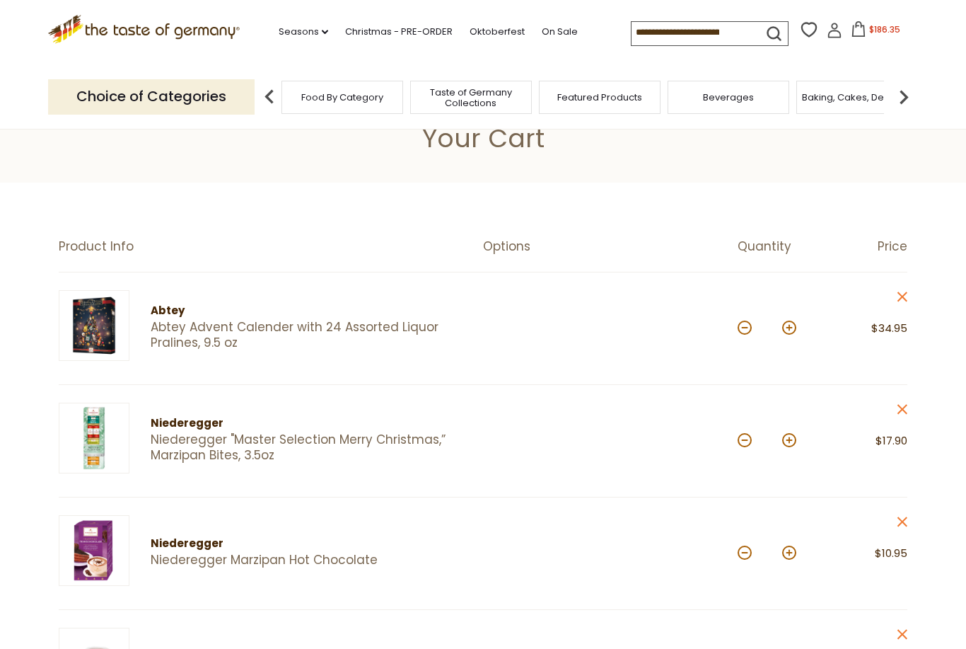
click at [120, 27] on icon at bounding box center [144, 27] width 192 height 24
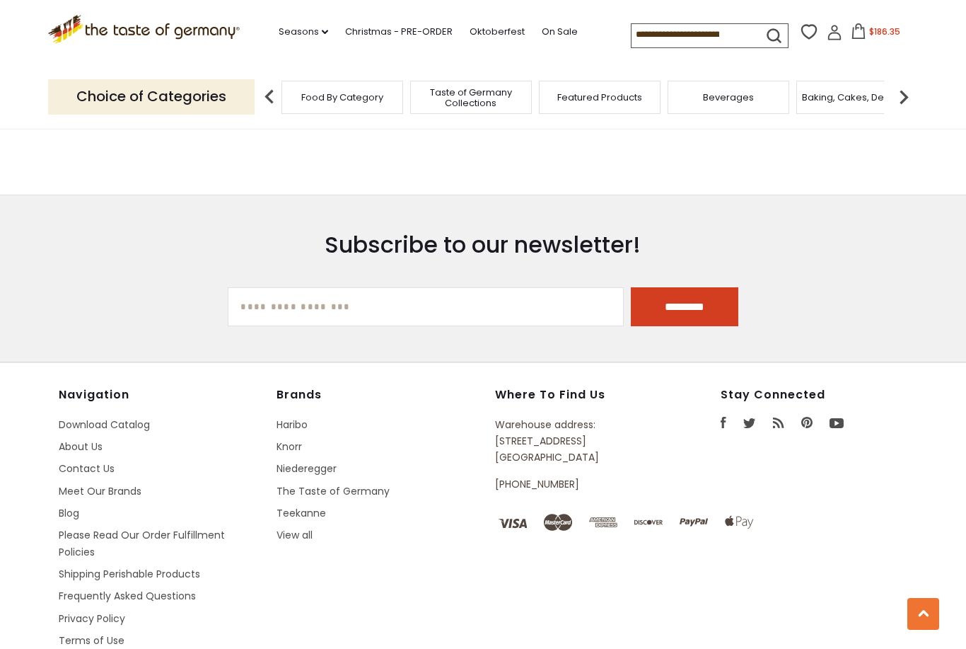
scroll to position [2380, 0]
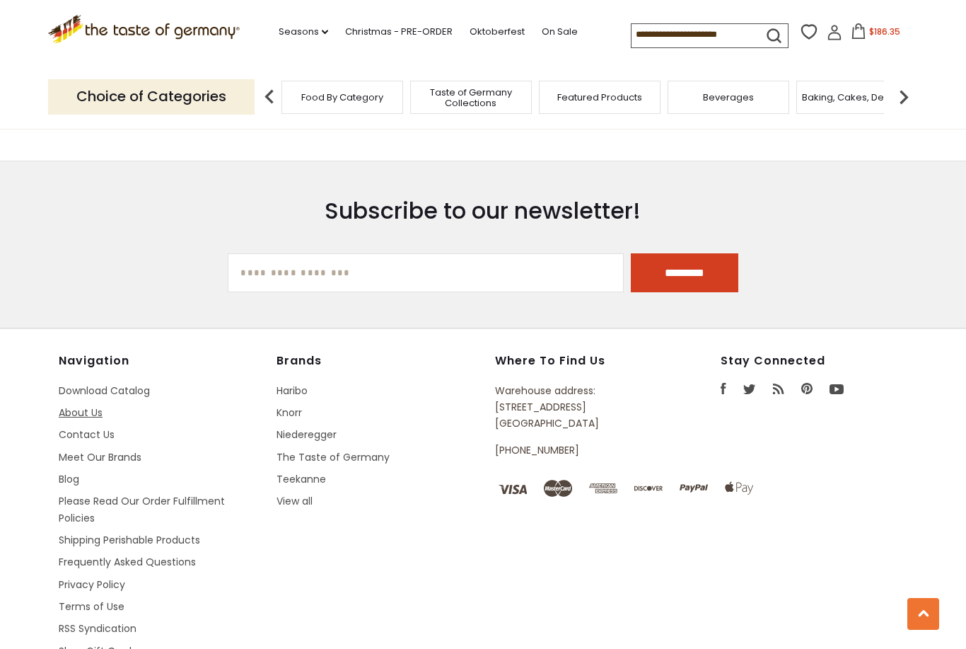
click at [71, 405] on link "About Us" at bounding box center [81, 412] width 44 height 14
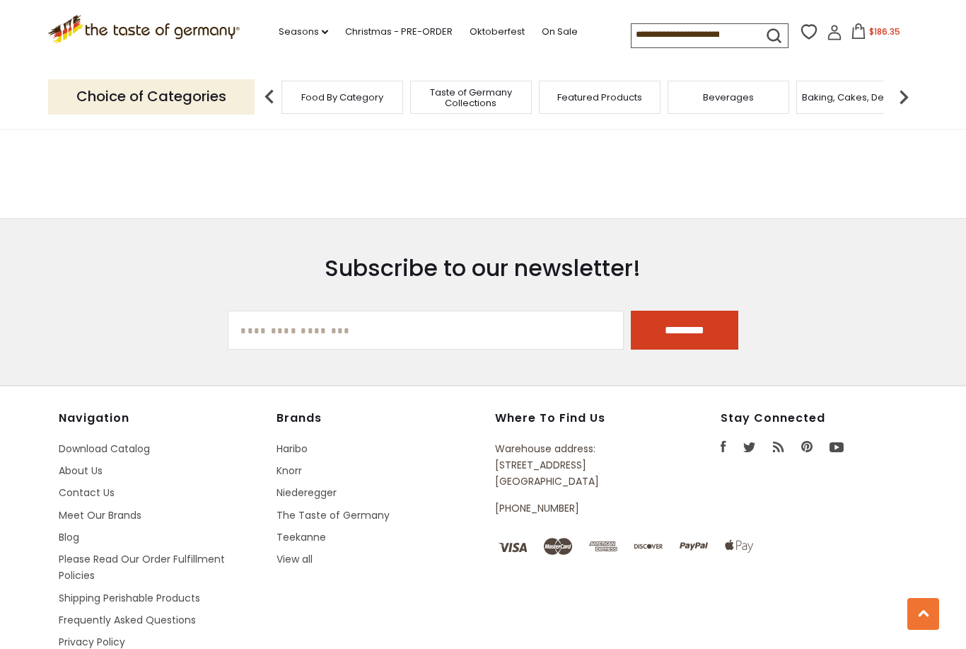
scroll to position [1102, 0]
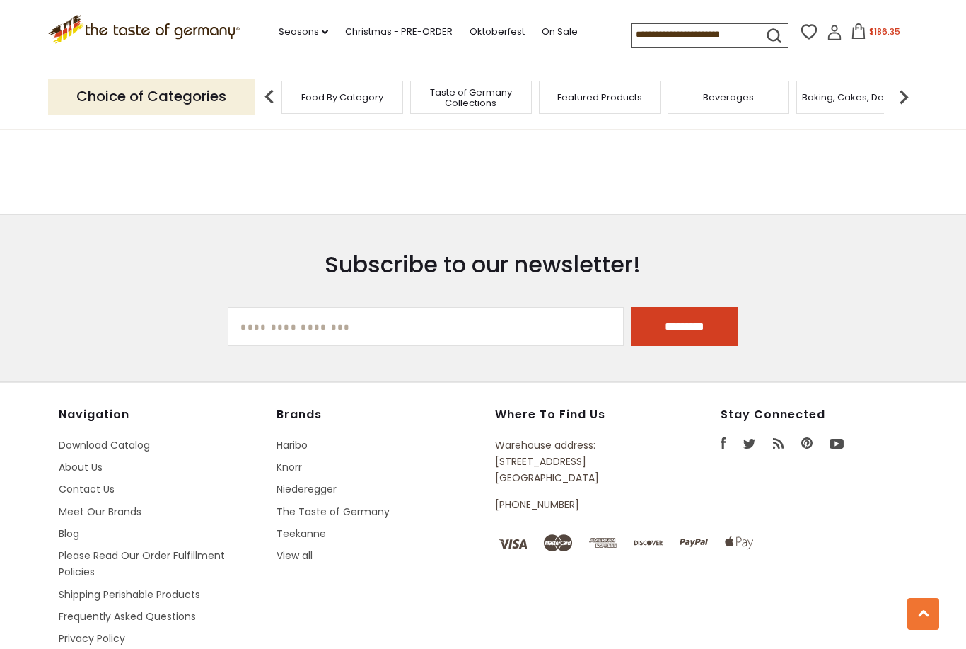
click at [69, 587] on link "Shipping Perishable Products" at bounding box center [129, 594] width 141 height 14
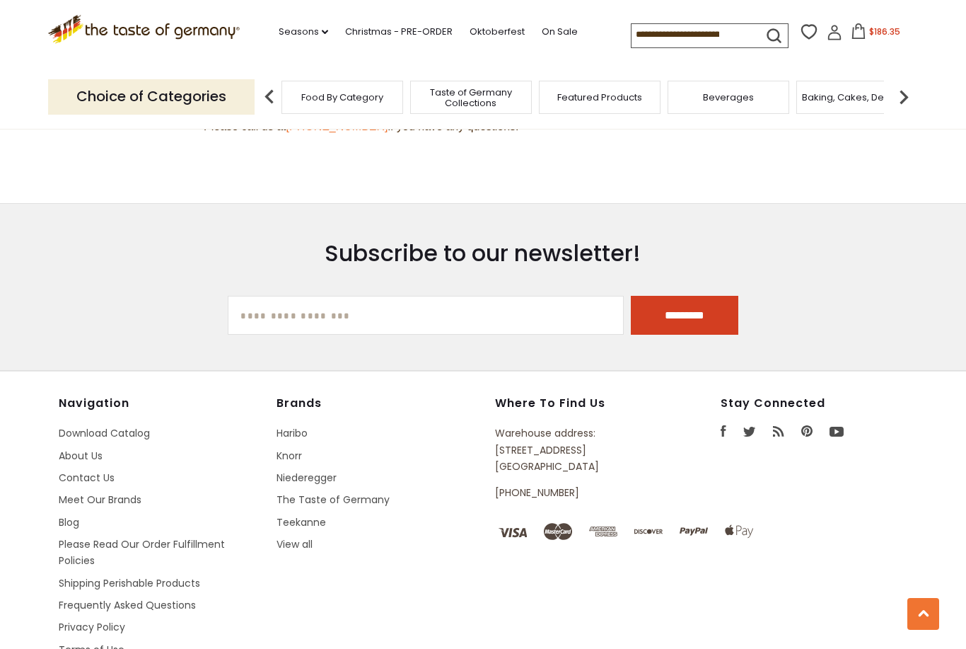
scroll to position [1595, 0]
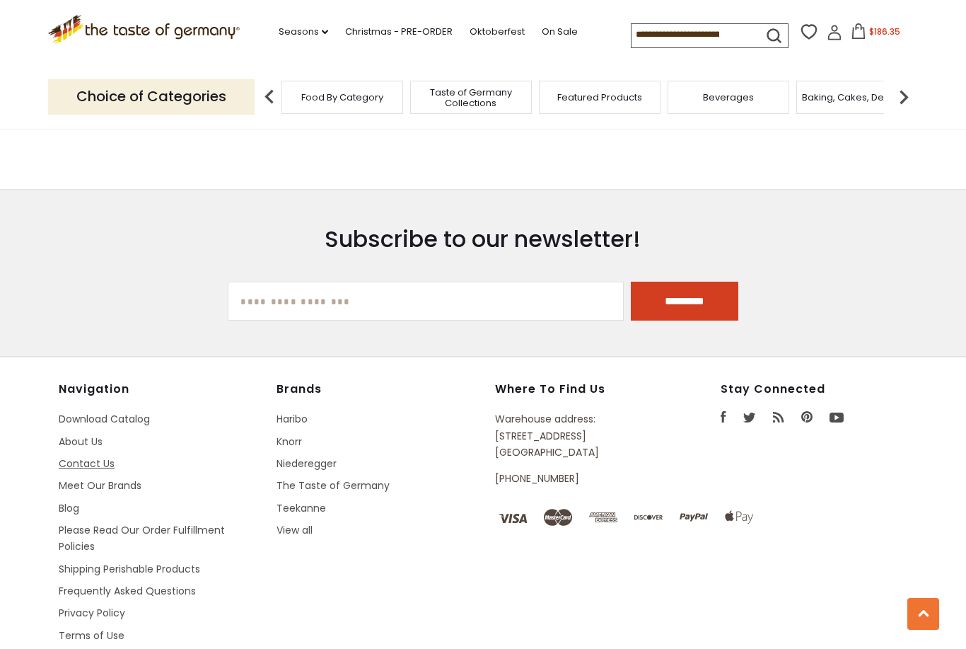
click at [69, 456] on link "Contact Us" at bounding box center [87, 463] width 56 height 14
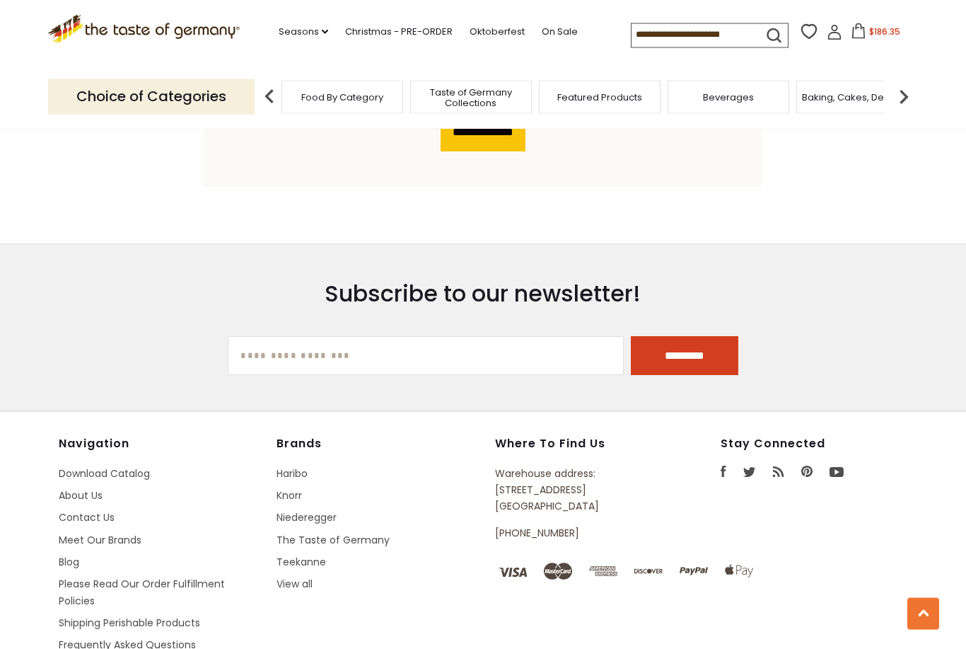
scroll to position [1024, 0]
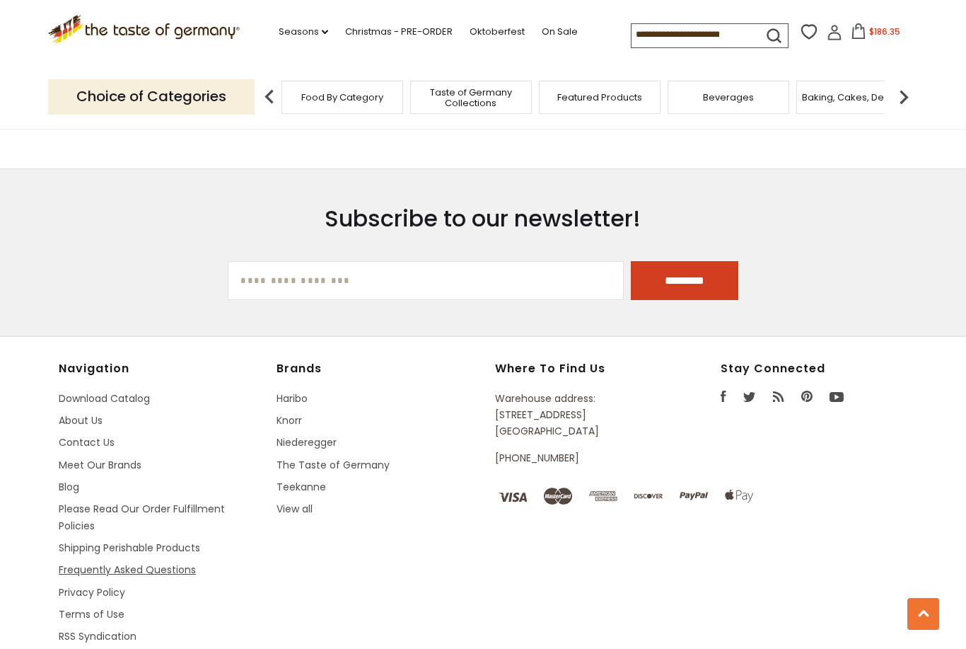
click at [98, 562] on link "Frequently Asked Questions" at bounding box center [127, 569] width 137 height 14
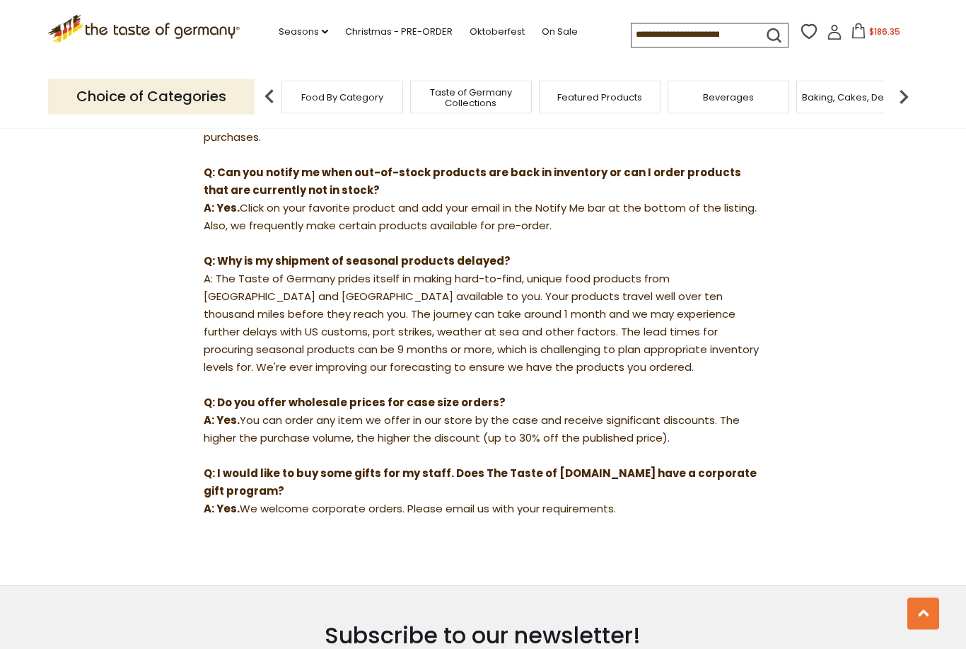
scroll to position [1091, 0]
